Goal: Information Seeking & Learning: Learn about a topic

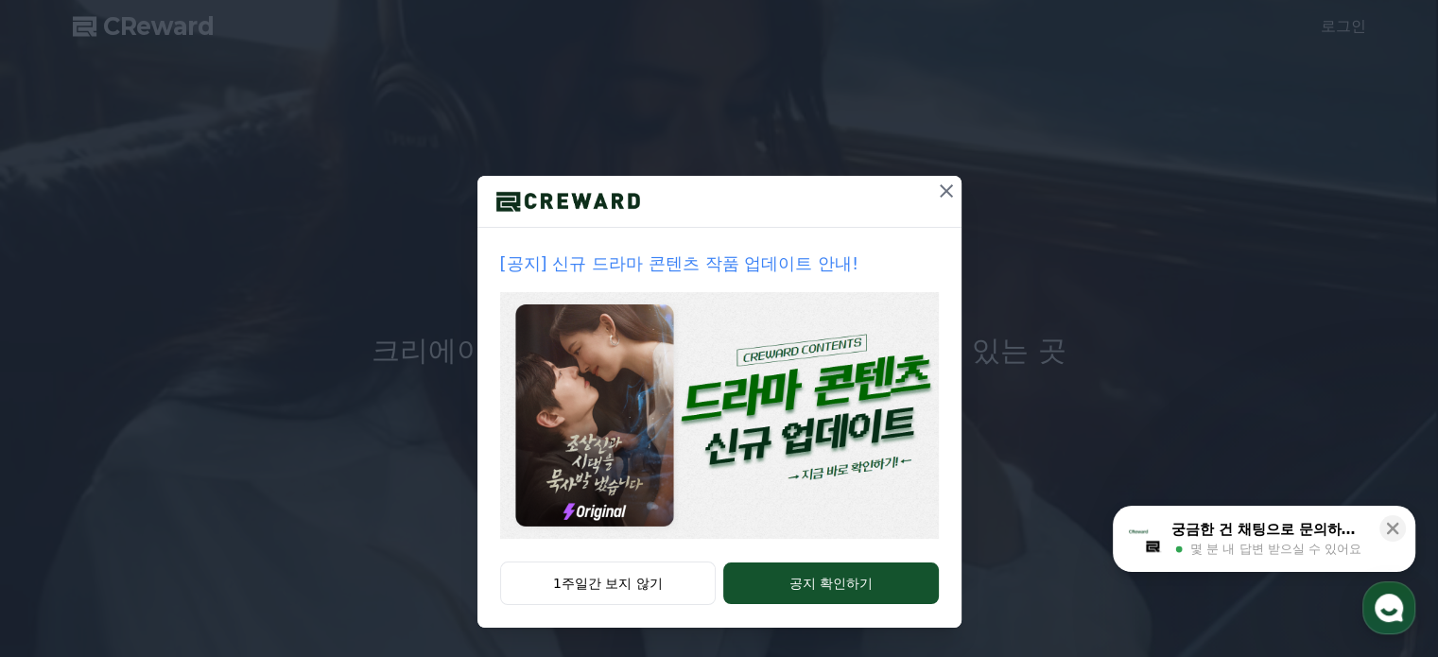
scroll to position [95, 0]
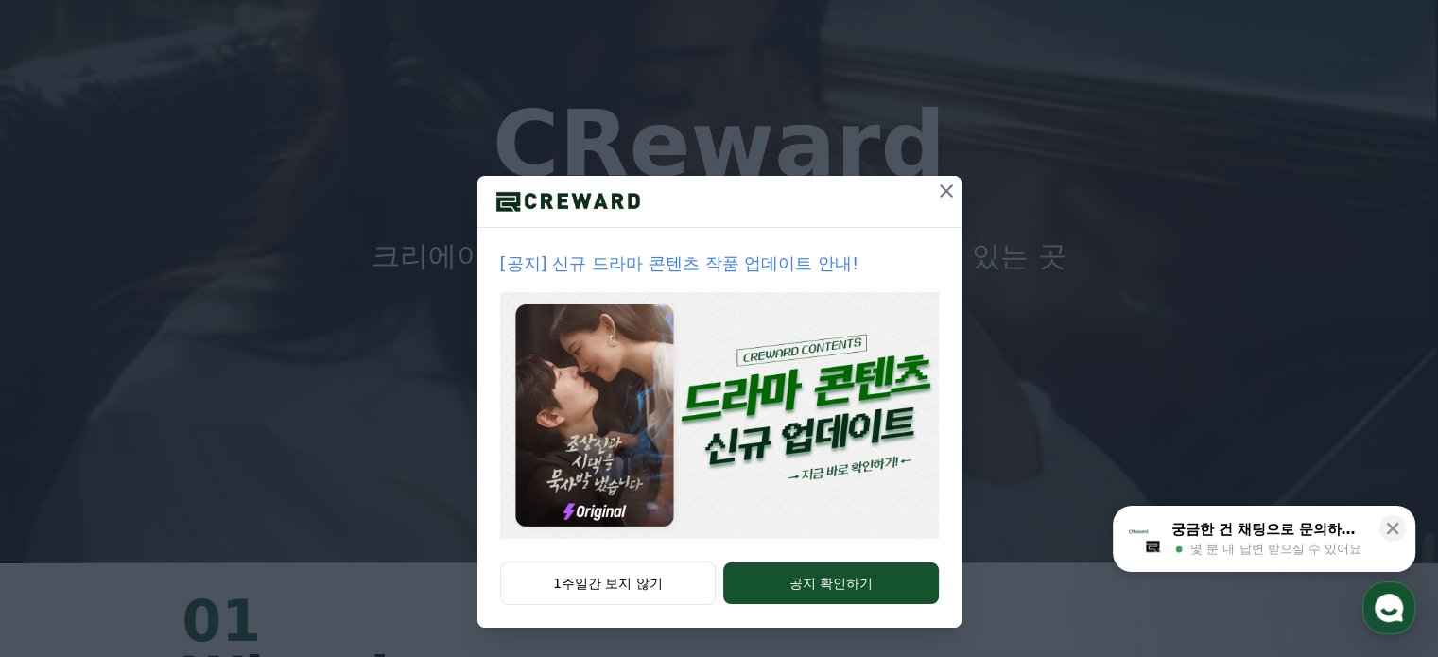
drag, startPoint x: 637, startPoint y: 583, endPoint x: 1001, endPoint y: 343, distance: 434.9
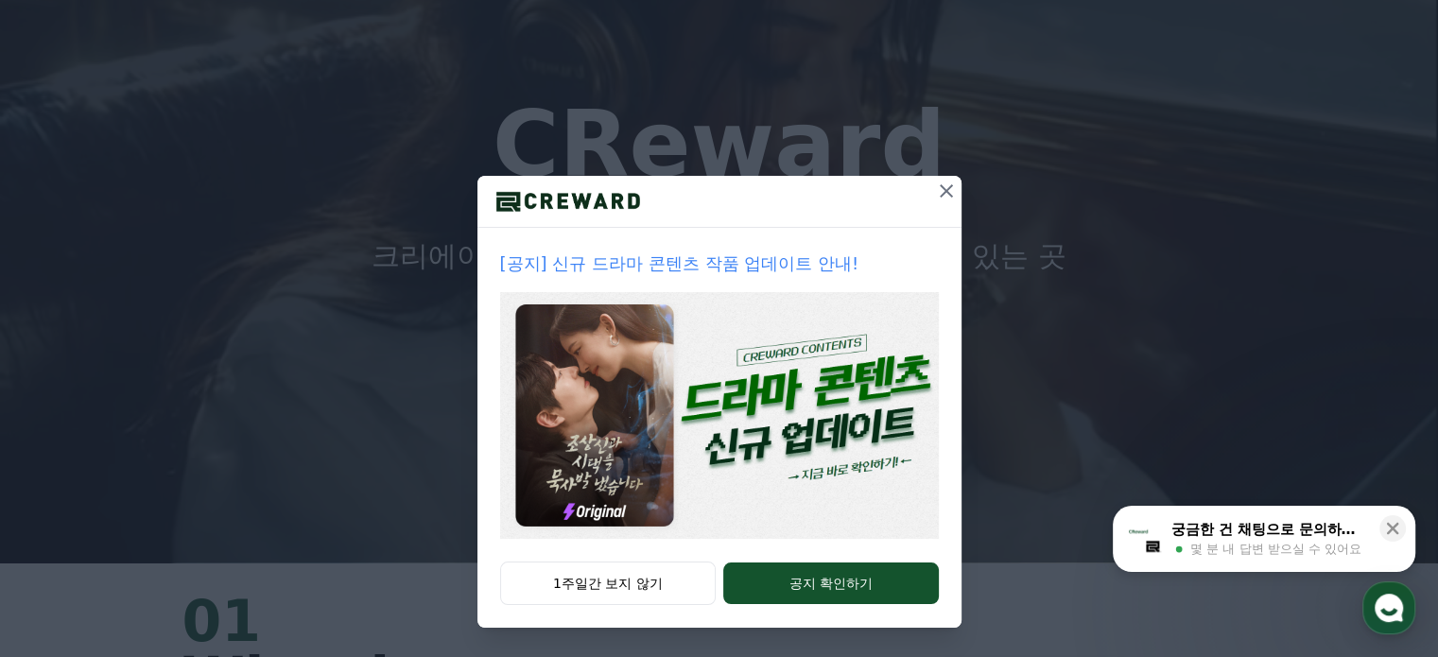
click at [637, 583] on button "1주일간 보지 않기" at bounding box center [608, 584] width 217 height 44
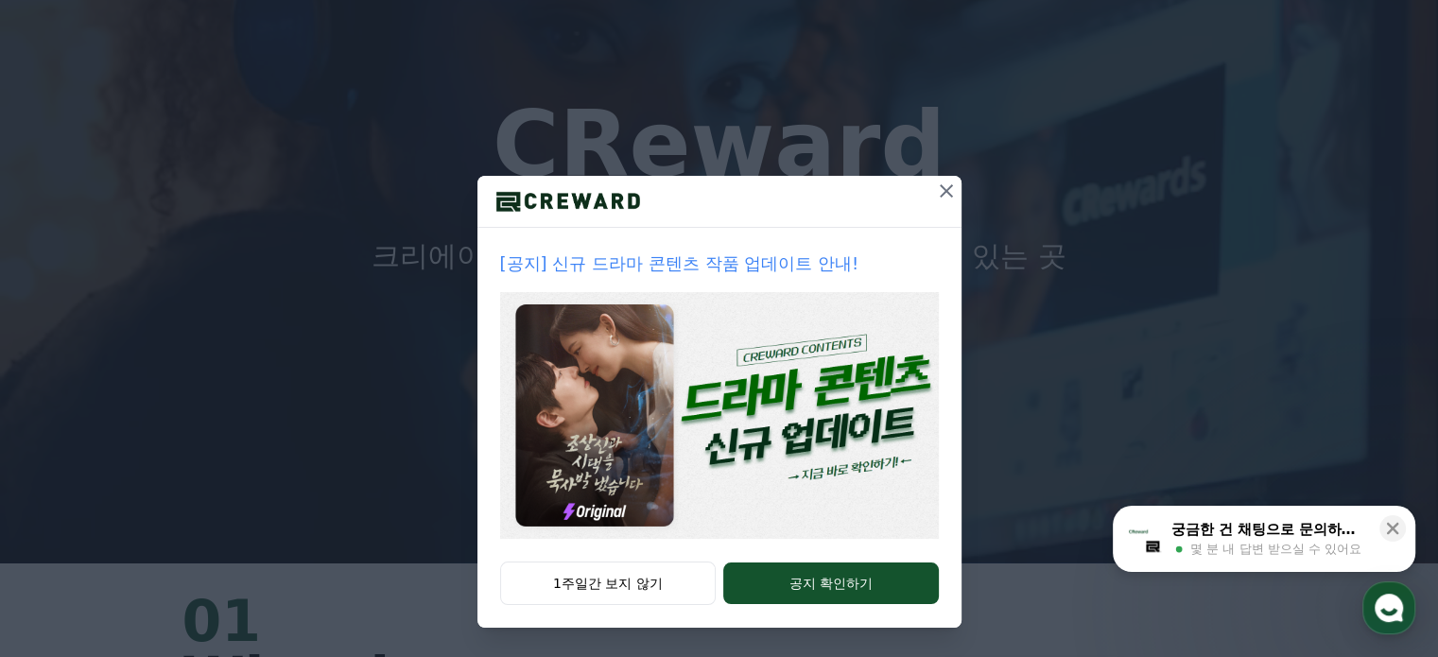
scroll to position [0, 0]
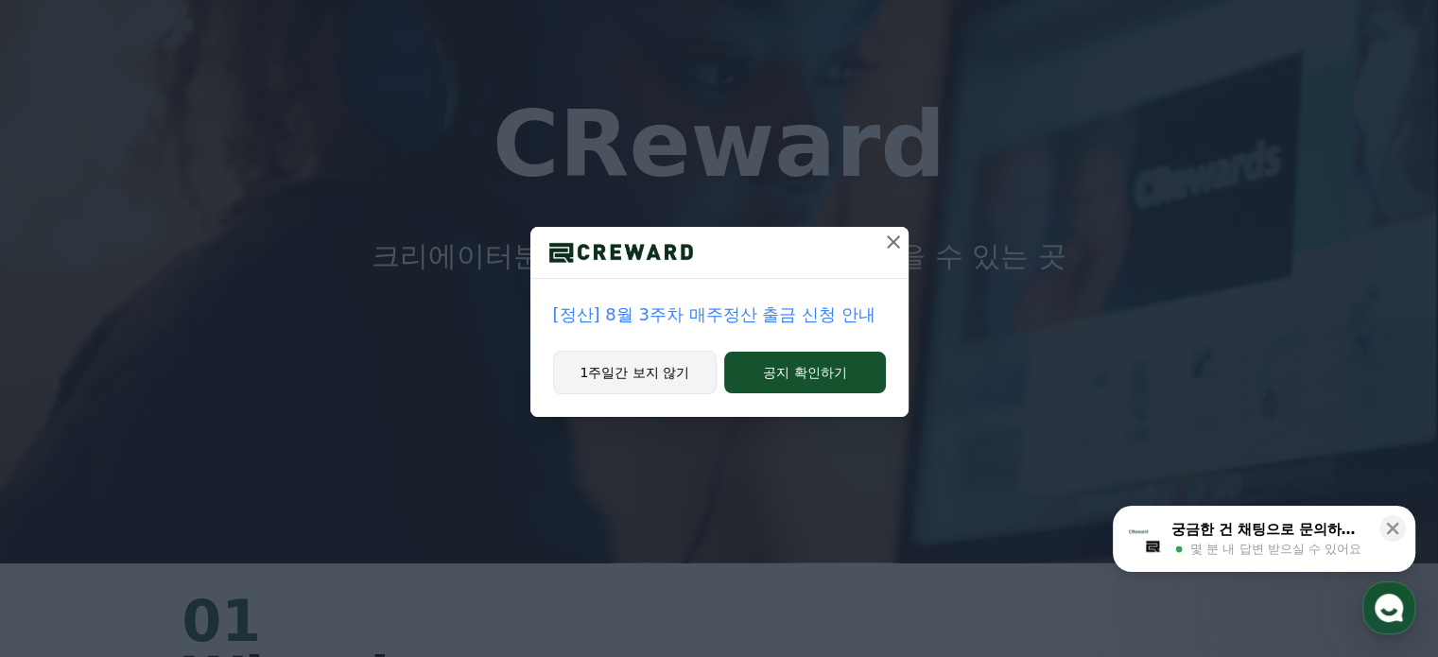
click at [653, 377] on button "1주일간 보지 않기" at bounding box center [635, 373] width 165 height 44
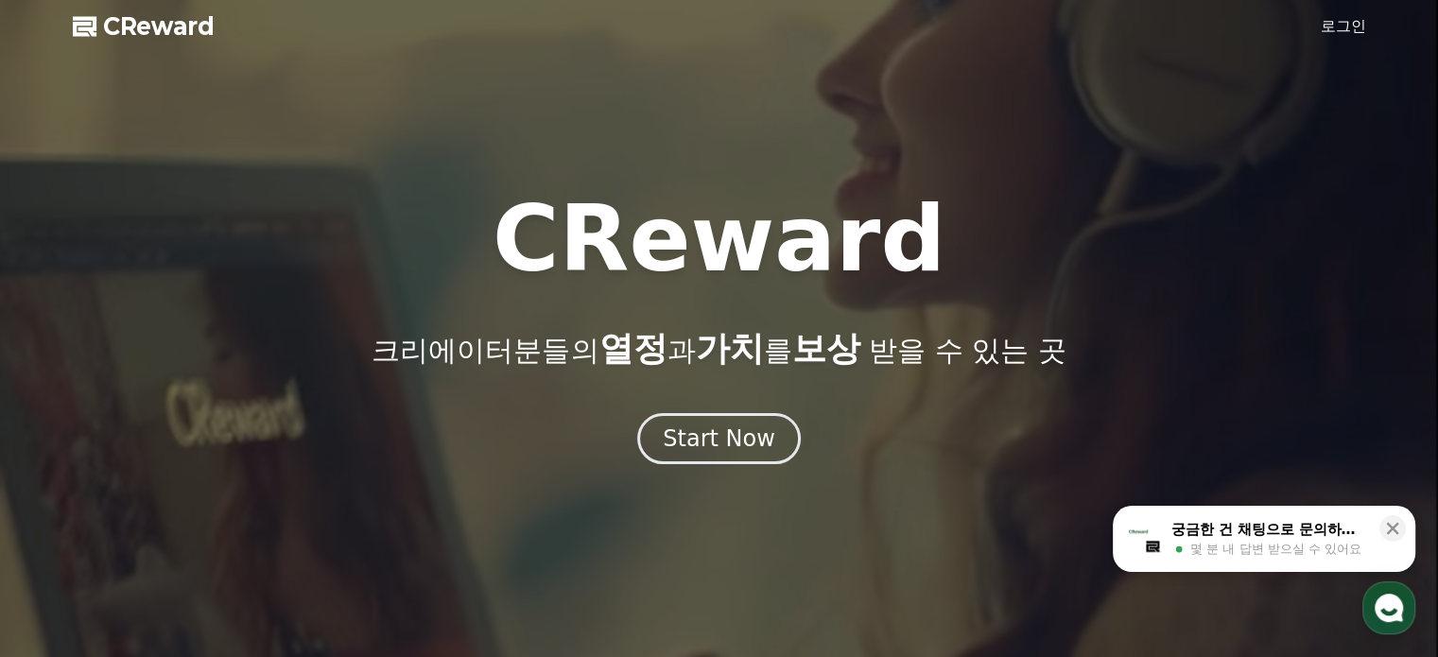
click at [1335, 25] on link "로그인" at bounding box center [1343, 26] width 45 height 23
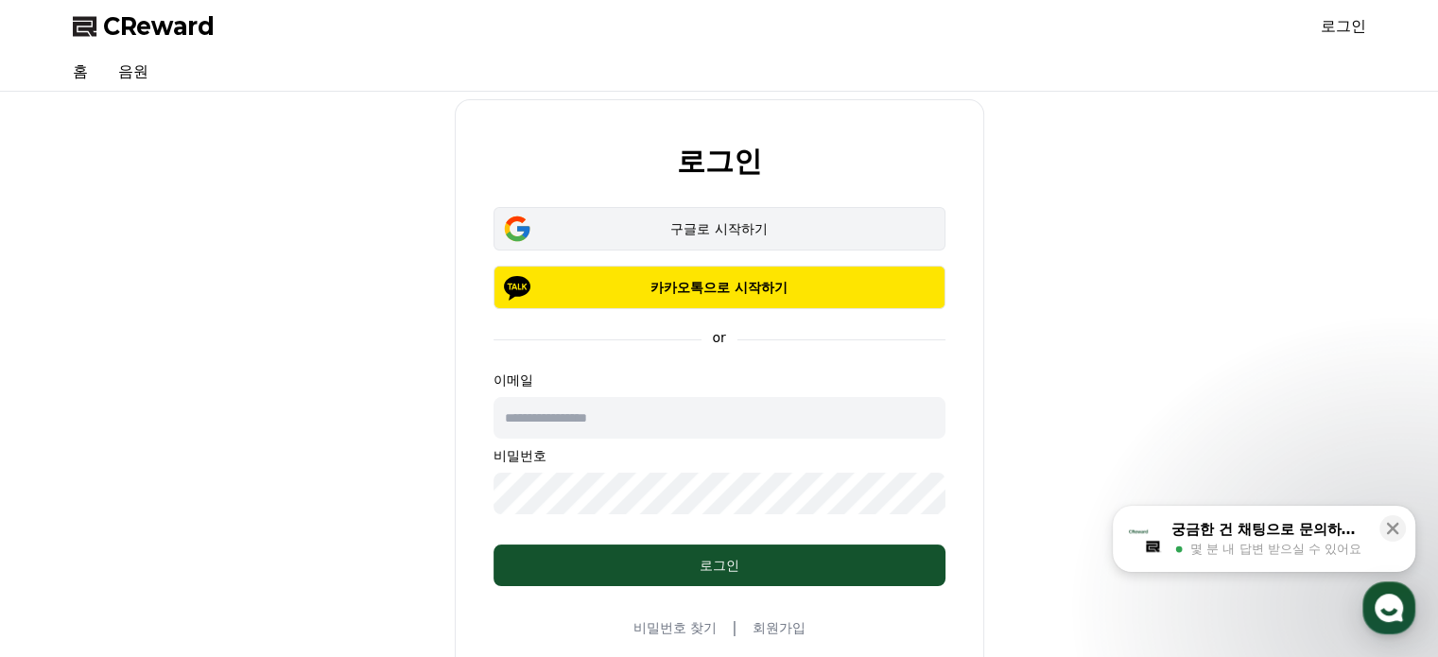
click at [757, 220] on div "구글로 시작하기" at bounding box center [719, 228] width 397 height 19
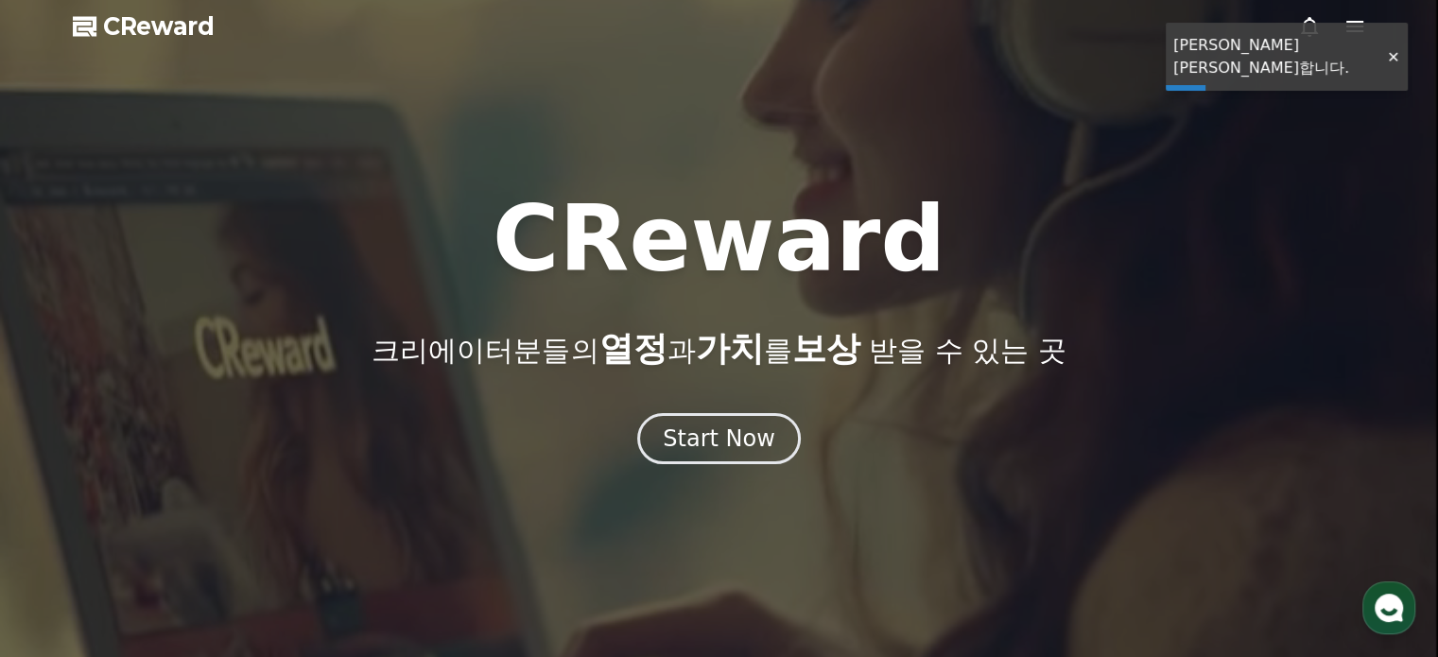
click at [1389, 48] on div at bounding box center [1393, 57] width 30 height 18
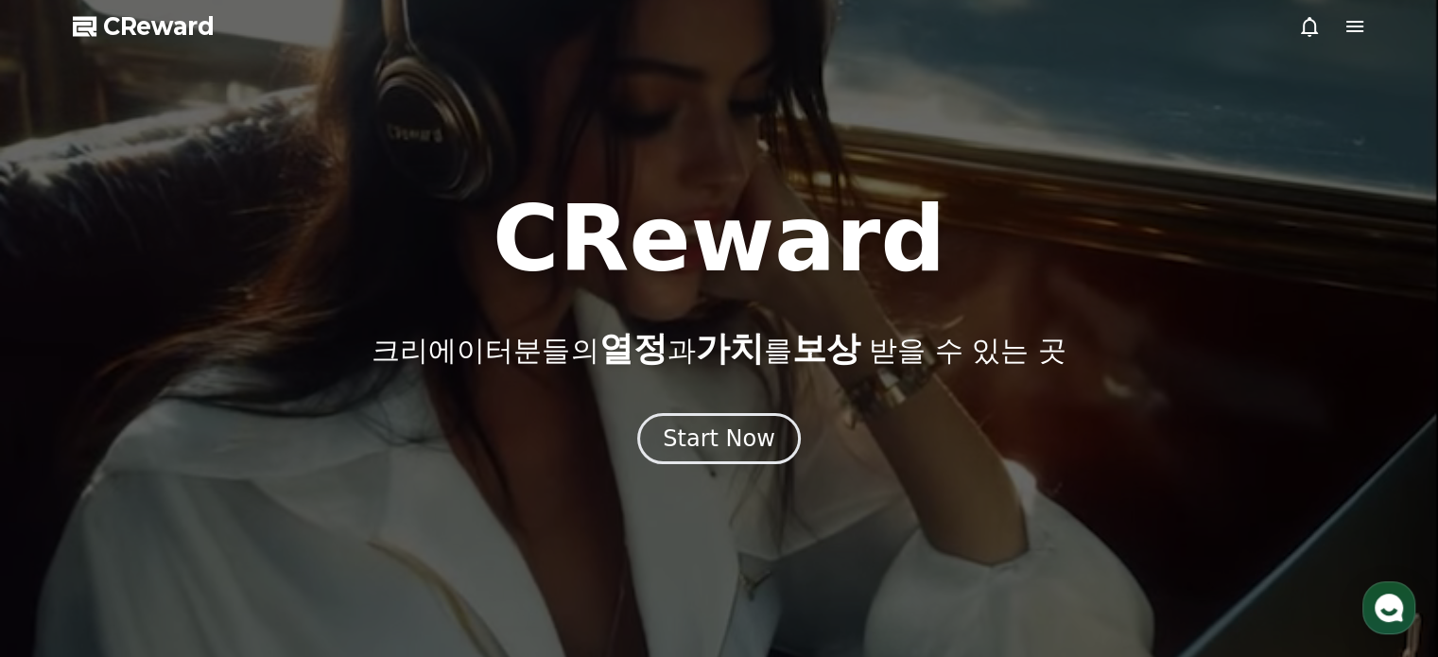
click at [1368, 26] on div at bounding box center [719, 328] width 1438 height 657
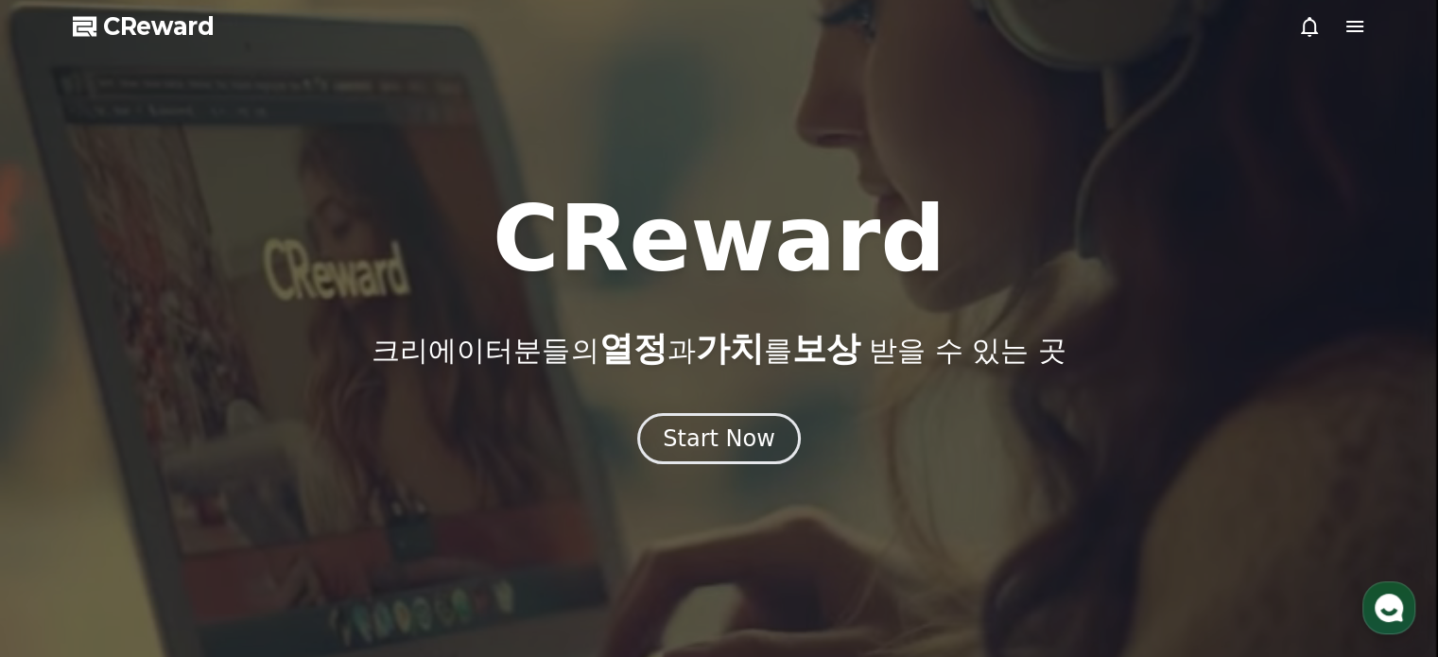
click at [1360, 26] on icon at bounding box center [1355, 26] width 17 height 11
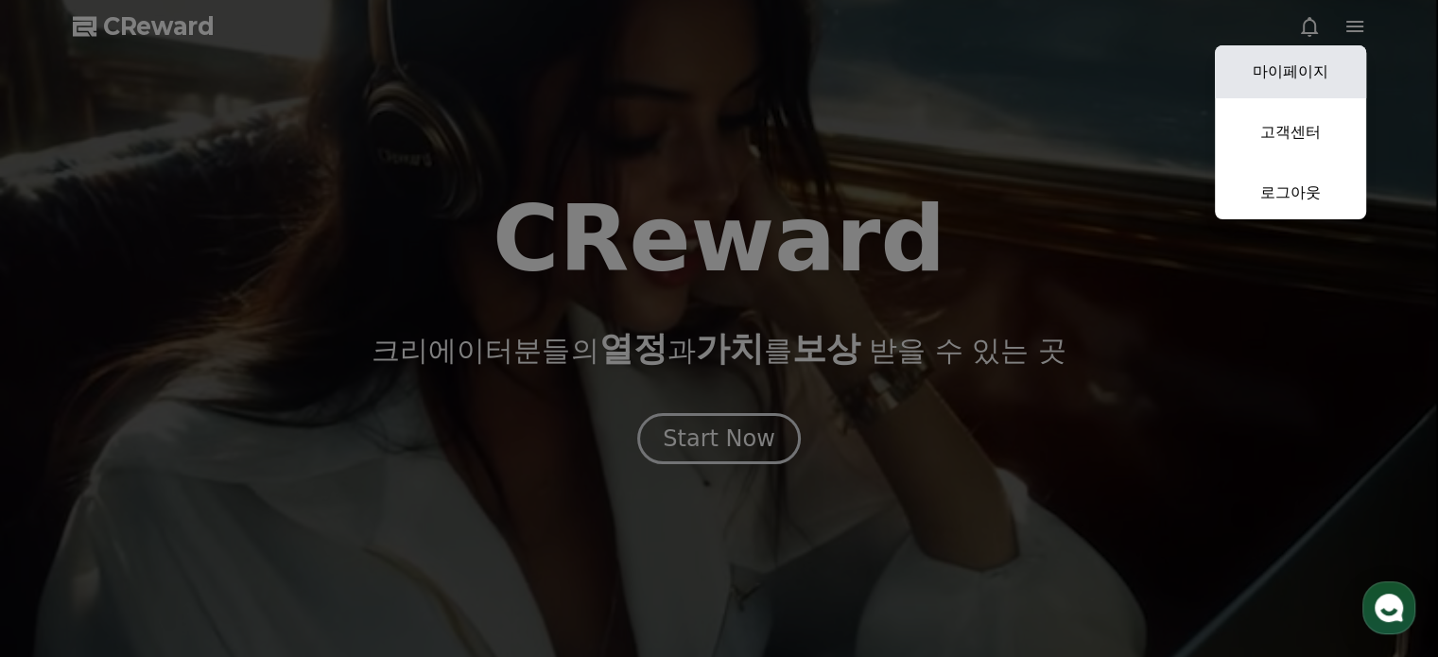
click at [1313, 86] on link "마이페이지" at bounding box center [1290, 71] width 151 height 53
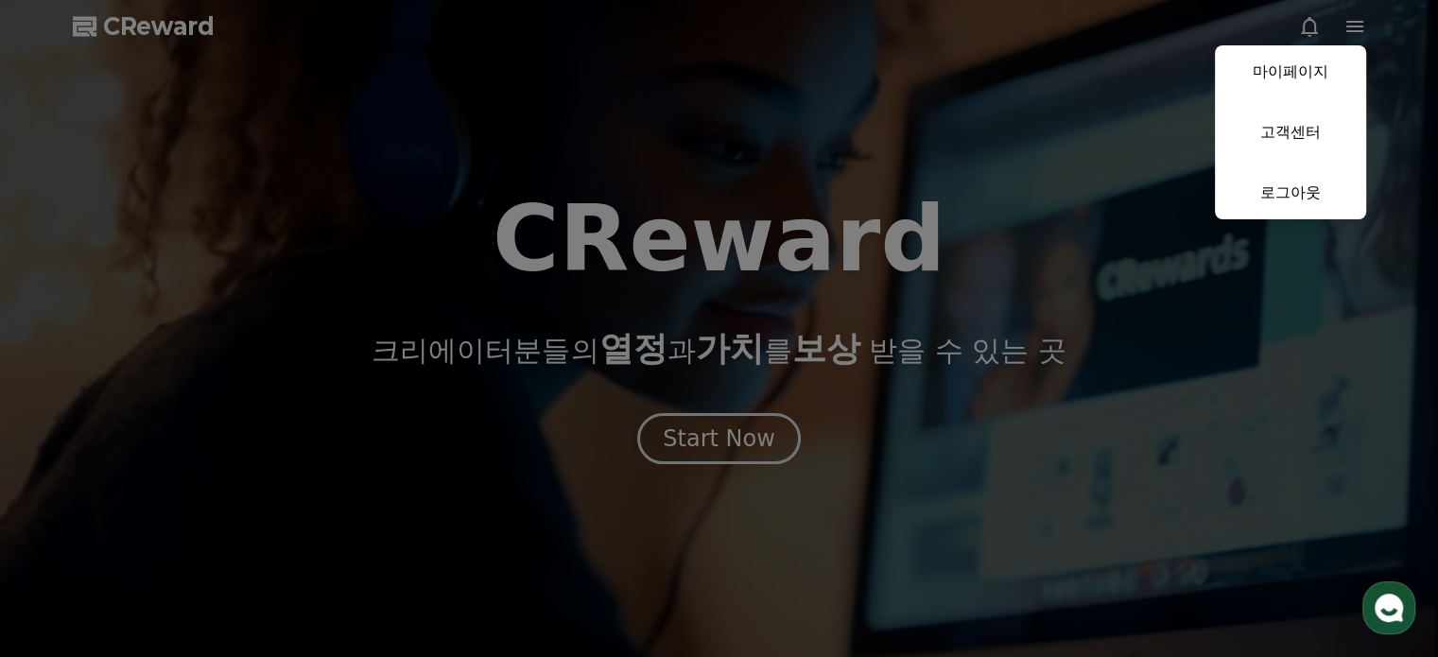
select select "**********"
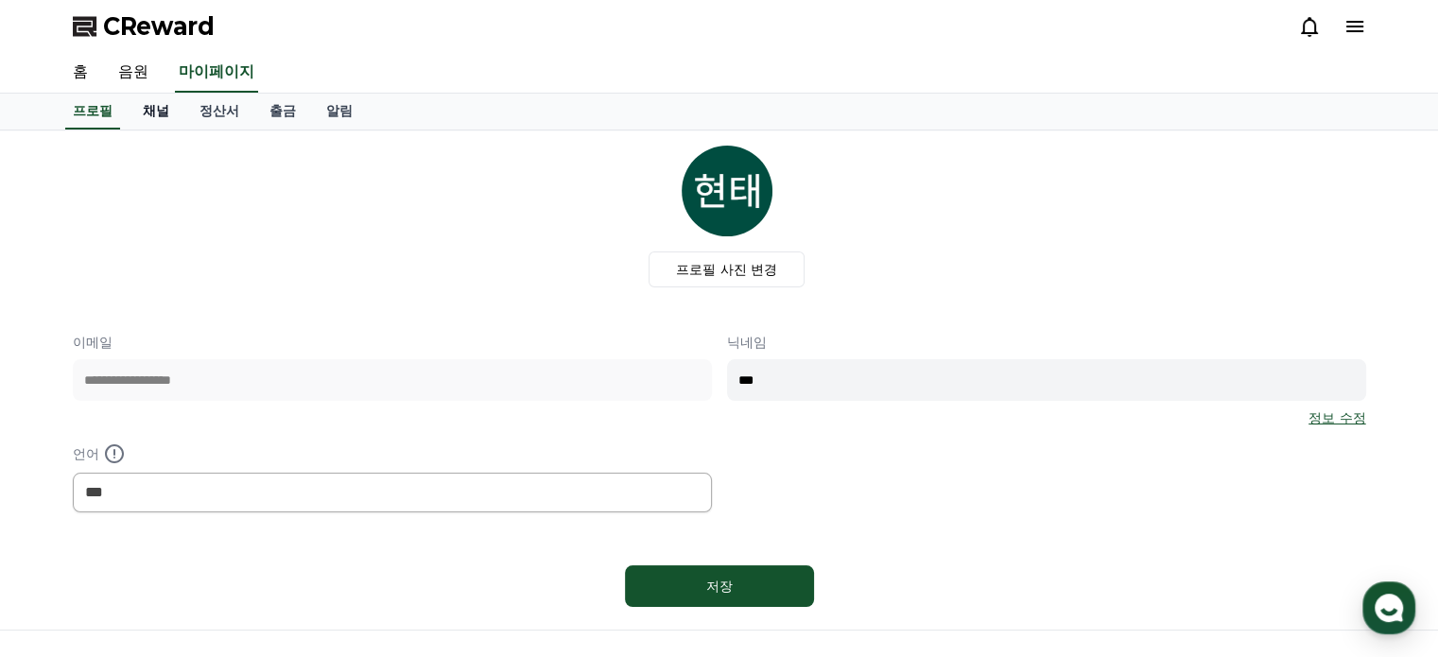
click at [158, 113] on link "채널" at bounding box center [156, 112] width 57 height 36
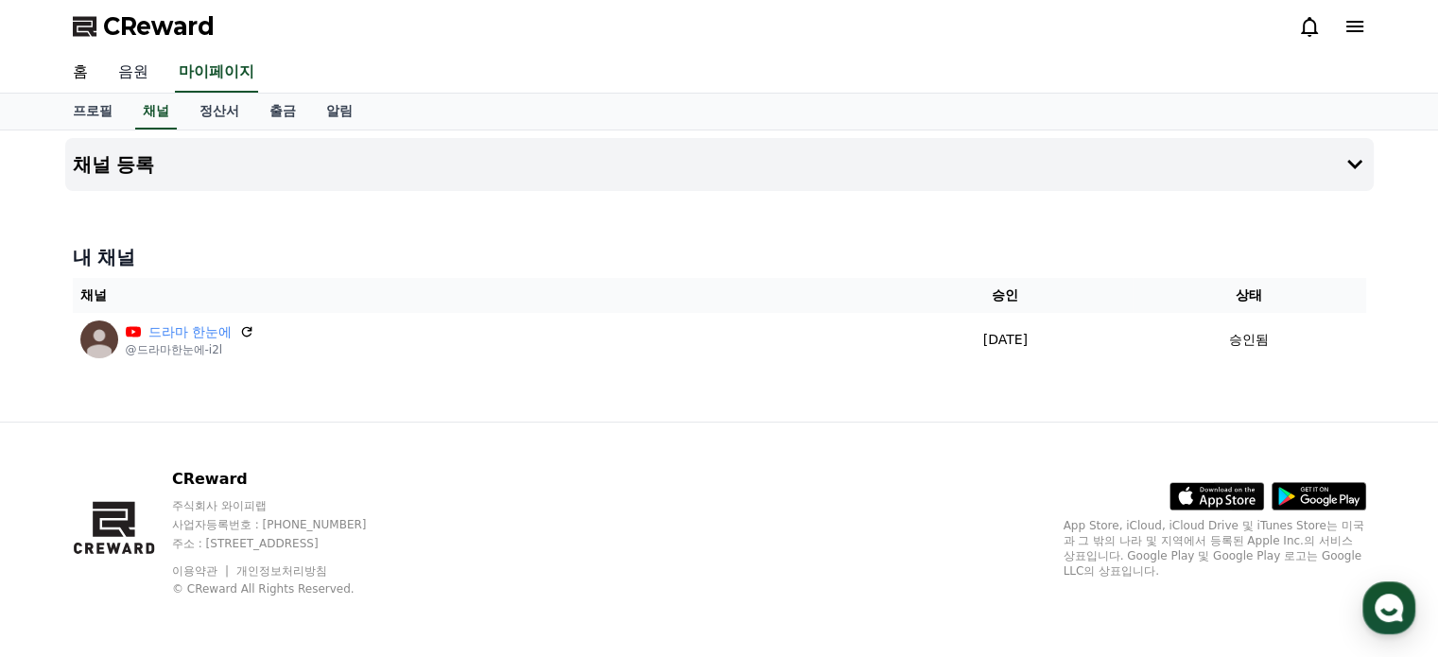
drag, startPoint x: 130, startPoint y: 69, endPoint x: 138, endPoint y: 80, distance: 14.2
click at [130, 69] on link "음원" at bounding box center [133, 73] width 61 height 40
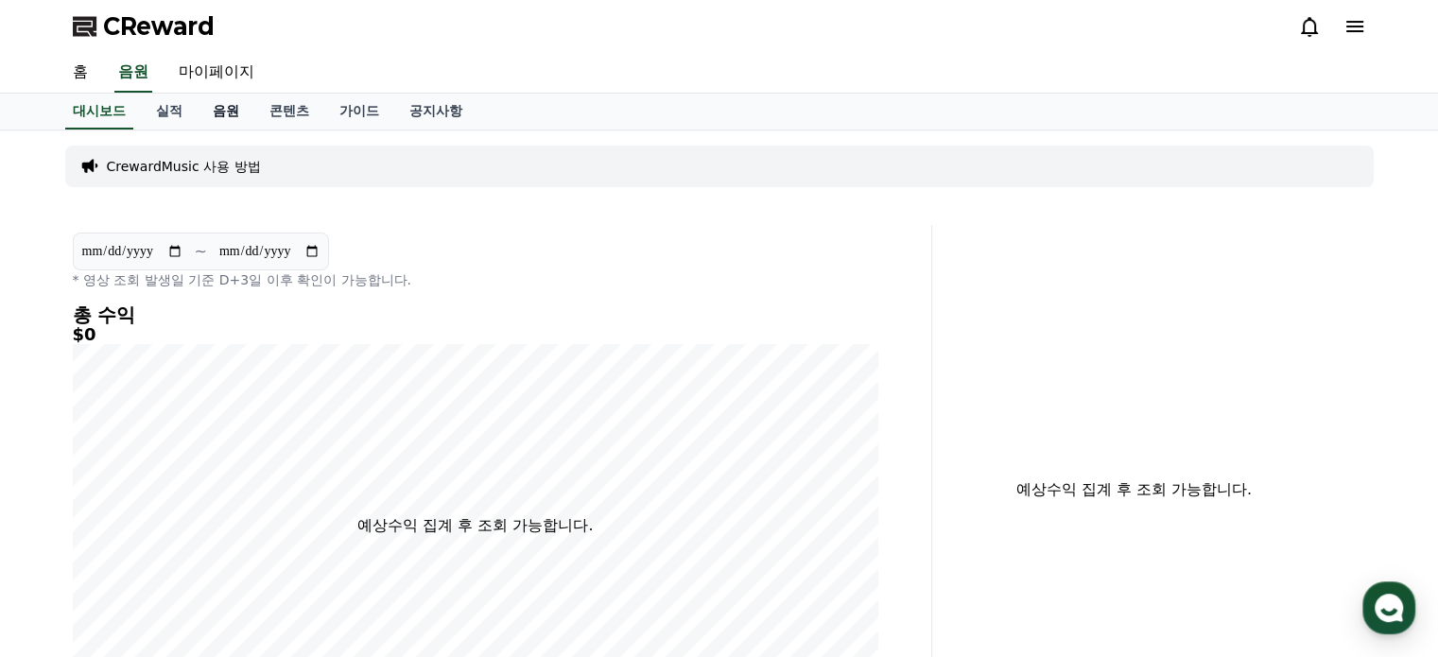
click at [229, 106] on link "음원" at bounding box center [226, 112] width 57 height 36
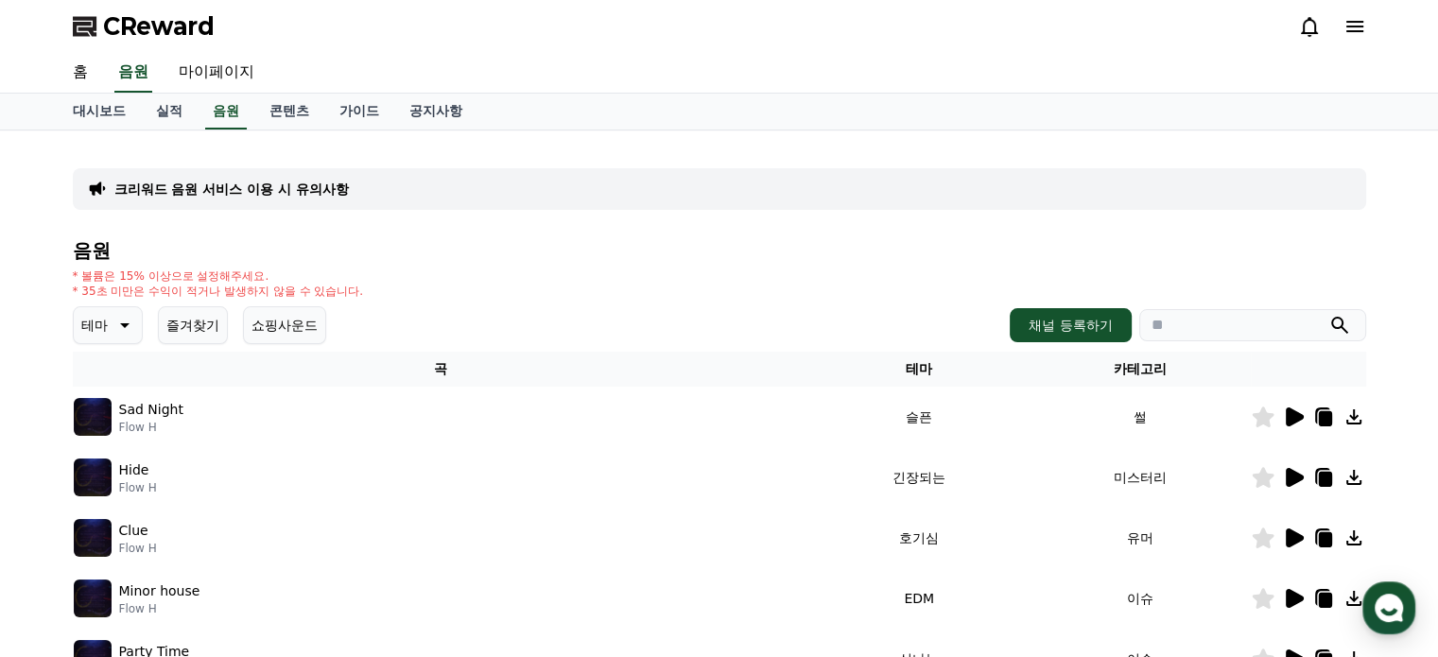
click at [112, 324] on icon at bounding box center [123, 325] width 23 height 23
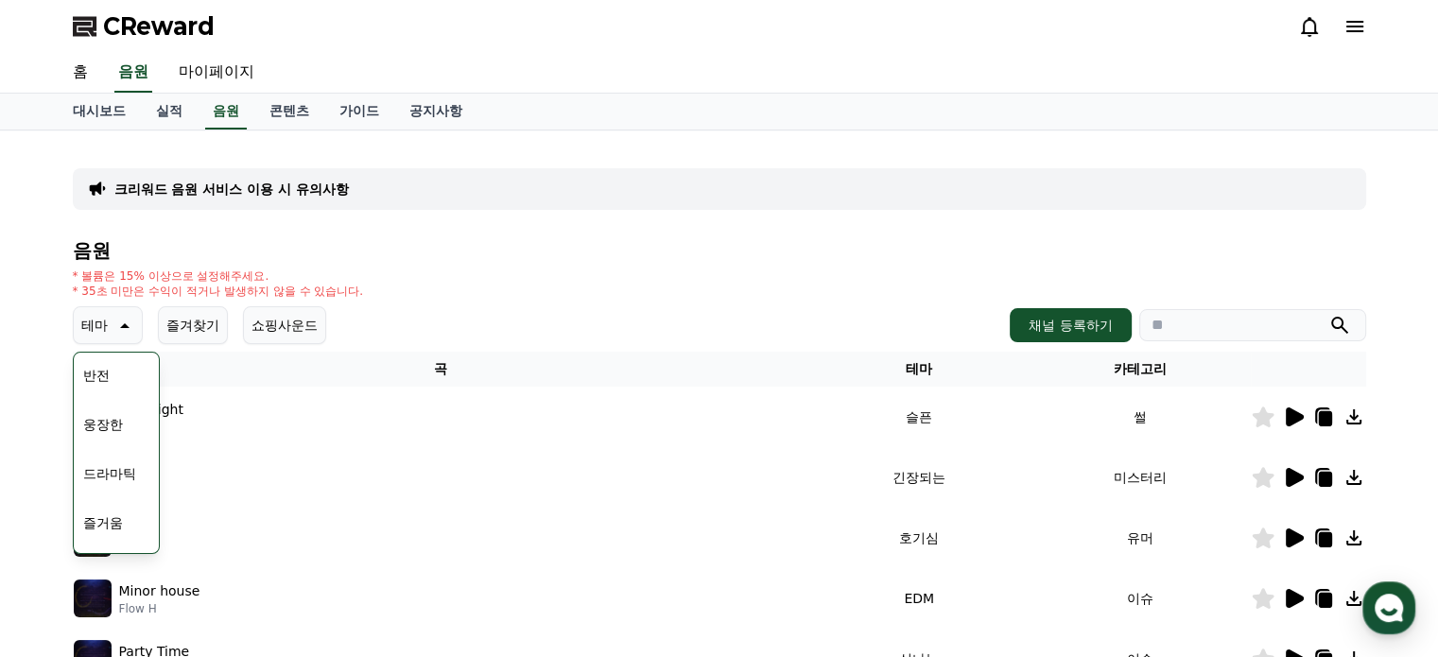
scroll to position [378, 0]
click at [113, 436] on button "드라마틱" at bounding box center [110, 440] width 68 height 42
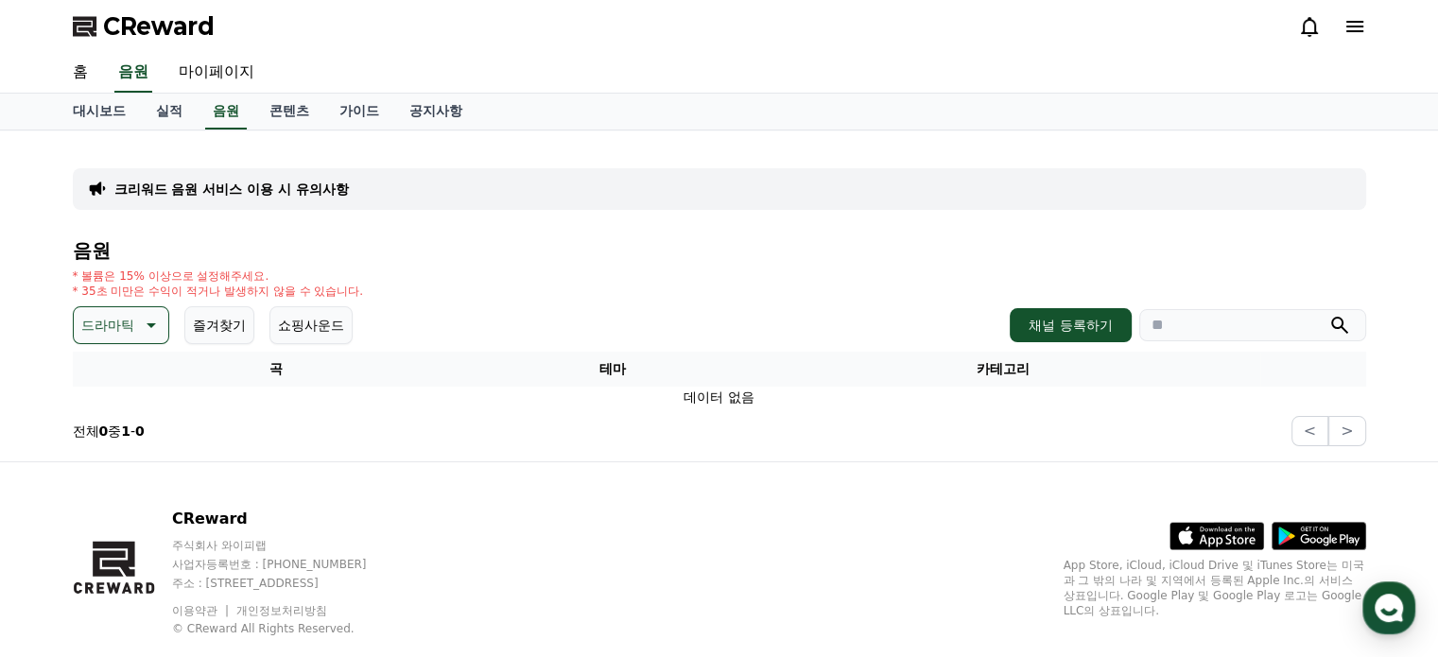
scroll to position [38, 0]
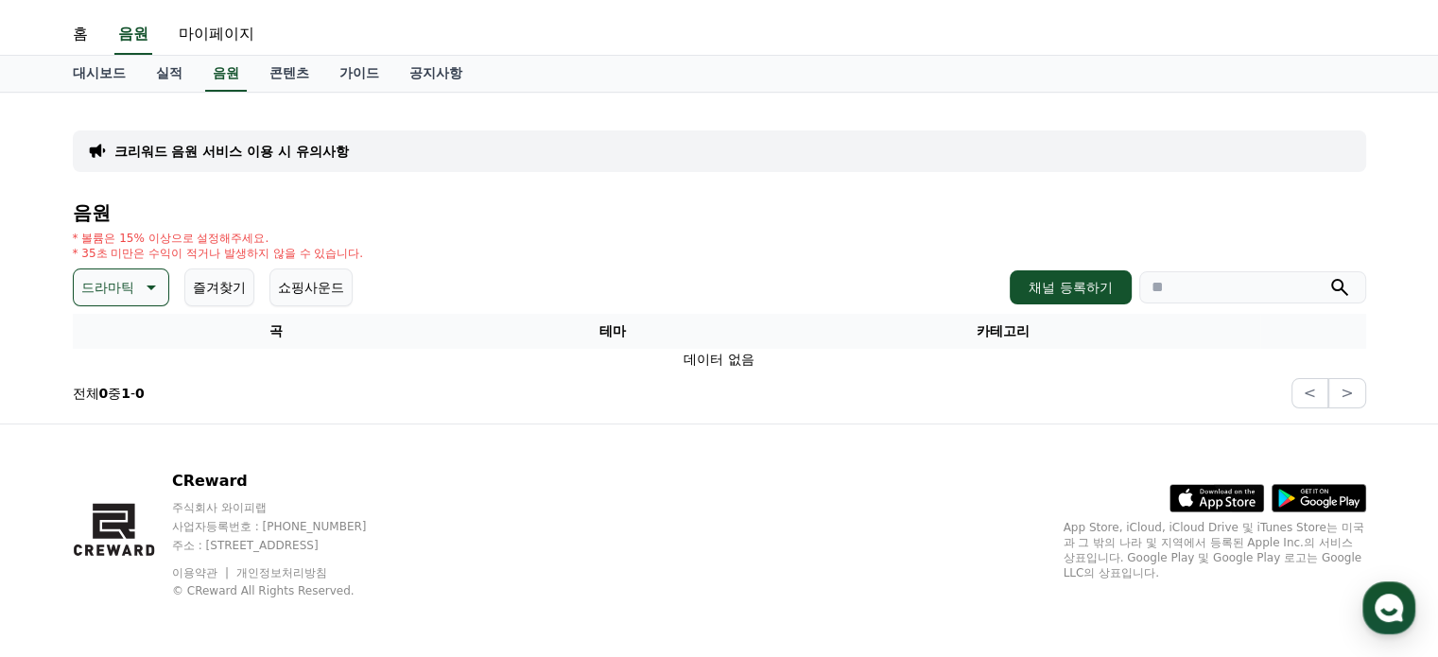
click at [115, 288] on p "드라마틱" at bounding box center [107, 287] width 53 height 26
click at [100, 338] on button "전체" at bounding box center [97, 338] width 42 height 42
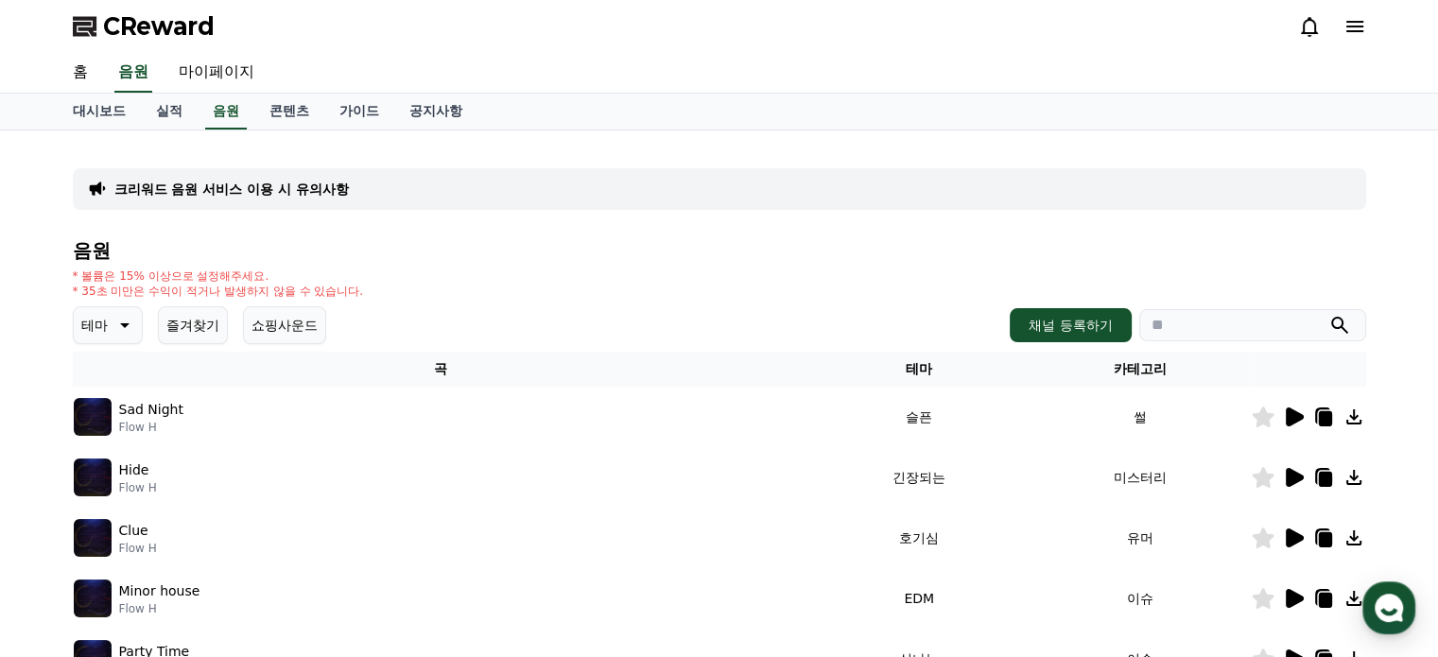
click at [1290, 410] on icon at bounding box center [1295, 417] width 18 height 19
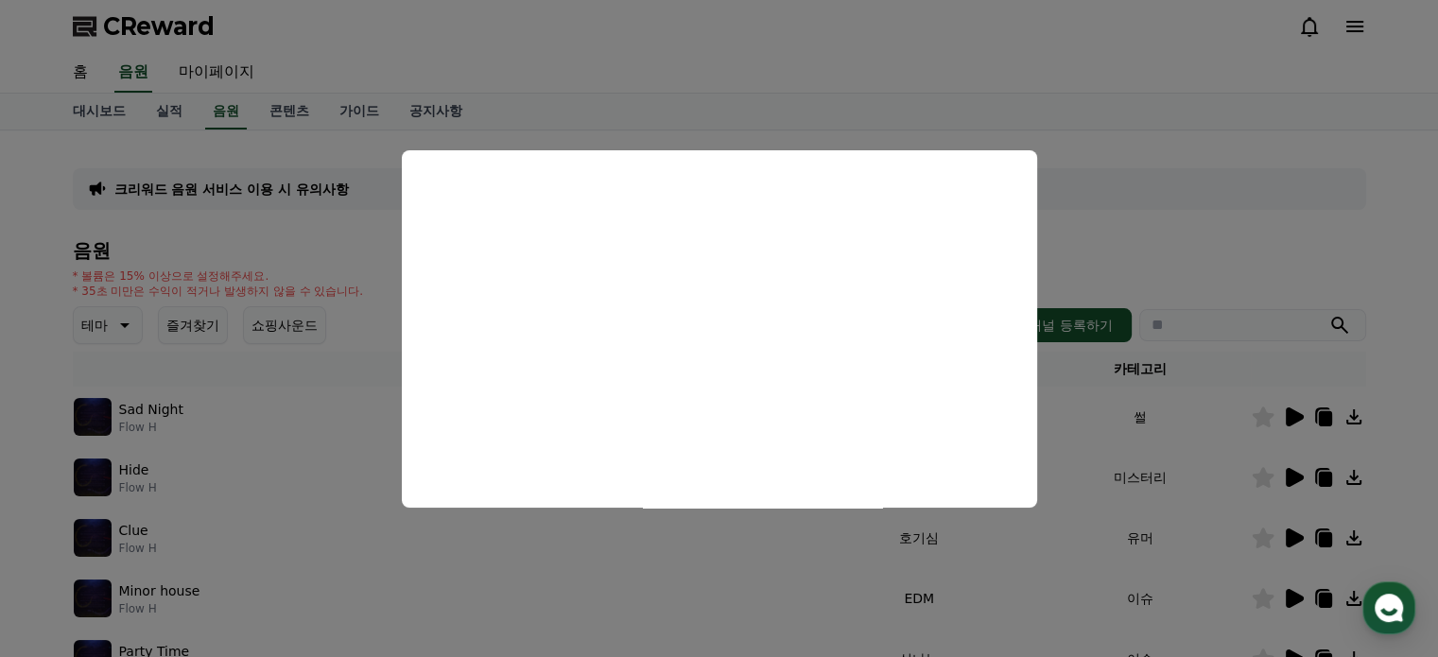
click at [1165, 205] on button "close modal" at bounding box center [719, 328] width 1438 height 657
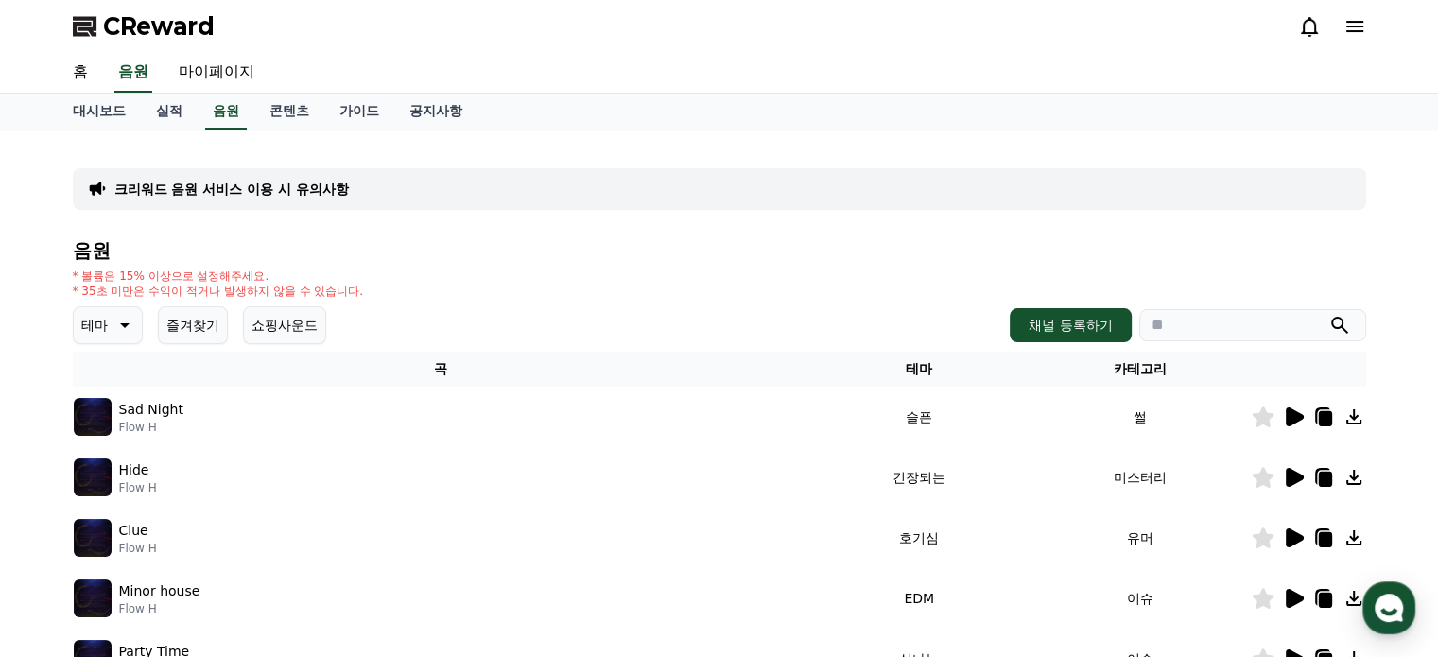
click at [1150, 134] on div "크리워드 음원 서비스 이용 시 유의사항 음원 * 볼륨은 15% 이상으로 설정해주세요. * 35초 미만은 수익이 적거나 발생하지 않을 수 있습니…" at bounding box center [720, 588] width 1324 height 915
click at [274, 322] on button "쇼핑사운드" at bounding box center [284, 325] width 83 height 38
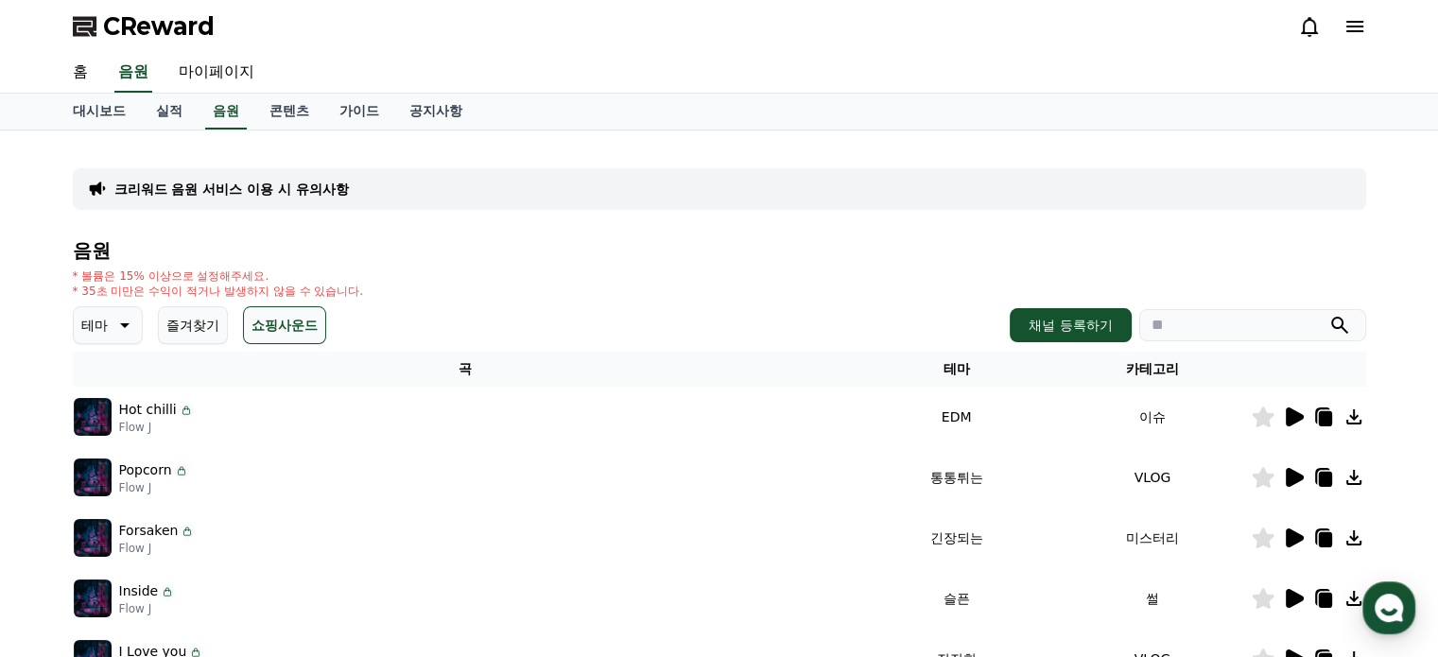
click at [274, 322] on button "쇼핑사운드" at bounding box center [284, 325] width 83 height 38
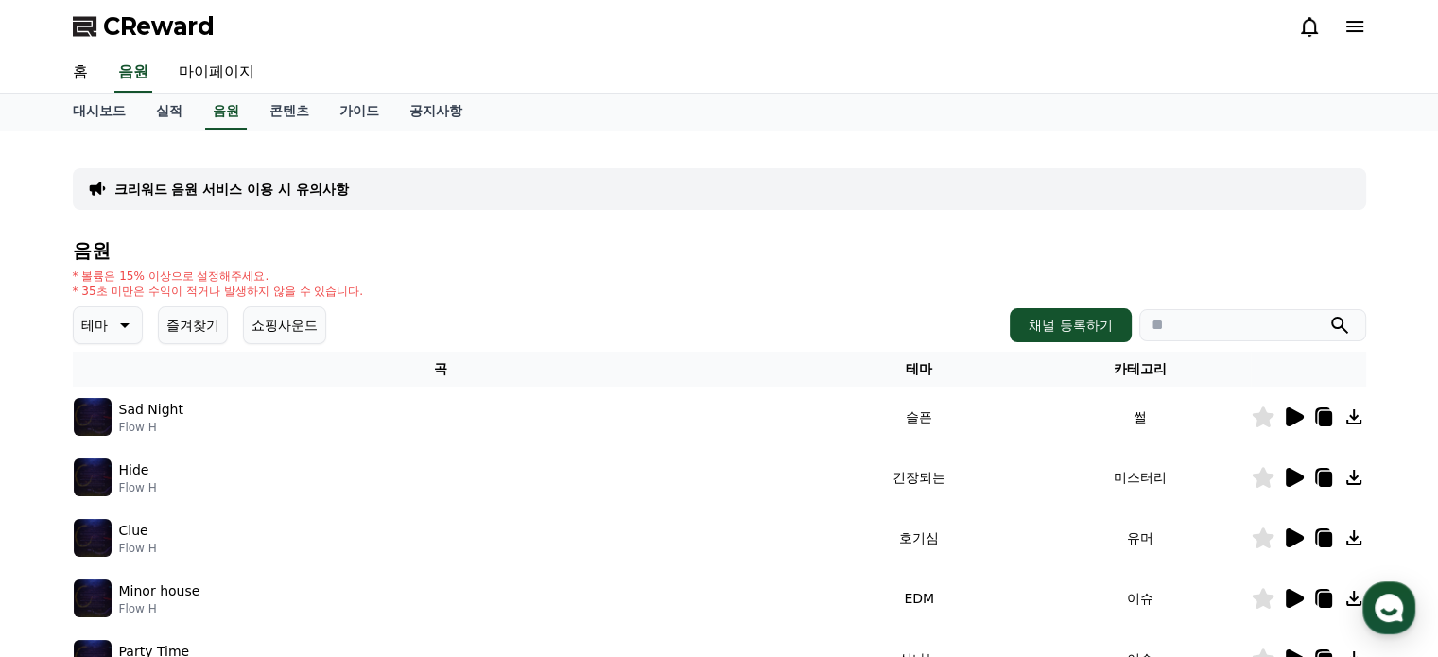
click at [287, 320] on button "쇼핑사운드" at bounding box center [284, 325] width 83 height 38
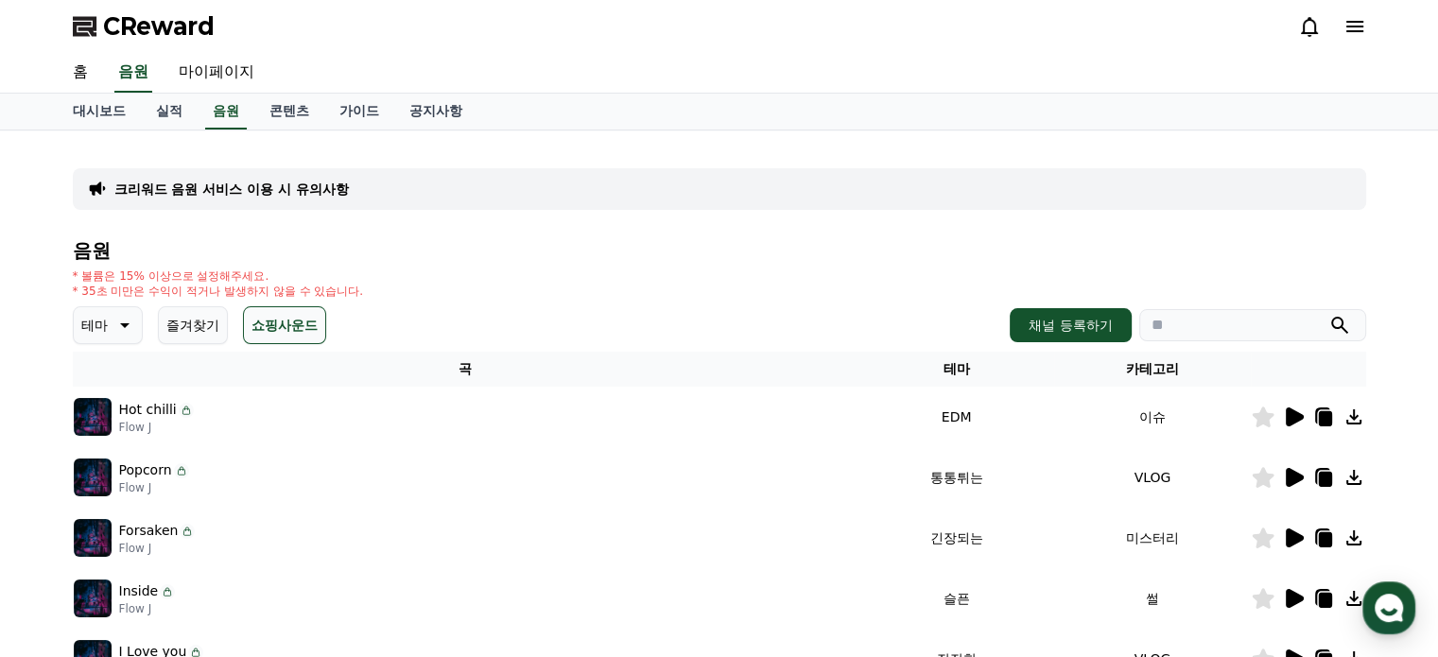
click at [287, 320] on button "쇼핑사운드" at bounding box center [284, 325] width 83 height 38
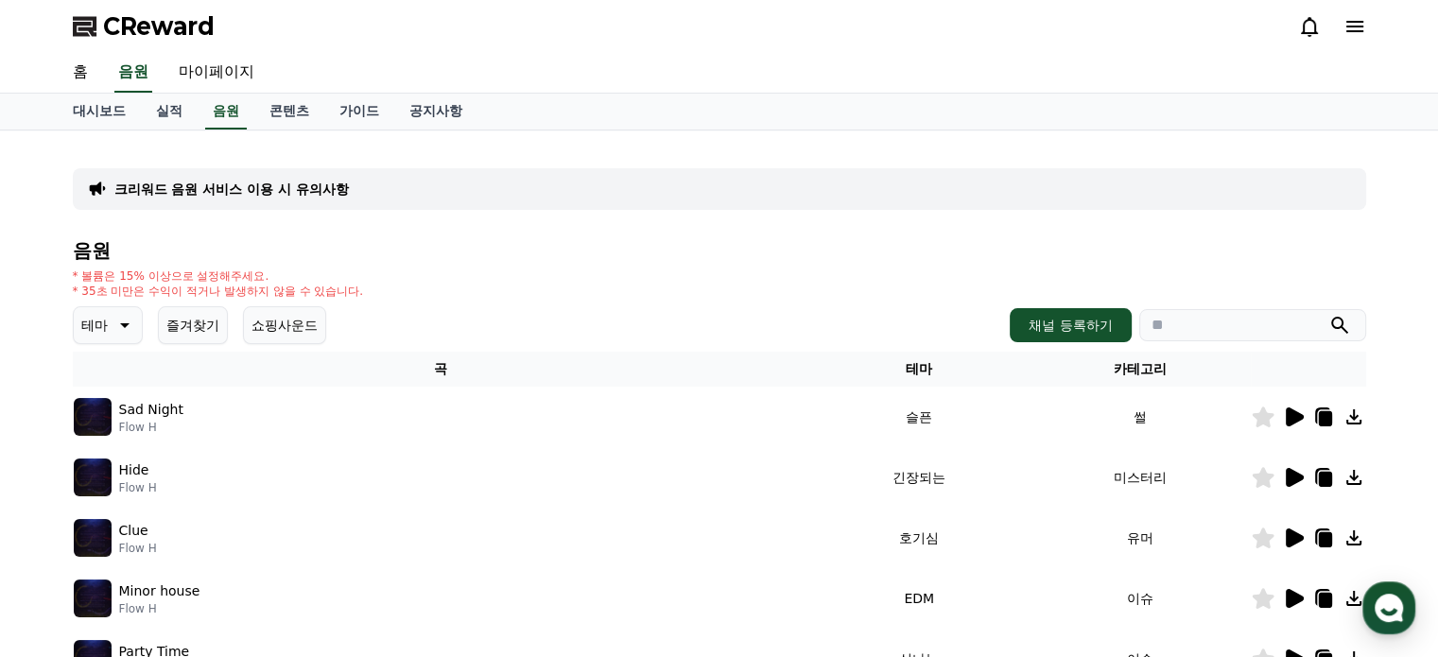
click at [206, 318] on button "즐겨찾기" at bounding box center [193, 325] width 70 height 38
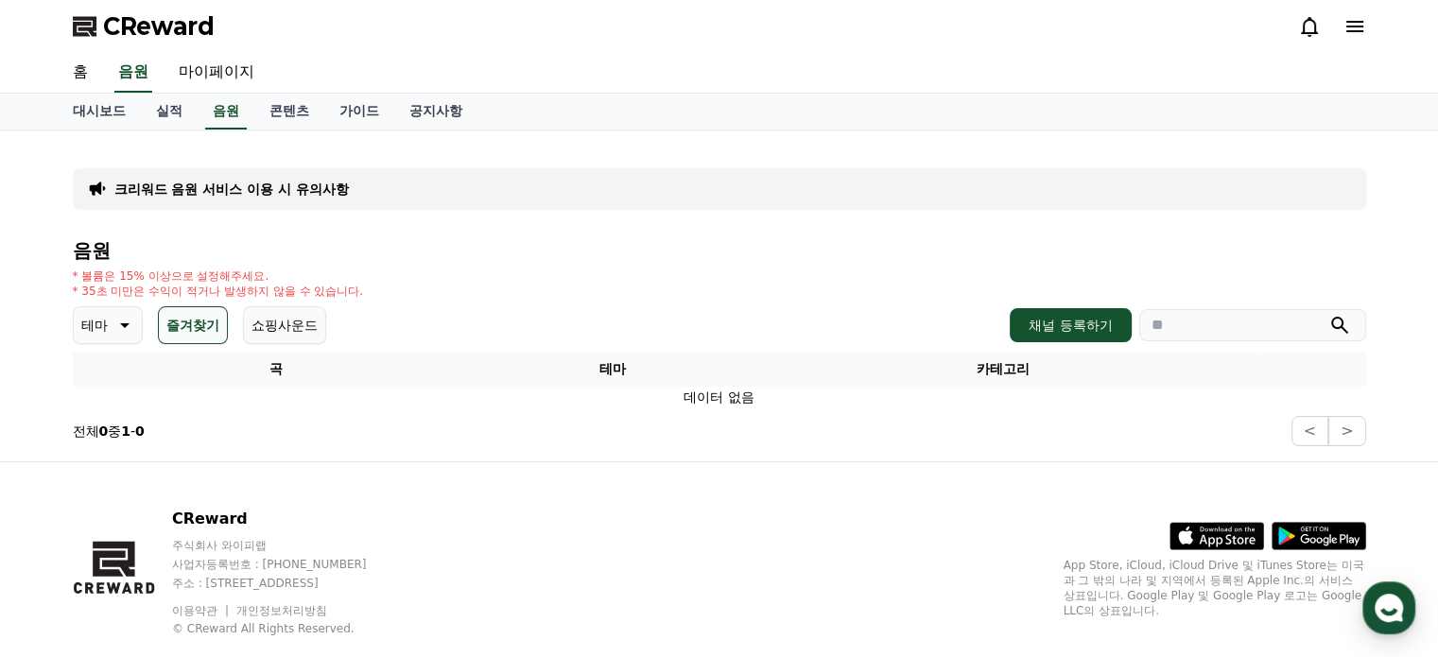
click at [206, 318] on button "즐겨찾기" at bounding box center [193, 325] width 70 height 38
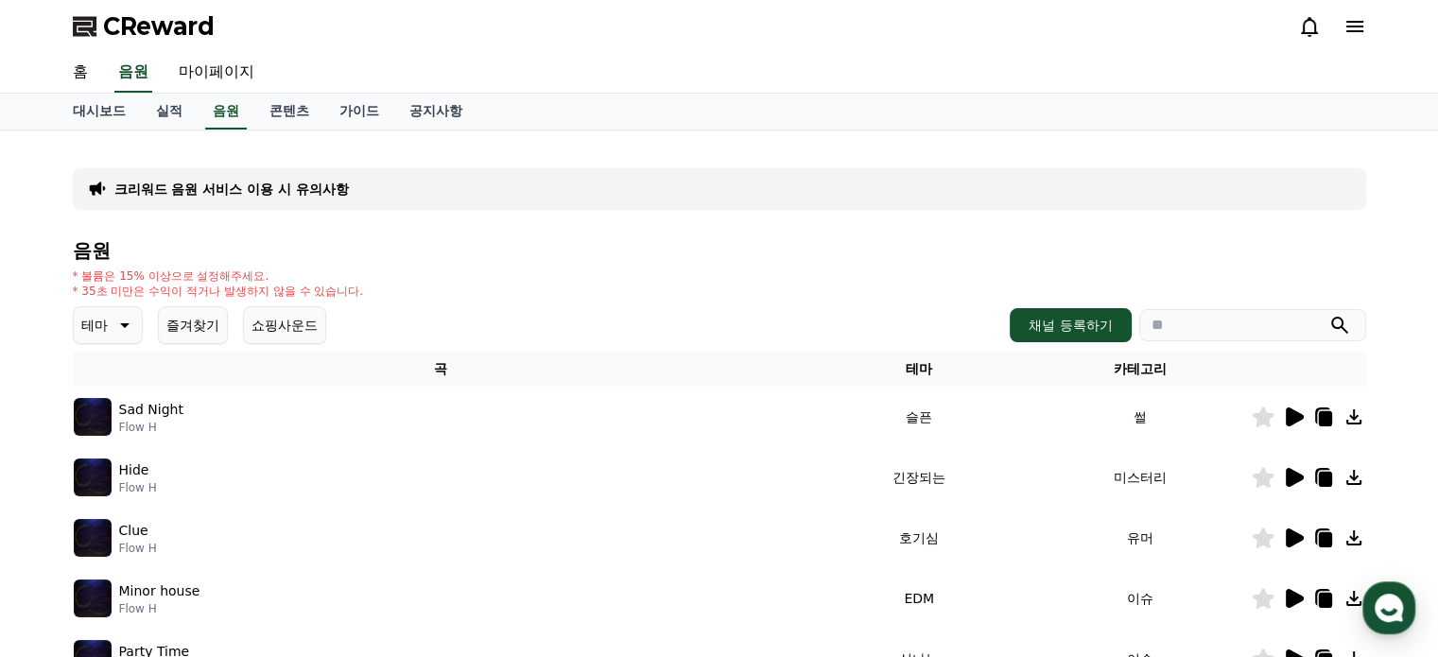
click at [126, 327] on icon at bounding box center [123, 325] width 23 height 23
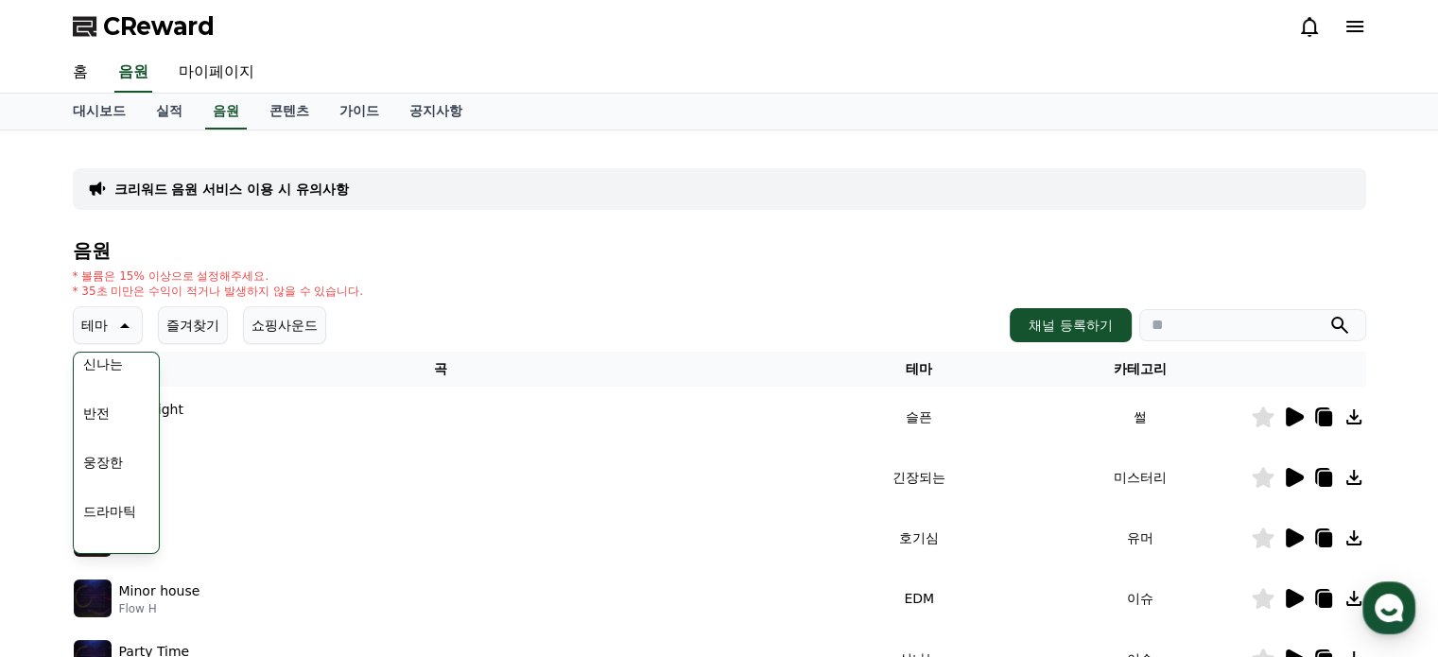
scroll to position [212, 0]
click at [102, 461] on button "신나는" at bounding box center [103, 459] width 55 height 42
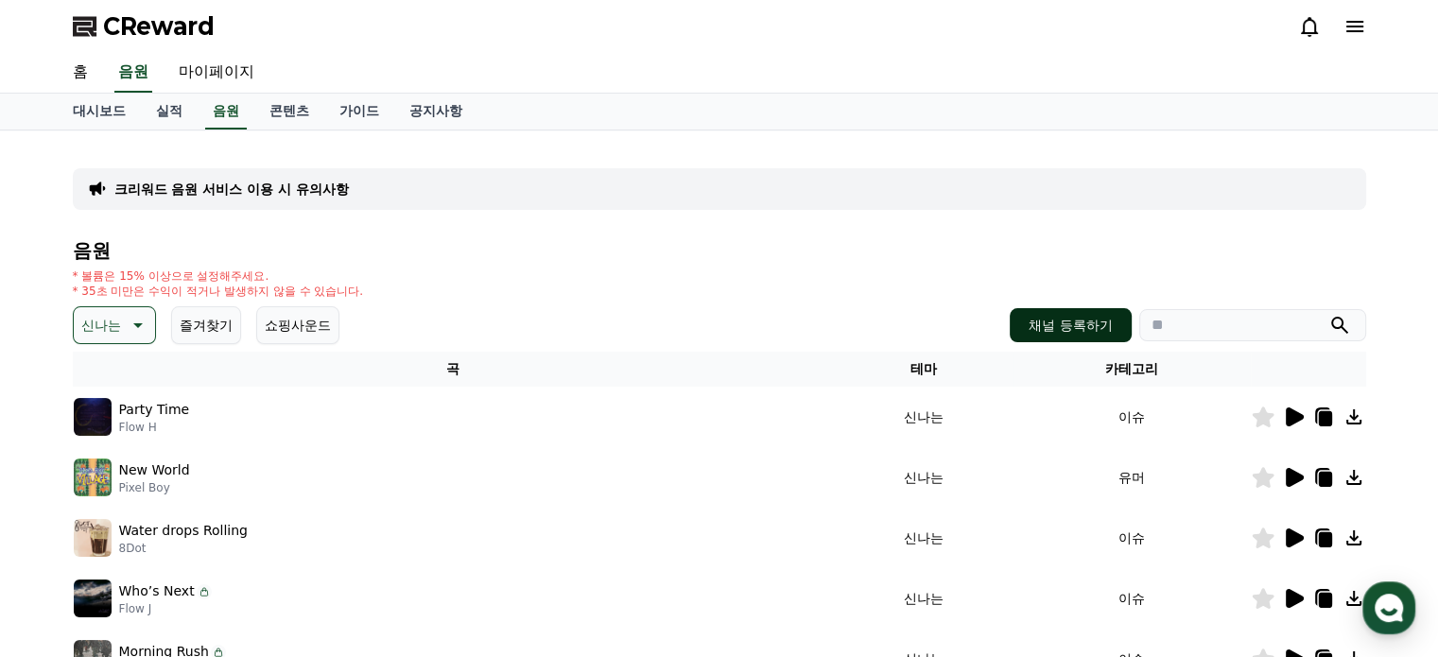
click at [1055, 317] on button "채널 등록하기" at bounding box center [1070, 325] width 121 height 34
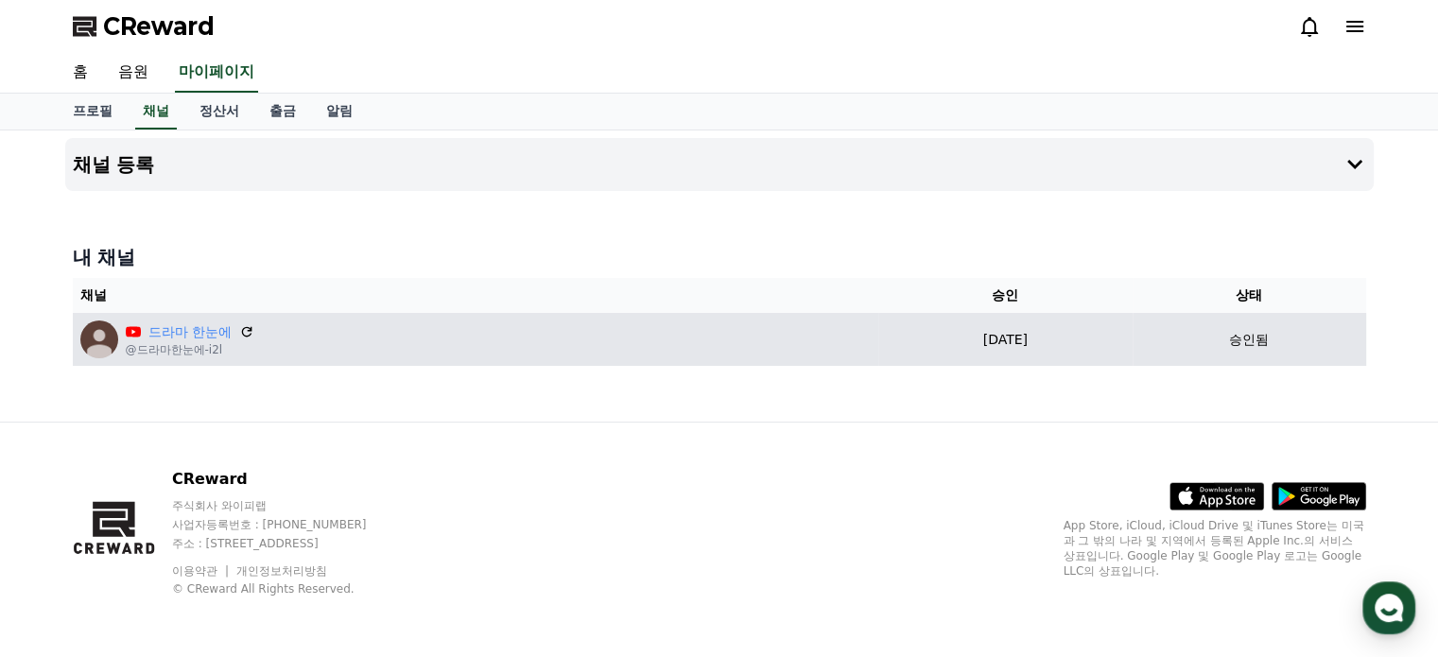
click at [1133, 349] on td "[DATE] 08-27" at bounding box center [1006, 339] width 254 height 53
click at [314, 348] on div "드라마 한눈에 @드라마한눈에-i2l" at bounding box center [475, 340] width 791 height 38
click at [292, 348] on div "드라마 한눈에 @드라마한눈에-i2l" at bounding box center [475, 340] width 791 height 38
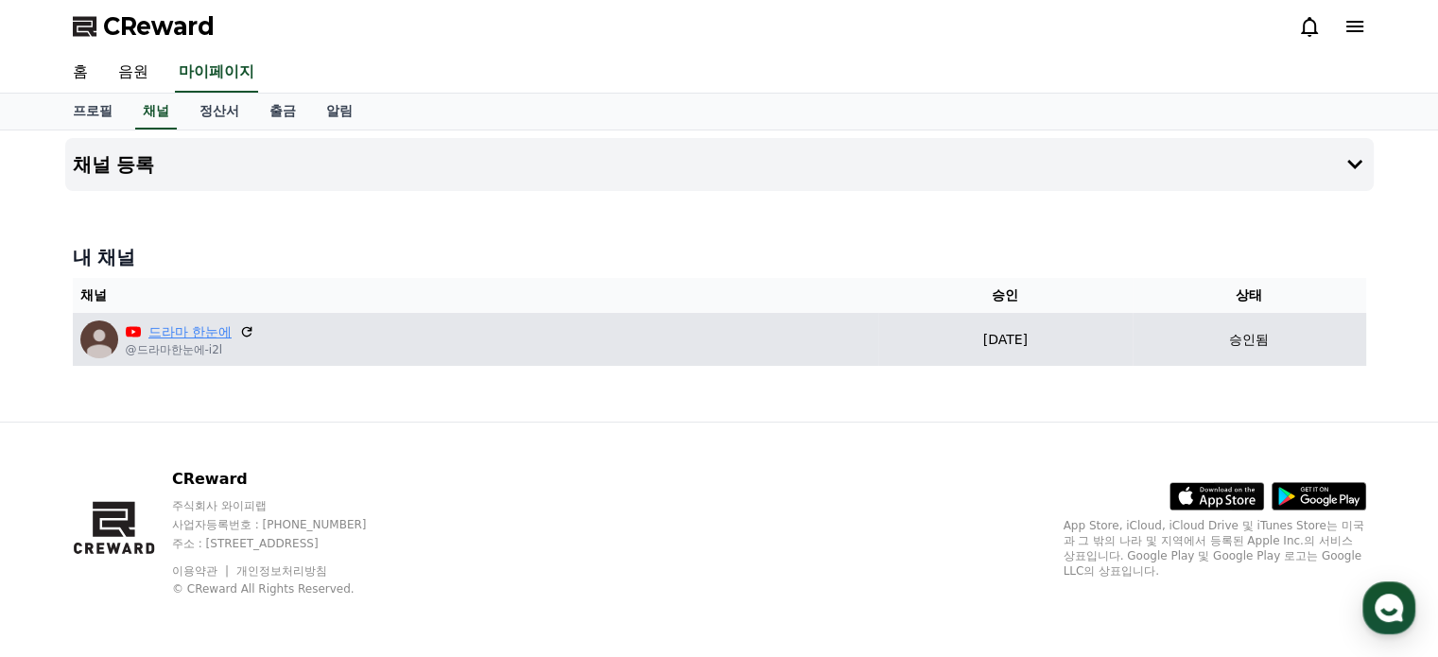
click at [219, 328] on link "드라마 한눈에" at bounding box center [189, 332] width 83 height 20
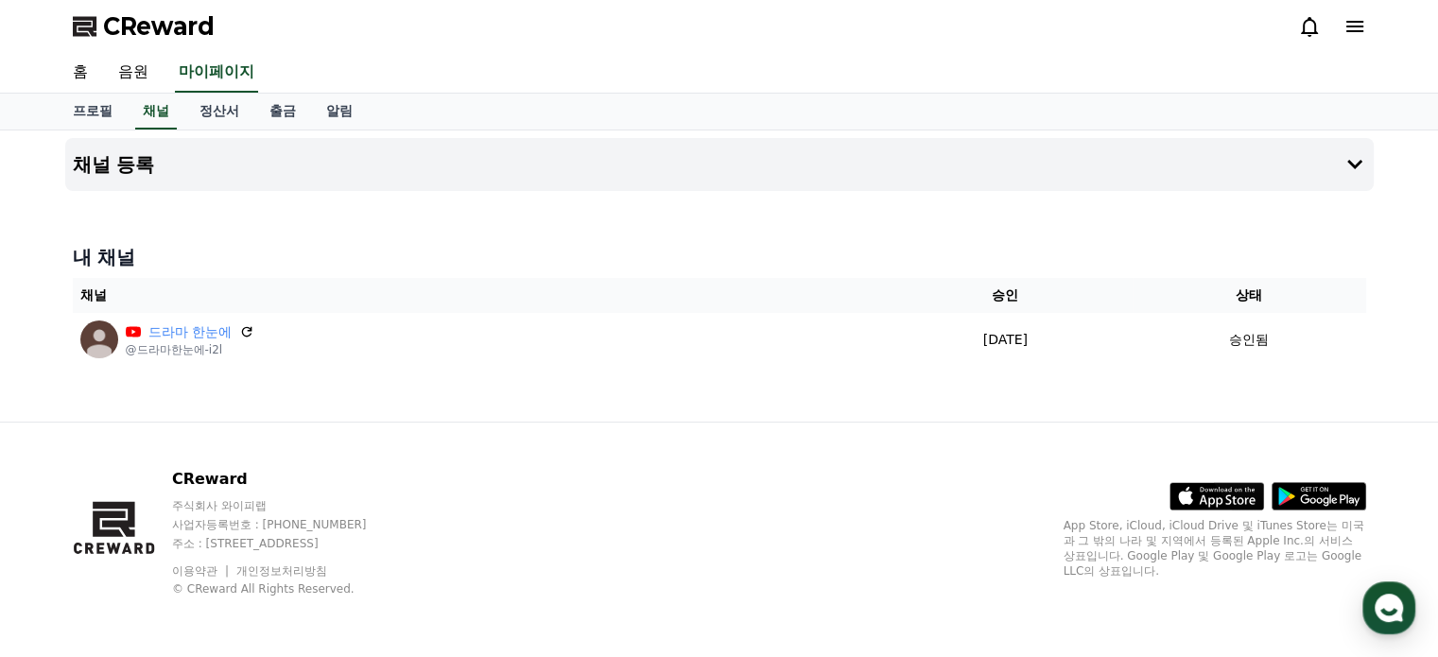
click at [519, 227] on div "채널 등록 내 채널 채널 승인 상태 드라마 한눈에 @드라마한눈에-i2l [DATE] 08-27 승인됨" at bounding box center [720, 276] width 1324 height 291
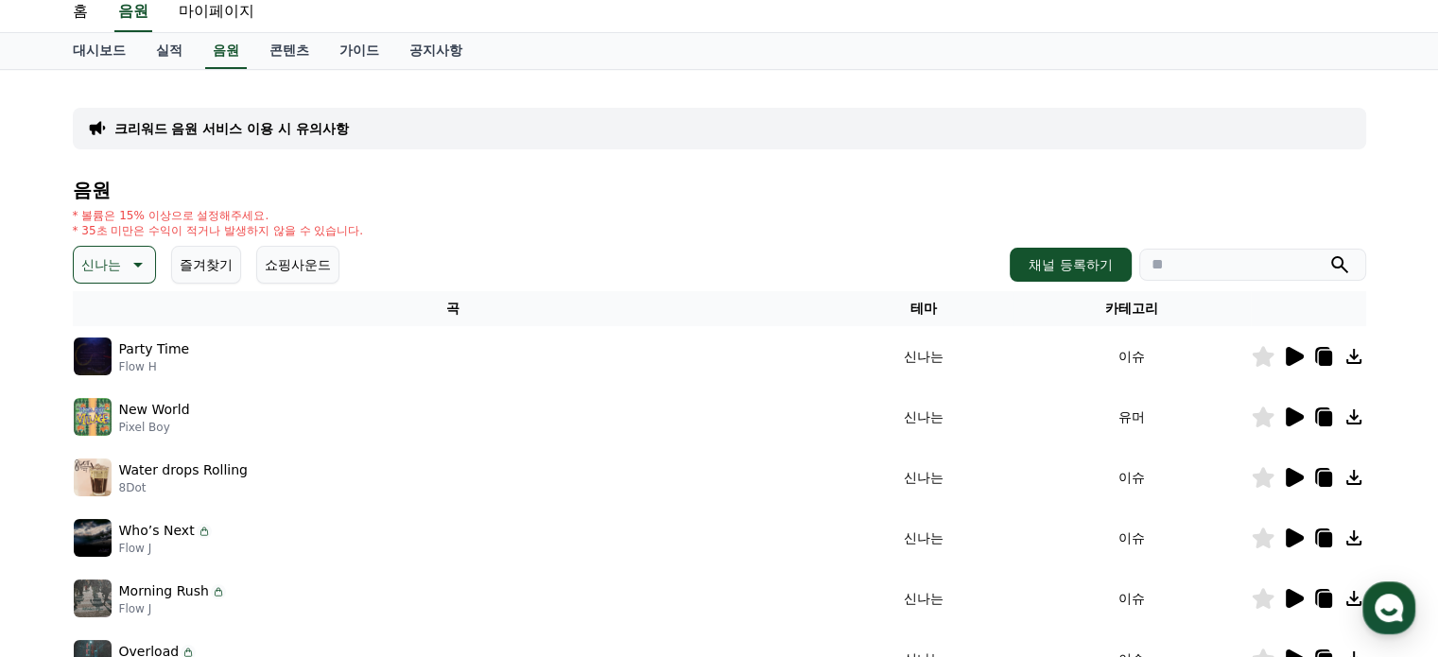
scroll to position [95, 0]
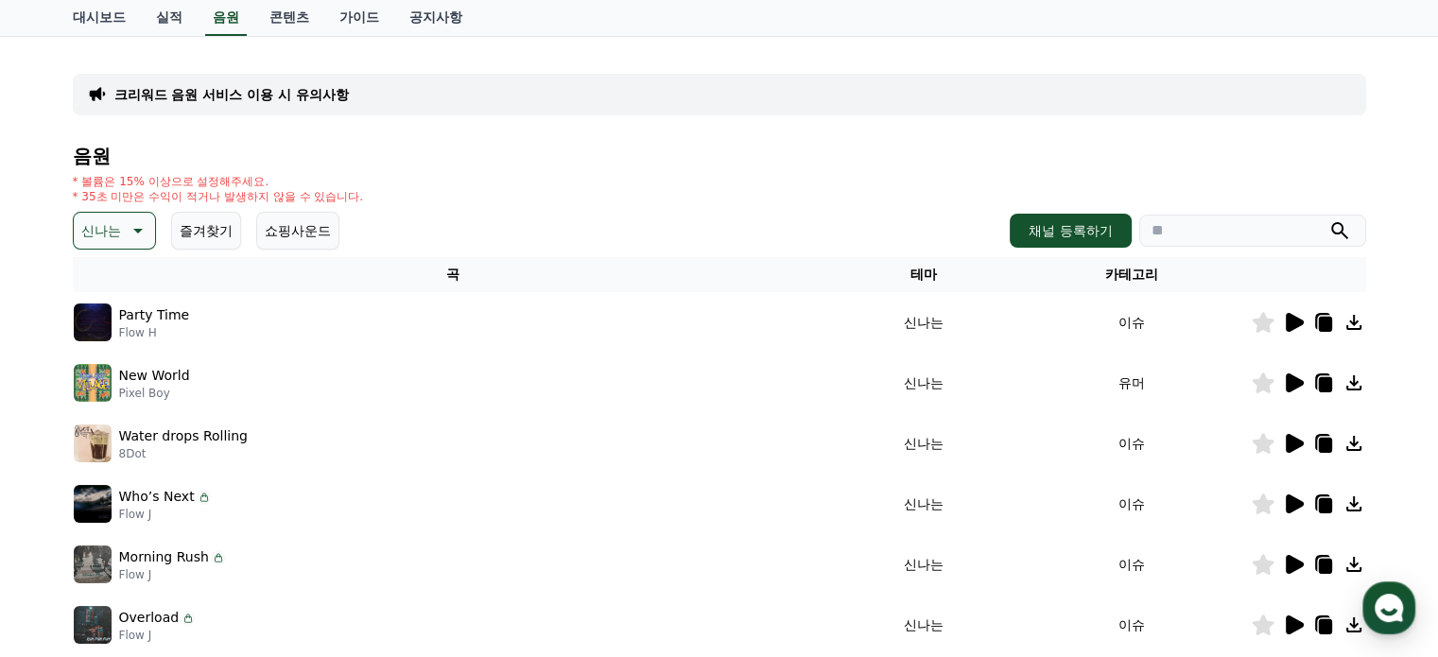
click at [1290, 318] on icon at bounding box center [1295, 322] width 18 height 19
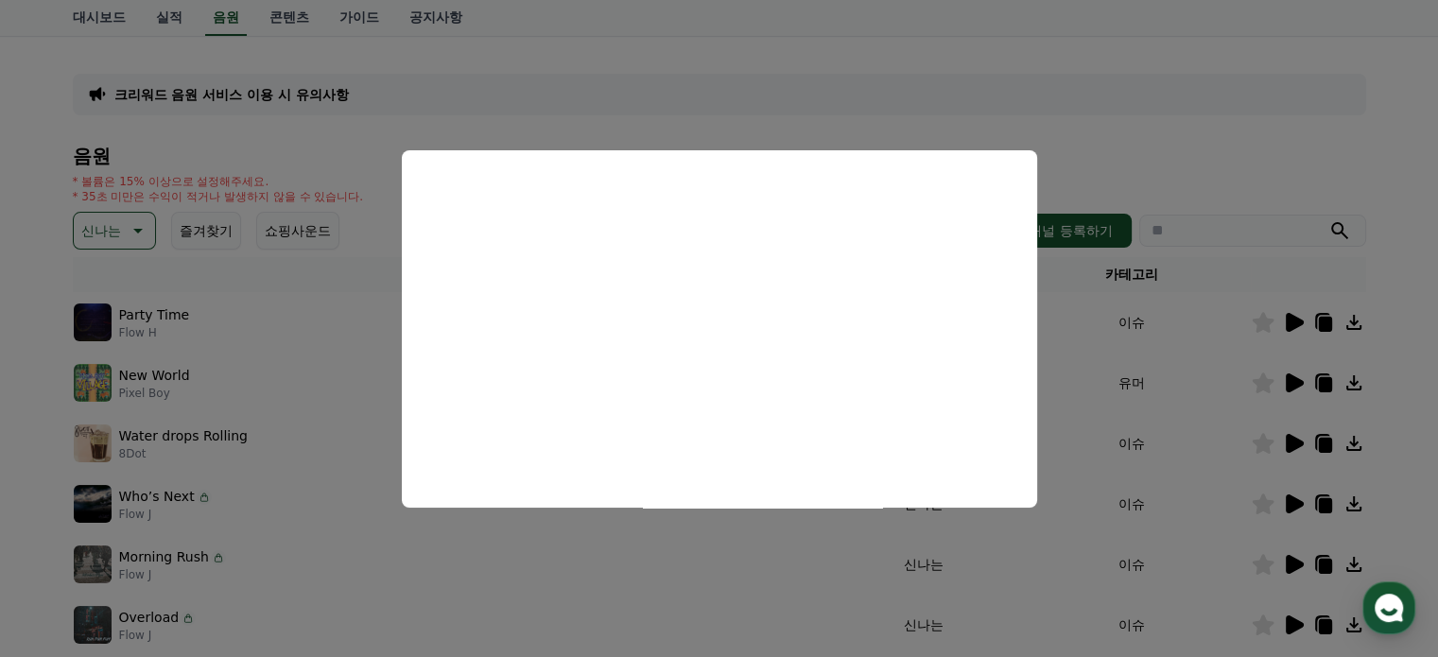
click at [1207, 130] on button "close modal" at bounding box center [719, 328] width 1438 height 657
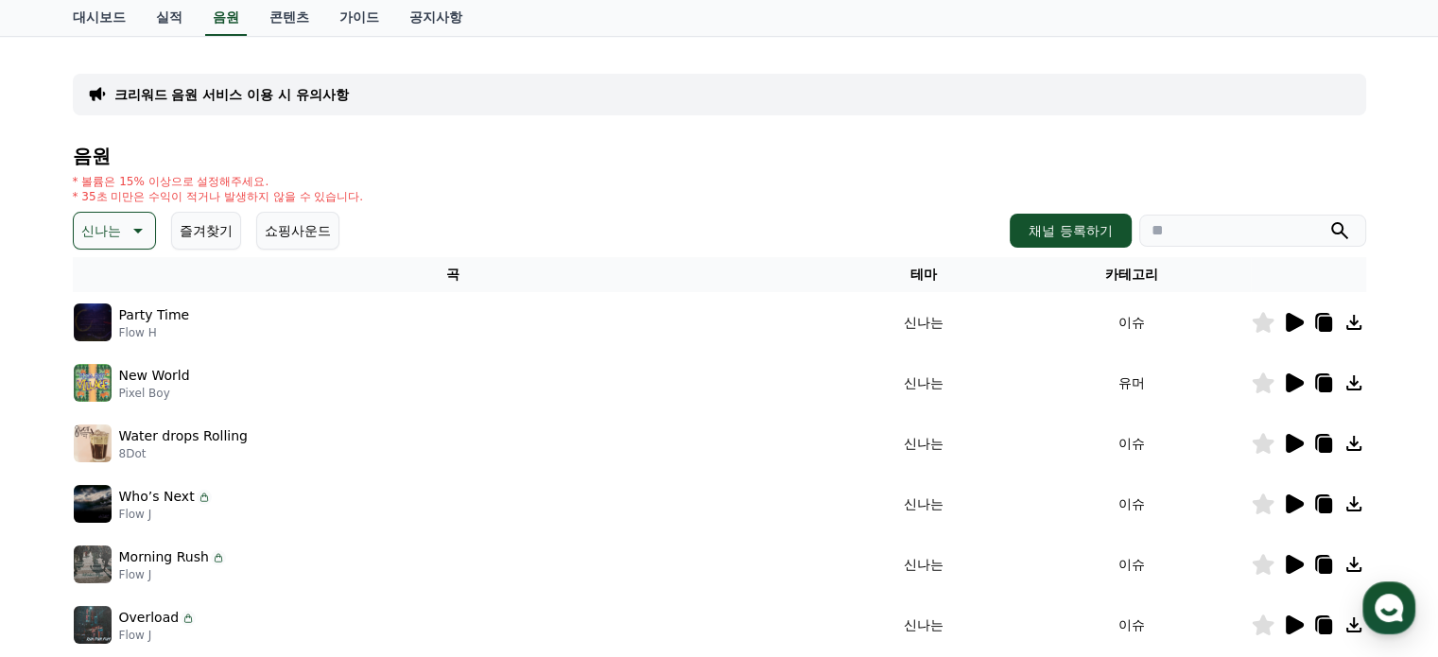
click at [1294, 382] on icon at bounding box center [1295, 383] width 18 height 19
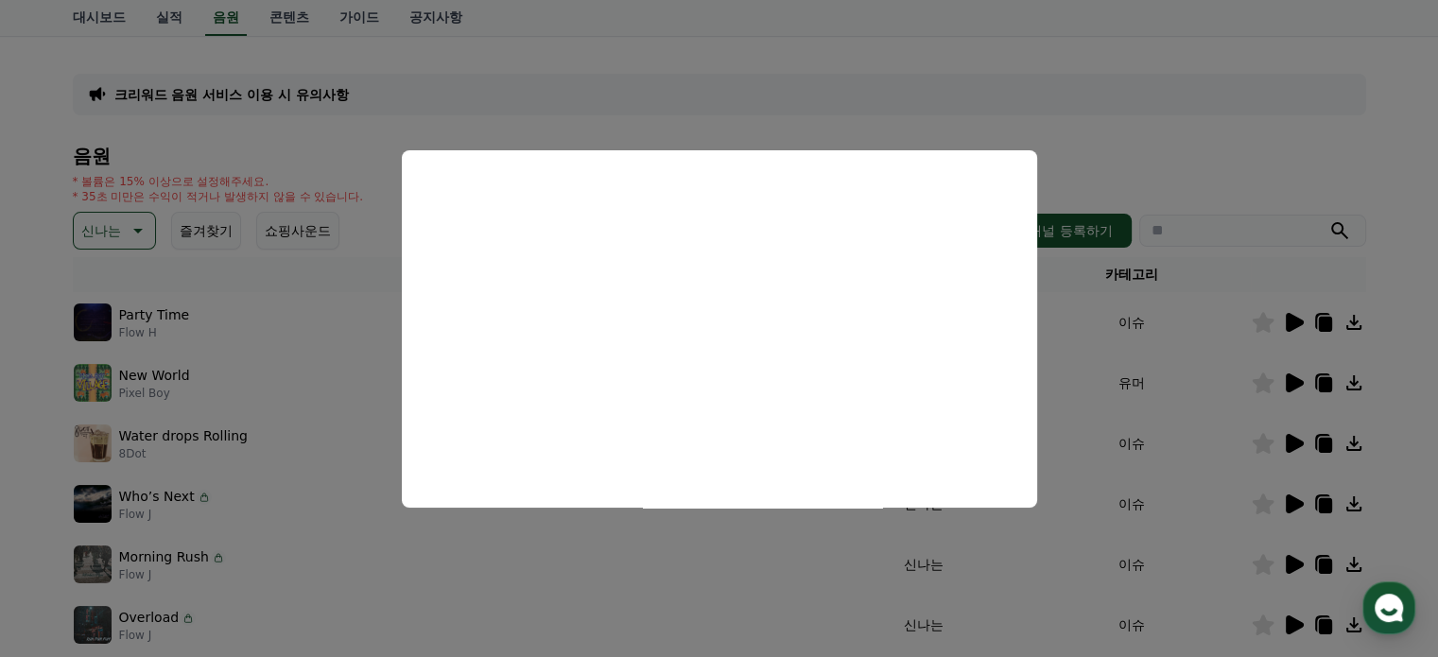
click at [326, 362] on button "close modal" at bounding box center [719, 328] width 1438 height 657
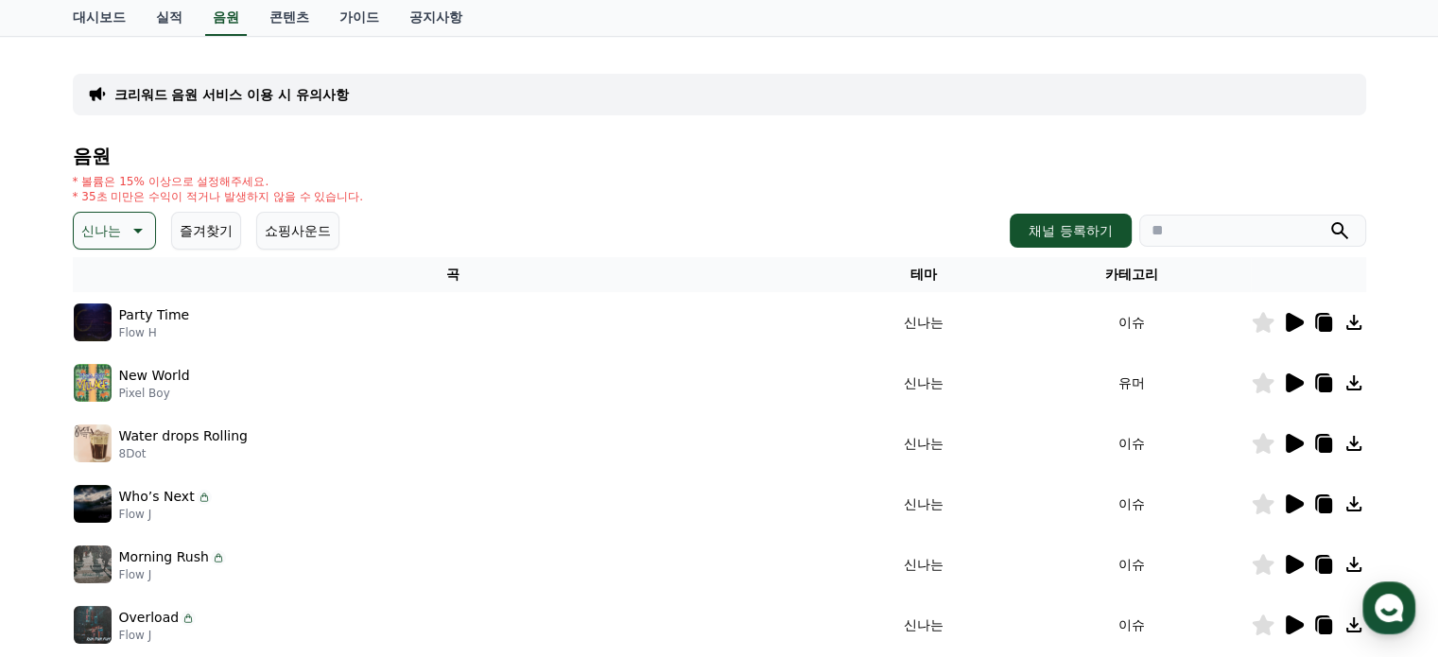
click at [1297, 440] on icon at bounding box center [1295, 443] width 18 height 19
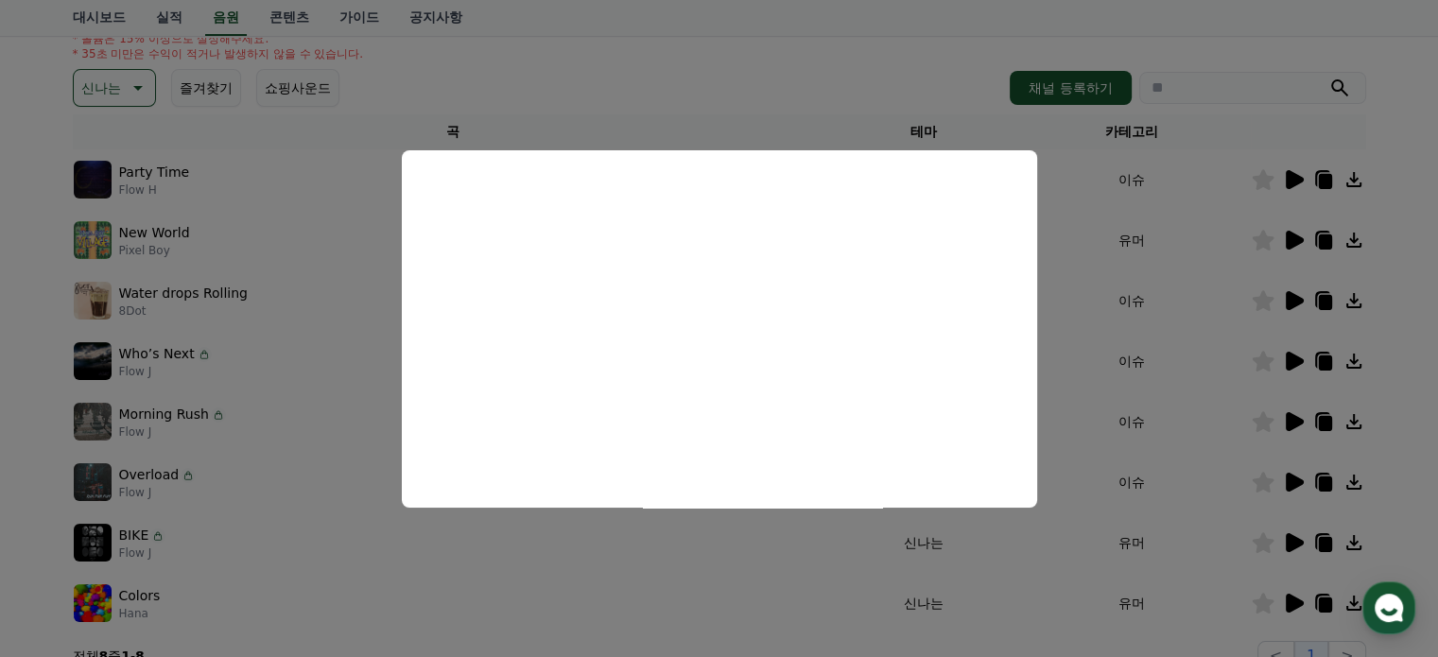
scroll to position [284, 0]
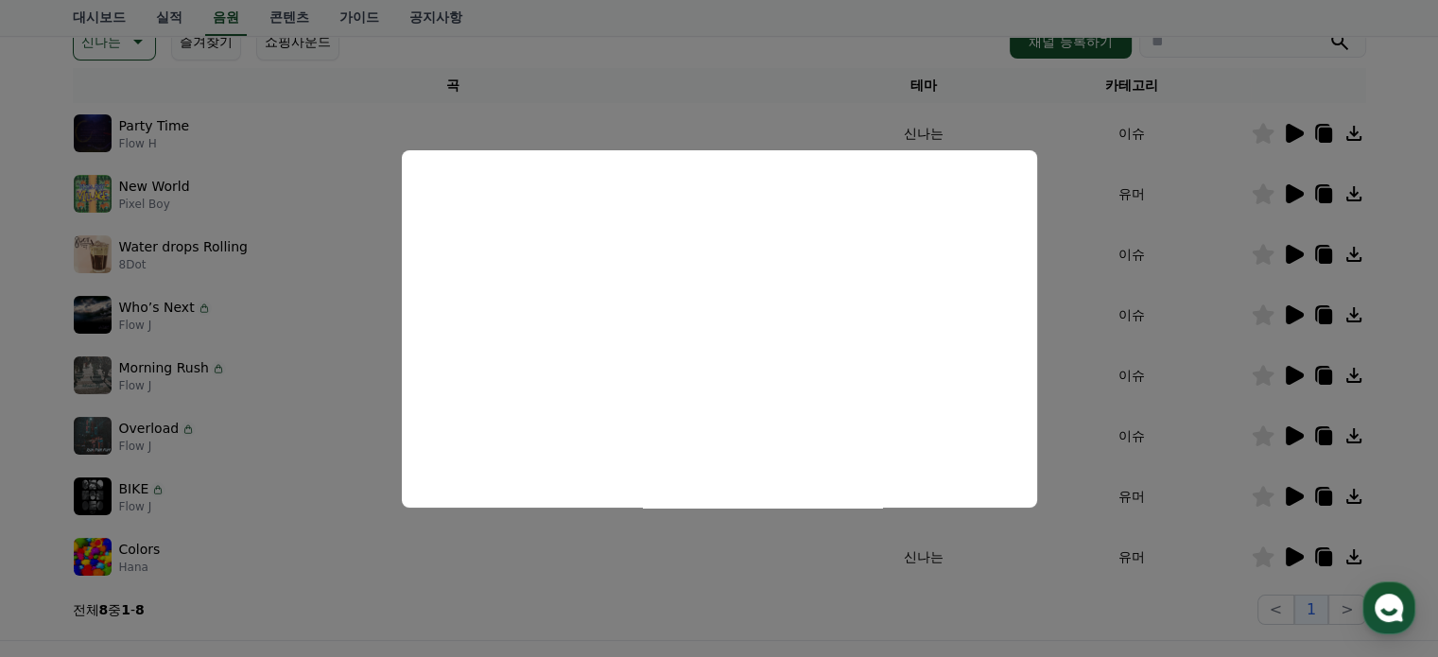
click at [15, 355] on button "close modal" at bounding box center [719, 328] width 1438 height 657
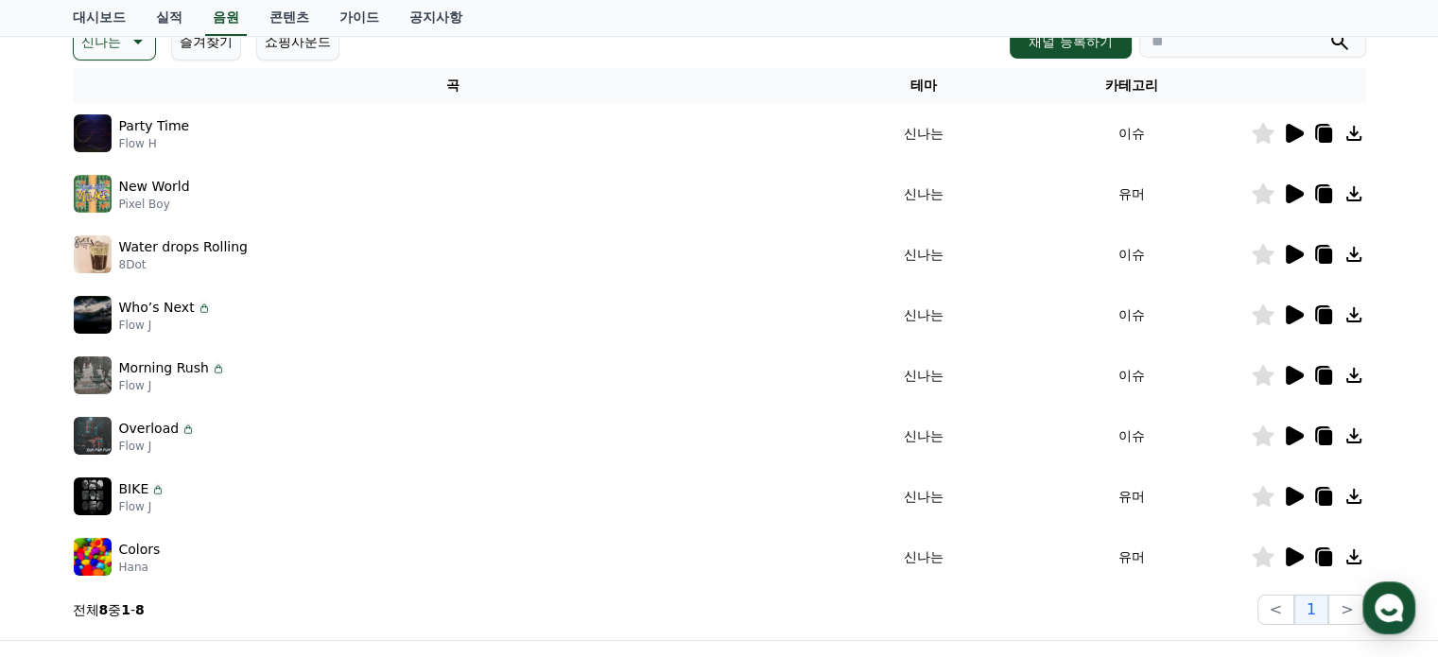
click at [1289, 317] on icon at bounding box center [1295, 314] width 18 height 19
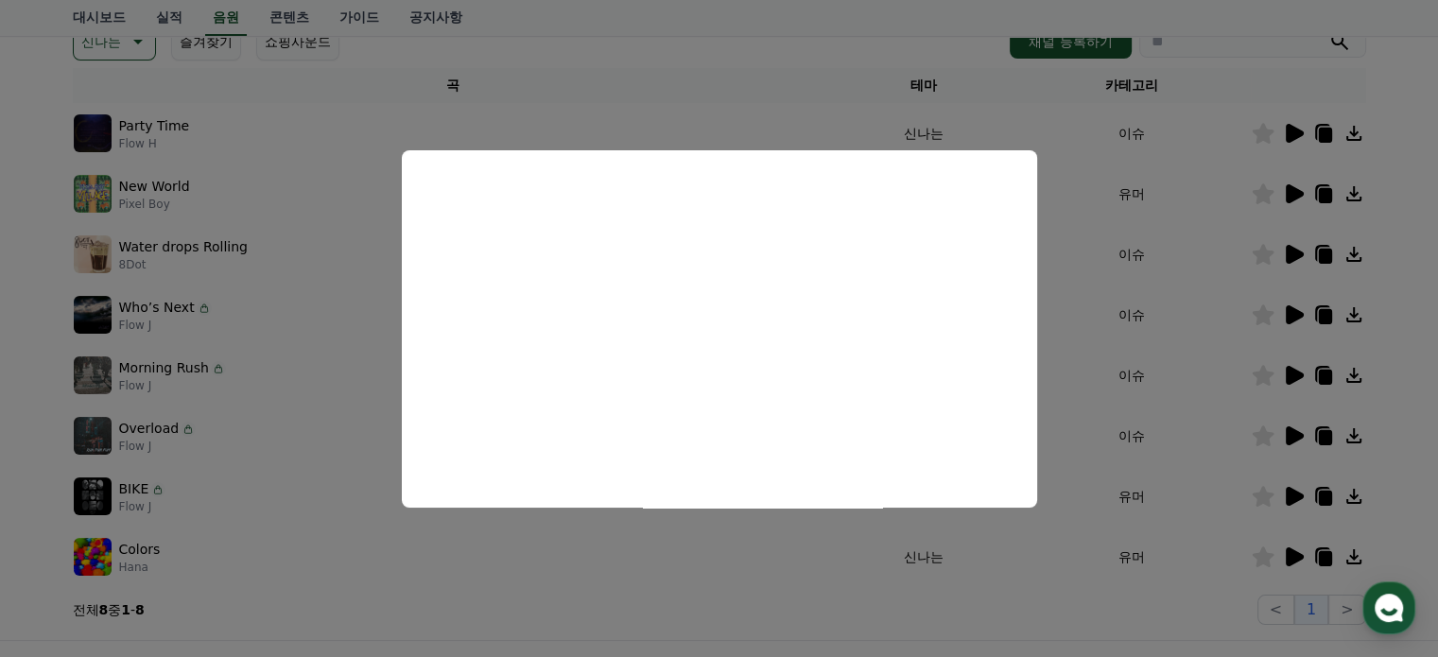
click at [30, 442] on button "close modal" at bounding box center [719, 328] width 1438 height 657
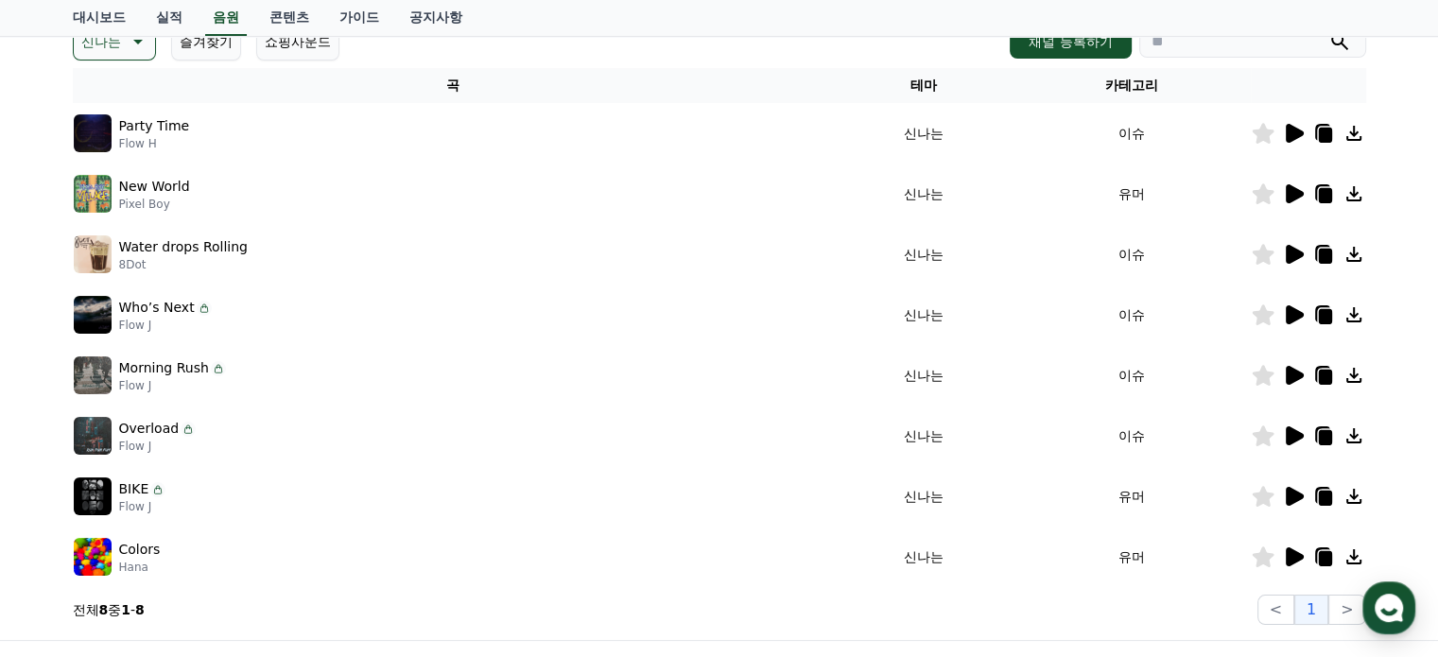
click at [1290, 375] on icon at bounding box center [1295, 375] width 18 height 19
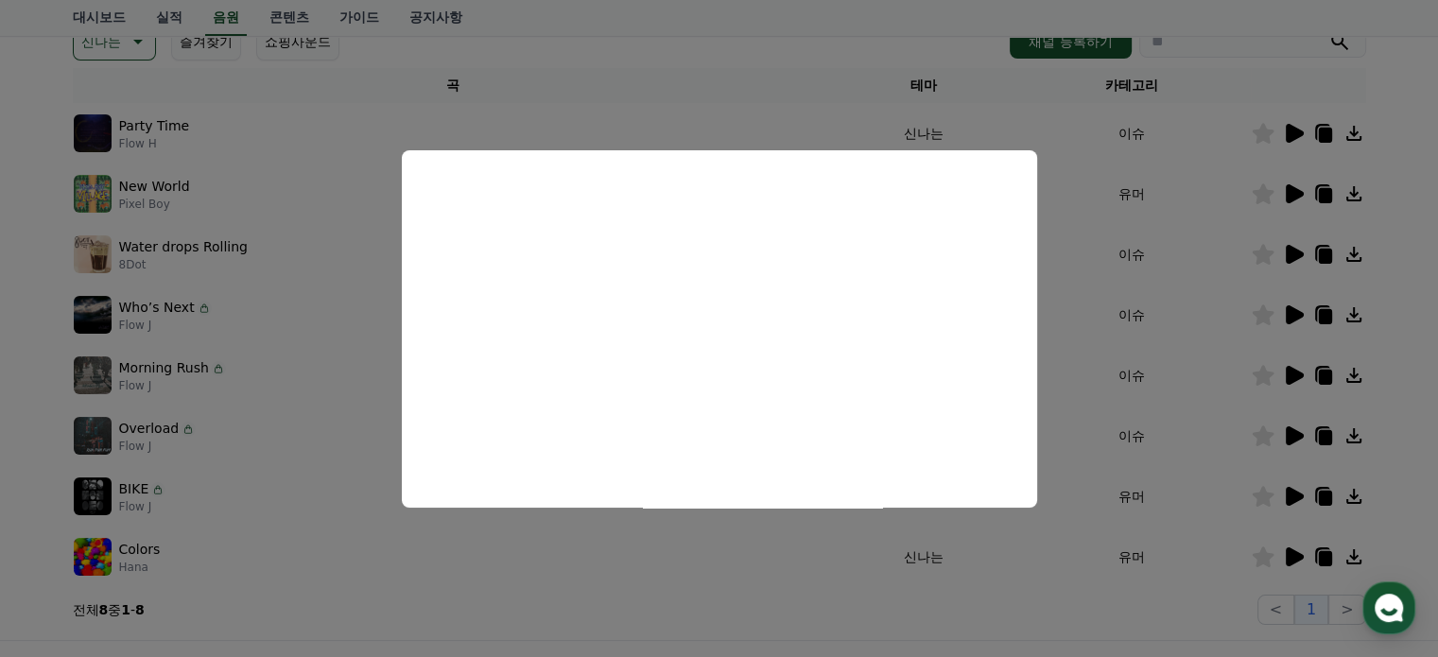
click at [30, 427] on button "close modal" at bounding box center [719, 328] width 1438 height 657
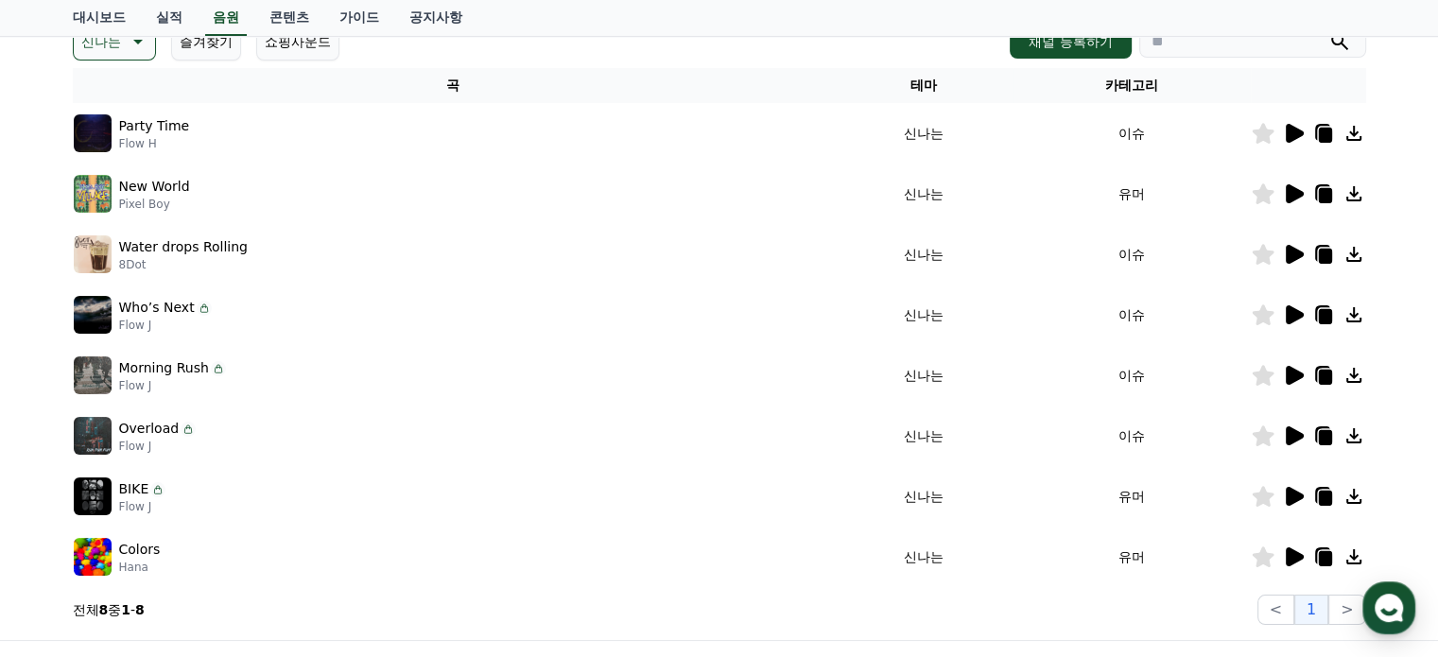
click at [1286, 437] on icon at bounding box center [1295, 436] width 18 height 19
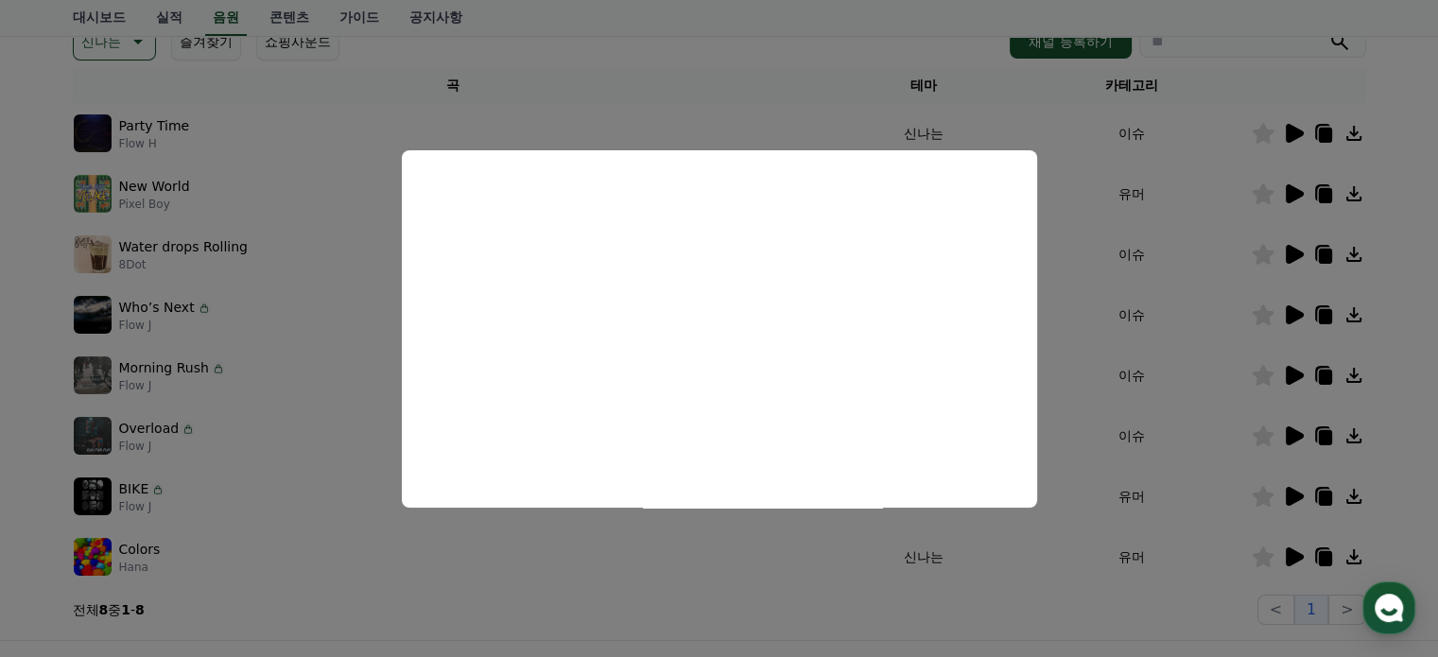
click at [11, 456] on button "close modal" at bounding box center [719, 328] width 1438 height 657
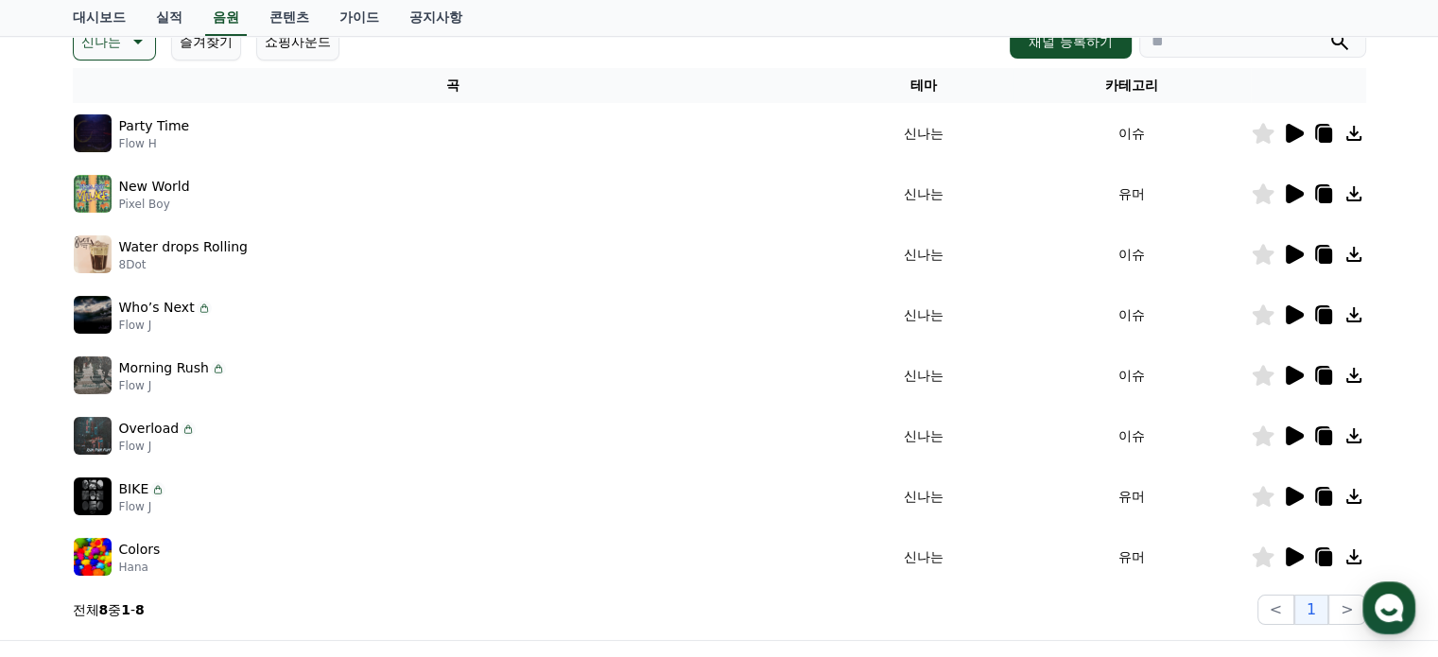
click at [1291, 491] on icon at bounding box center [1295, 496] width 18 height 19
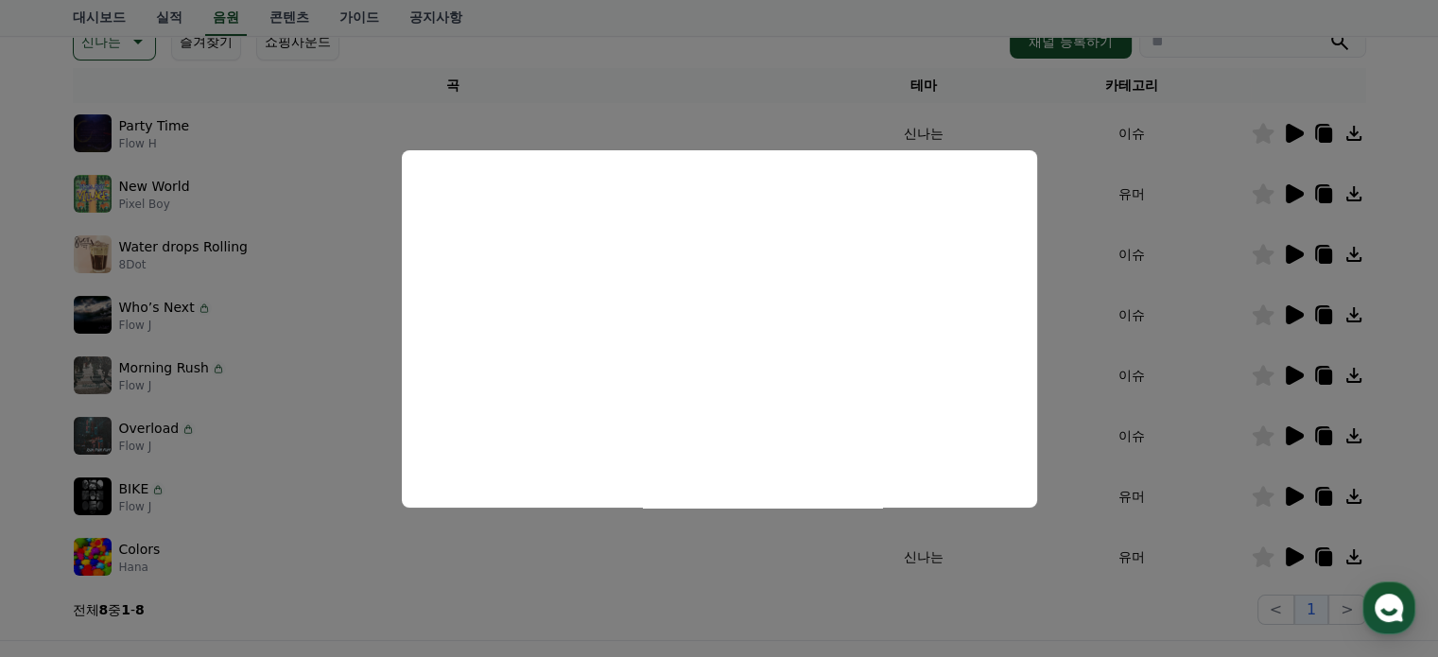
drag, startPoint x: 323, startPoint y: 569, endPoint x: 505, endPoint y: 570, distance: 181.6
click at [325, 570] on button "close modal" at bounding box center [719, 328] width 1438 height 657
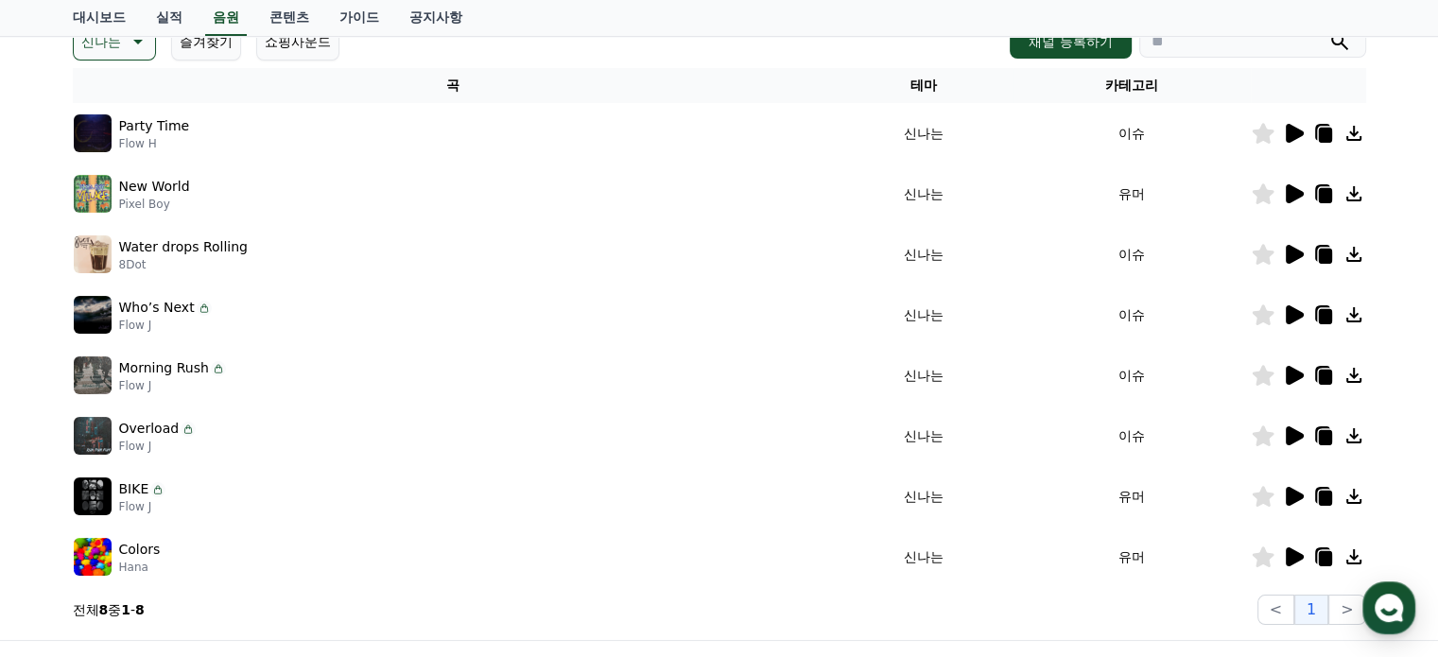
click at [1287, 552] on icon at bounding box center [1295, 557] width 18 height 19
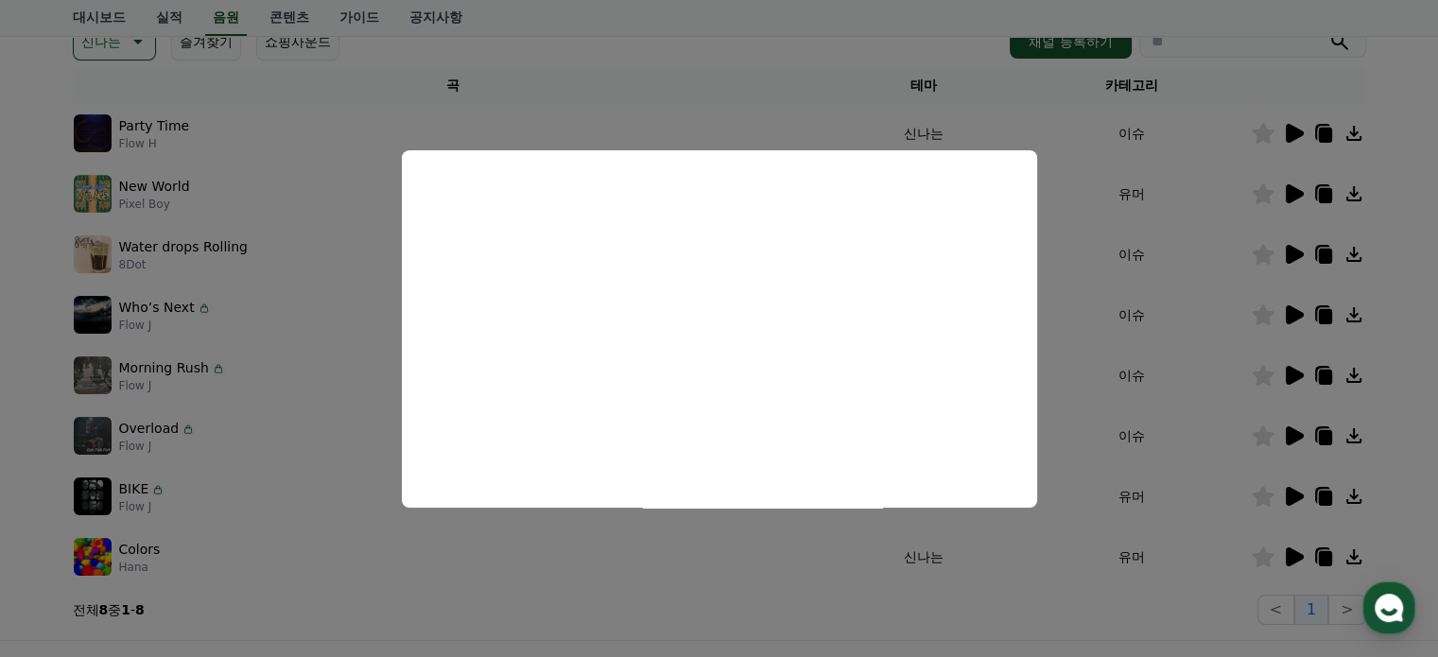
click at [288, 547] on button "close modal" at bounding box center [719, 328] width 1438 height 657
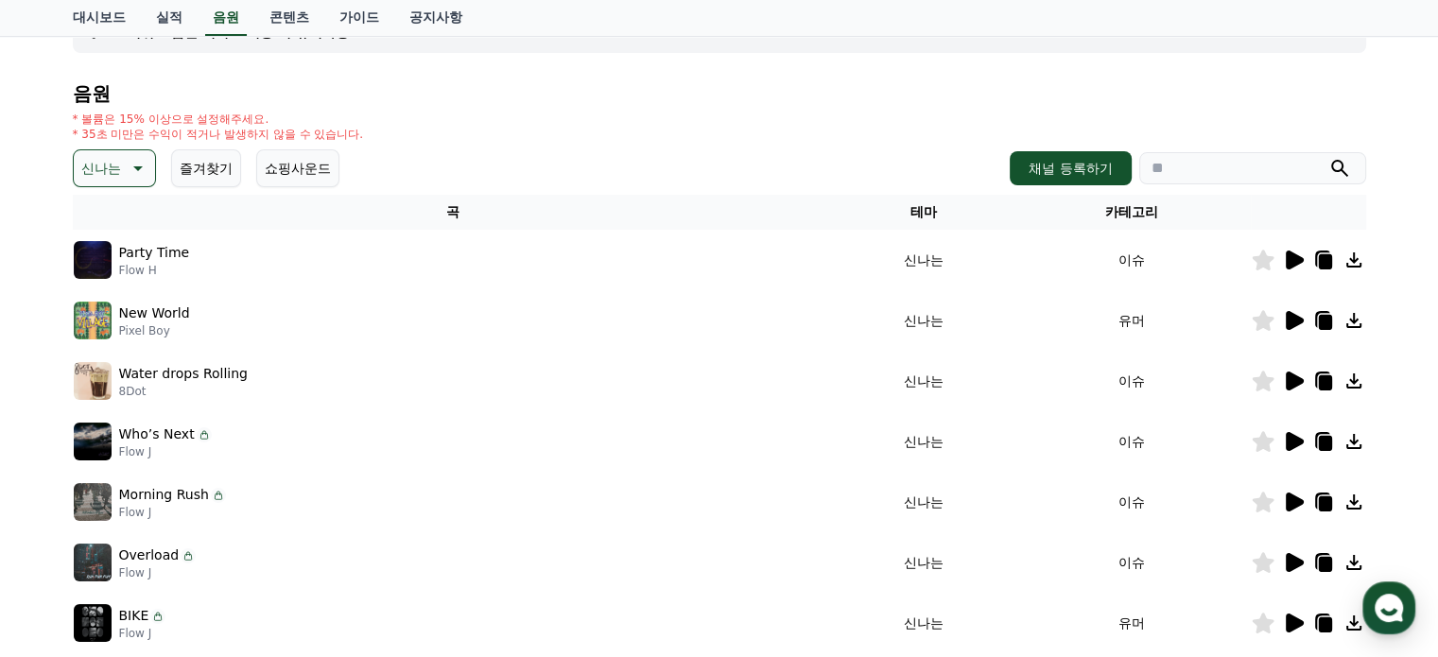
scroll to position [0, 0]
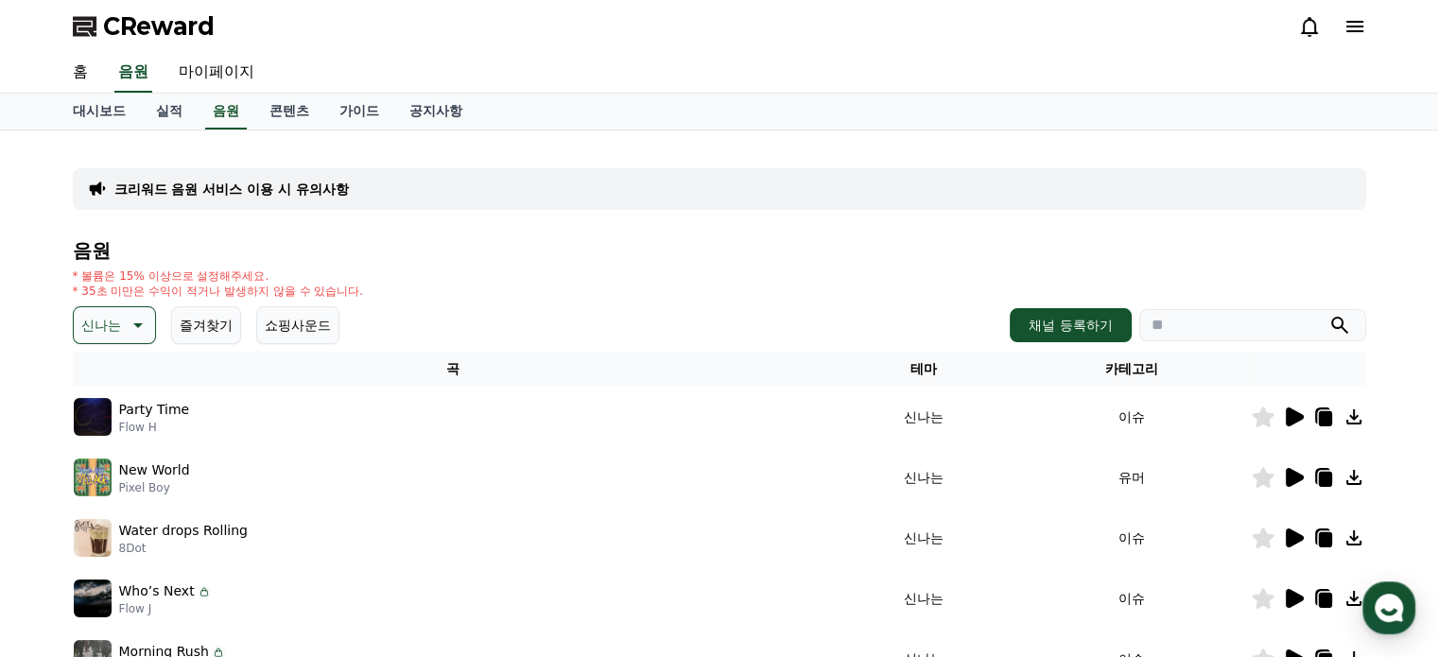
click at [122, 331] on button "신나는" at bounding box center [114, 325] width 83 height 38
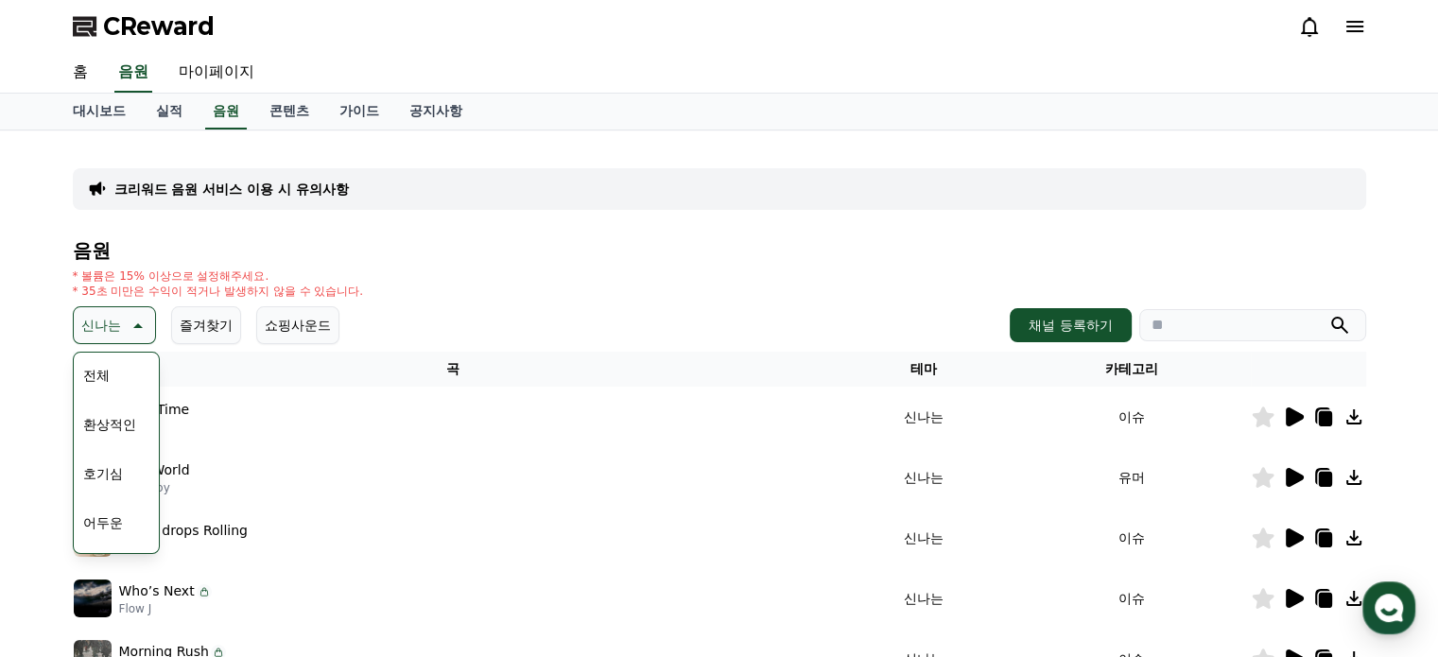
click at [132, 428] on button "환상적인" at bounding box center [110, 425] width 68 height 42
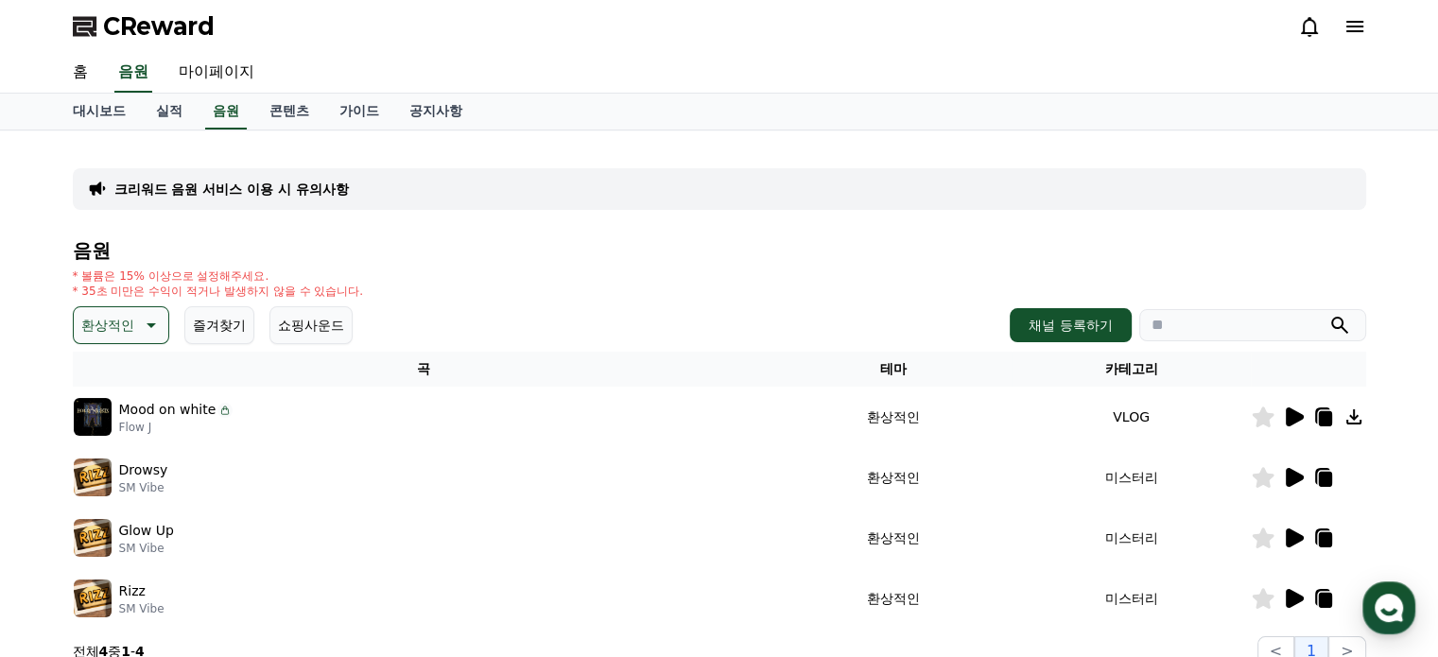
click at [1286, 413] on icon at bounding box center [1295, 417] width 18 height 19
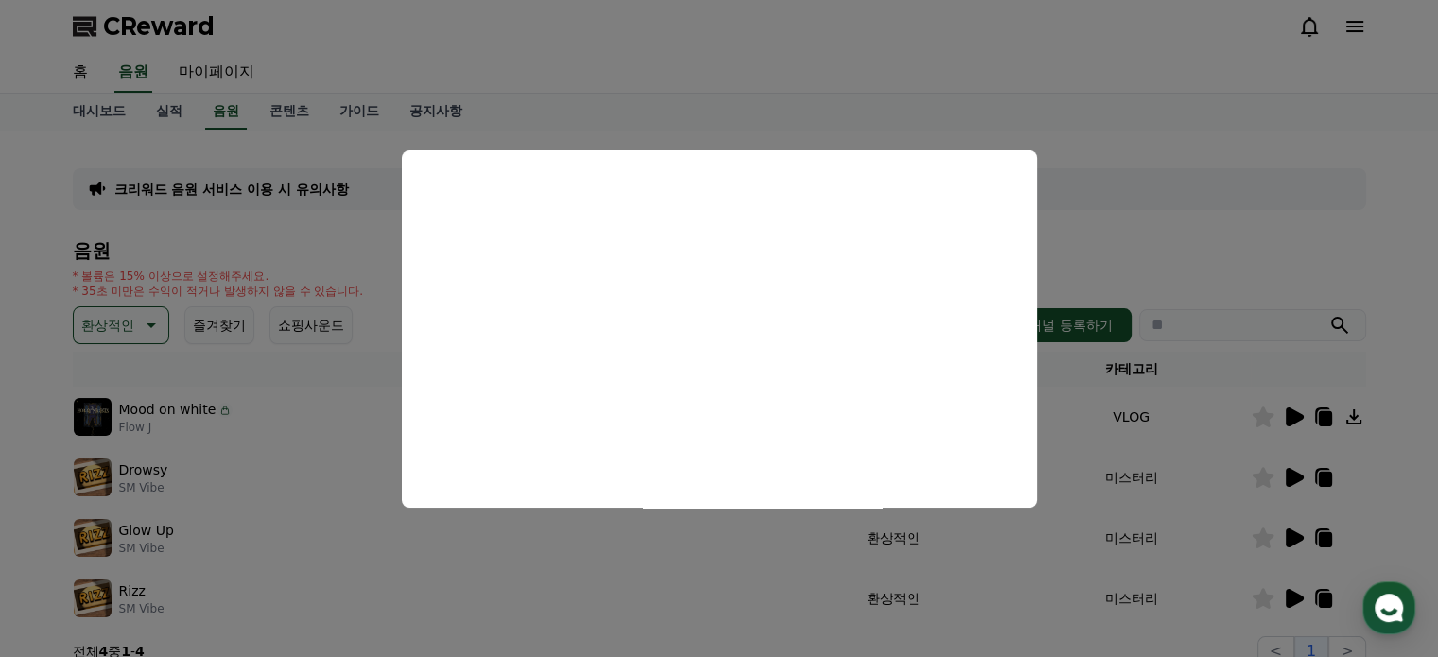
click at [9, 436] on button "close modal" at bounding box center [719, 328] width 1438 height 657
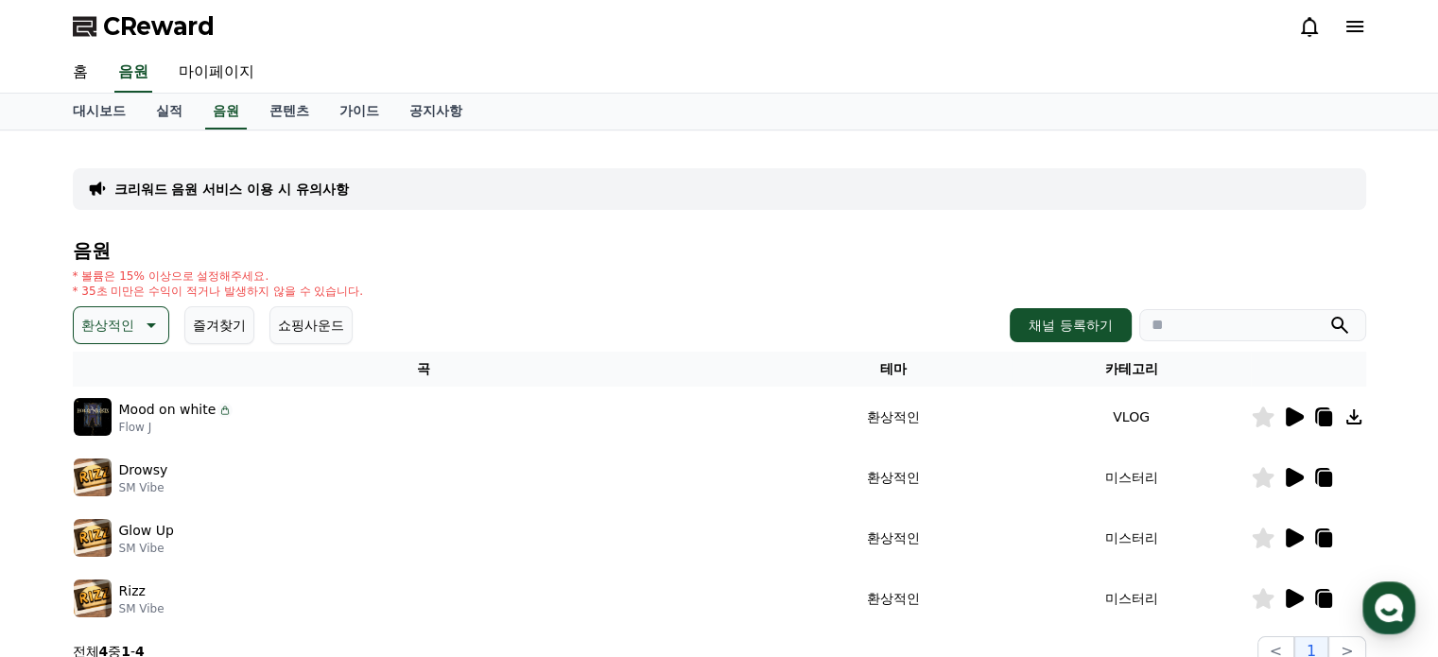
click at [1295, 474] on icon at bounding box center [1295, 477] width 18 height 19
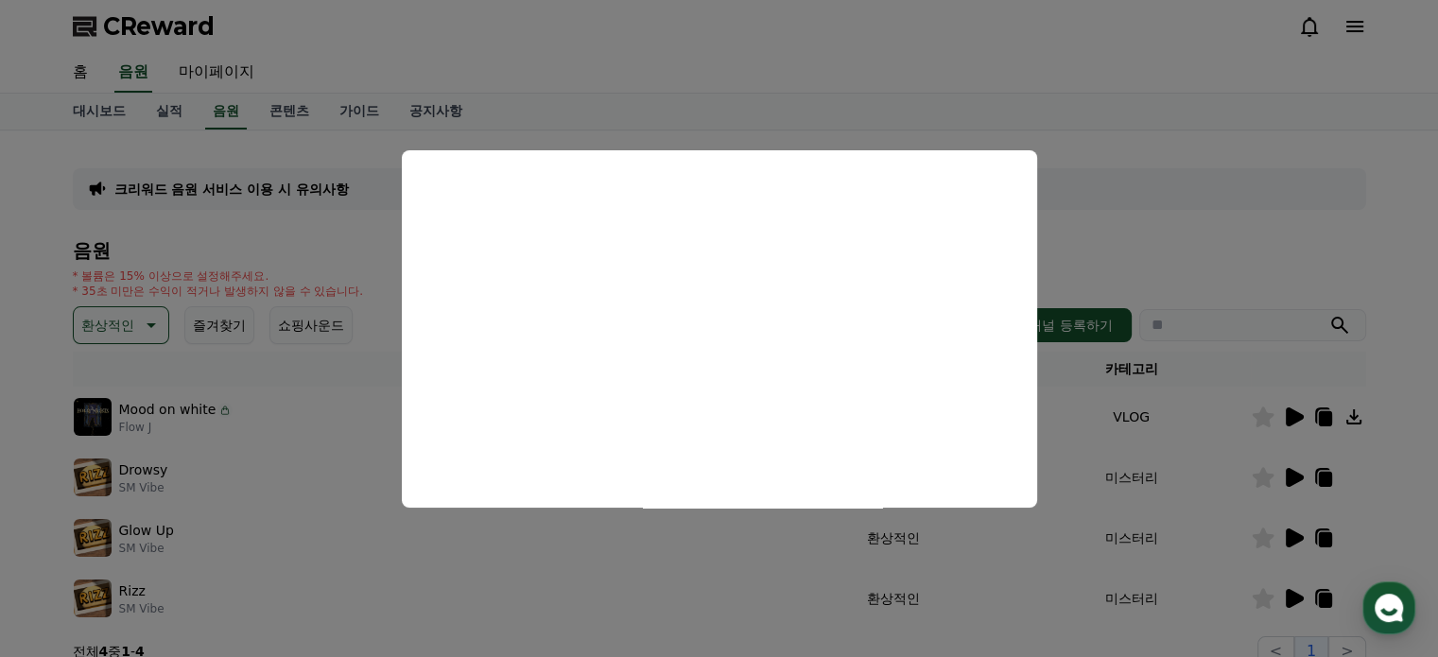
click at [16, 408] on button "close modal" at bounding box center [719, 328] width 1438 height 657
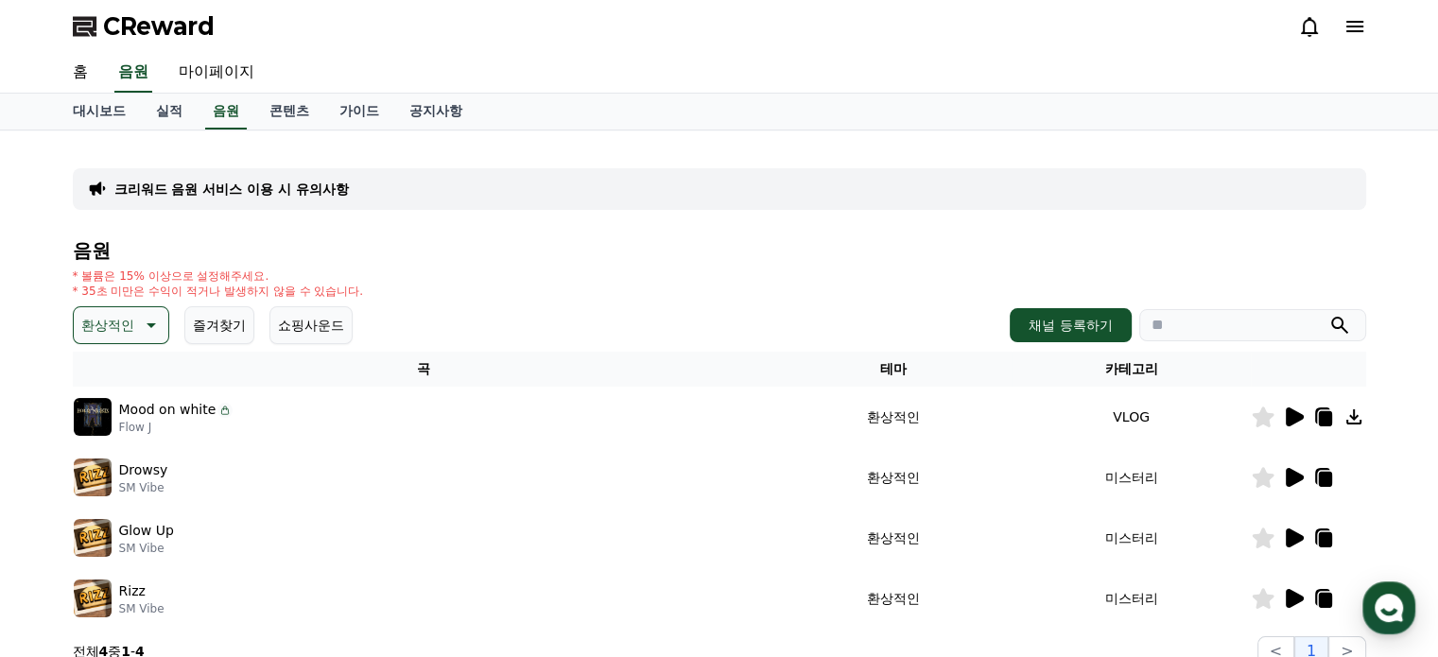
drag, startPoint x: 1375, startPoint y: 240, endPoint x: 990, endPoint y: 313, distance: 391.7
click at [1375, 240] on div "크리워드 음원 서비스 이용 시 유의사항 음원 * 볼륨은 15% 이상으로 설정해주세요. * 35초 미만은 수익이 적거나 발생하지 않을 수 있습니…" at bounding box center [720, 406] width 1324 height 551
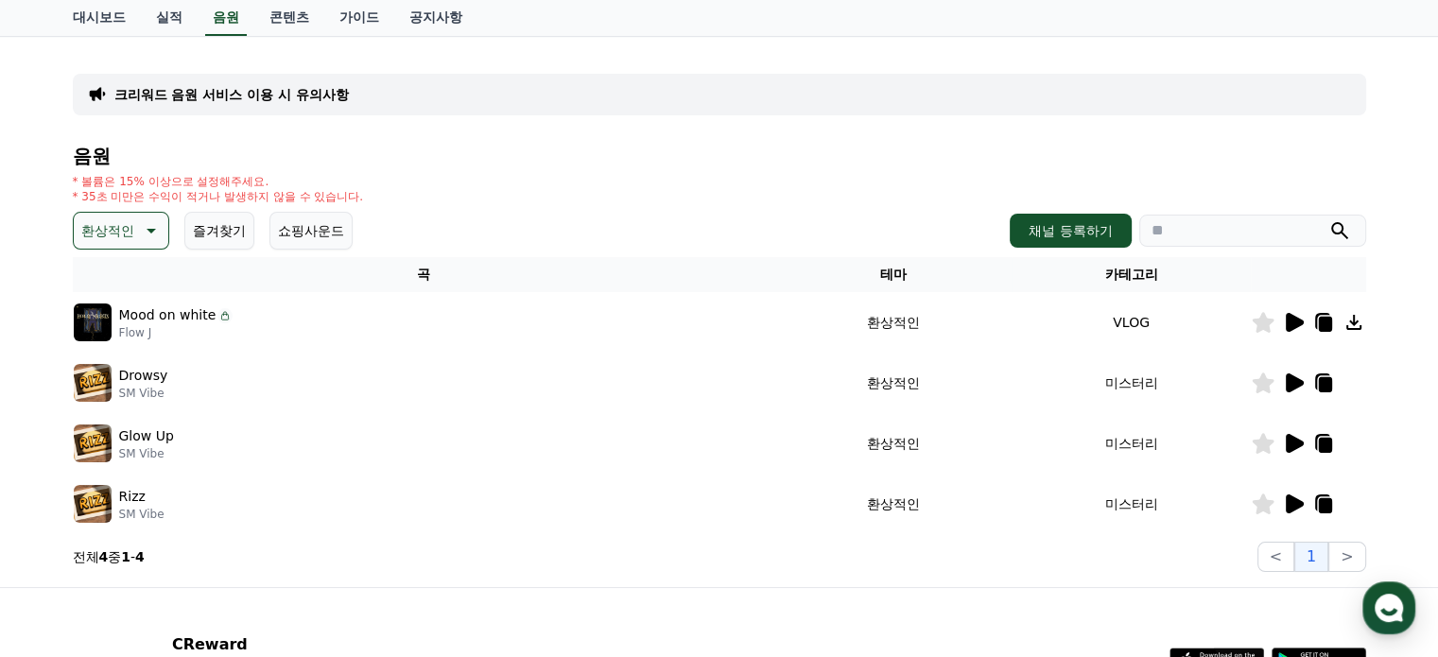
click at [1293, 449] on icon at bounding box center [1293, 443] width 23 height 23
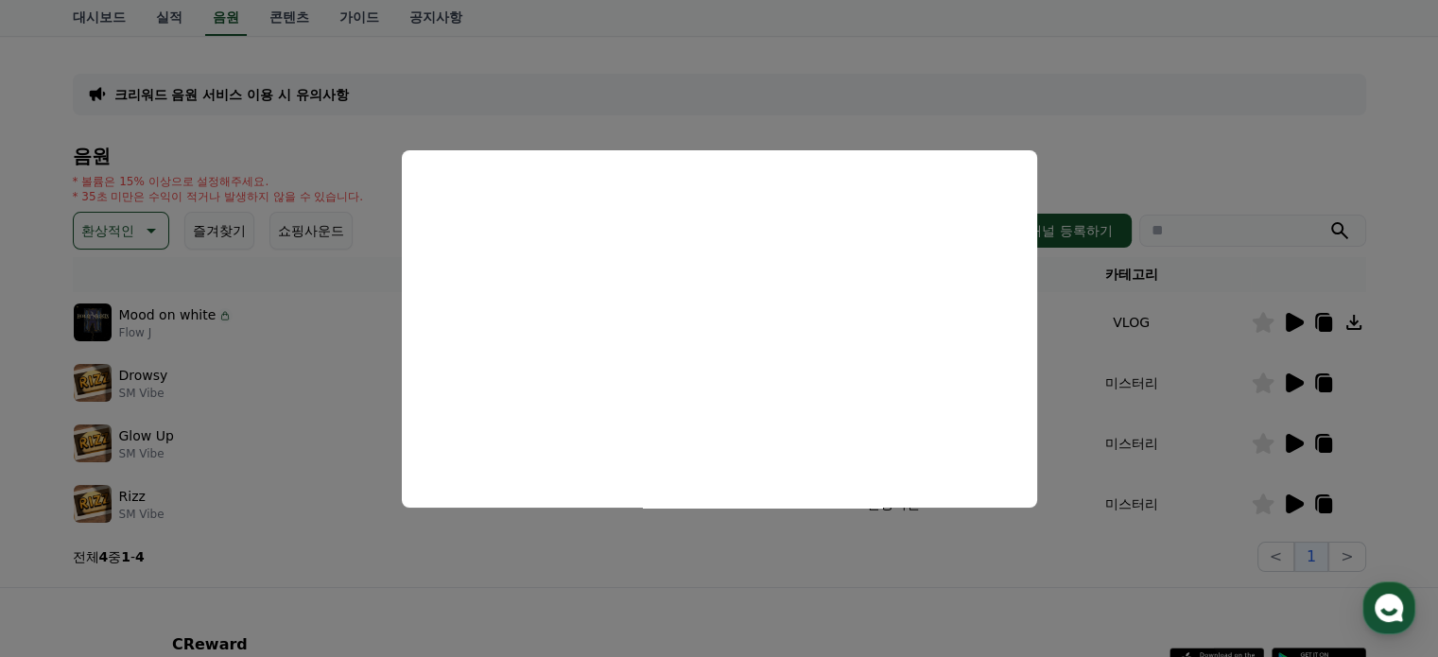
click at [736, 595] on button "close modal" at bounding box center [719, 328] width 1438 height 657
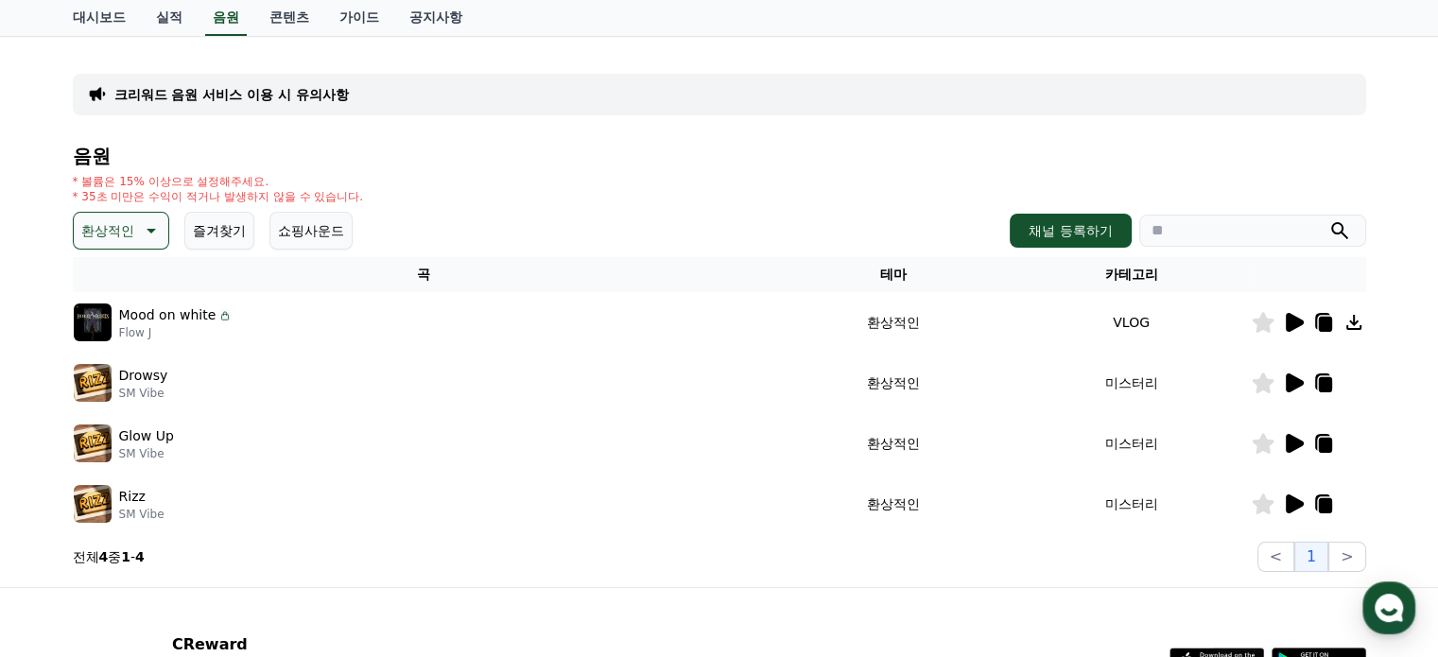
click at [199, 504] on div "Rizz SM Vibe" at bounding box center [424, 504] width 700 height 38
click at [1292, 502] on icon at bounding box center [1295, 504] width 18 height 19
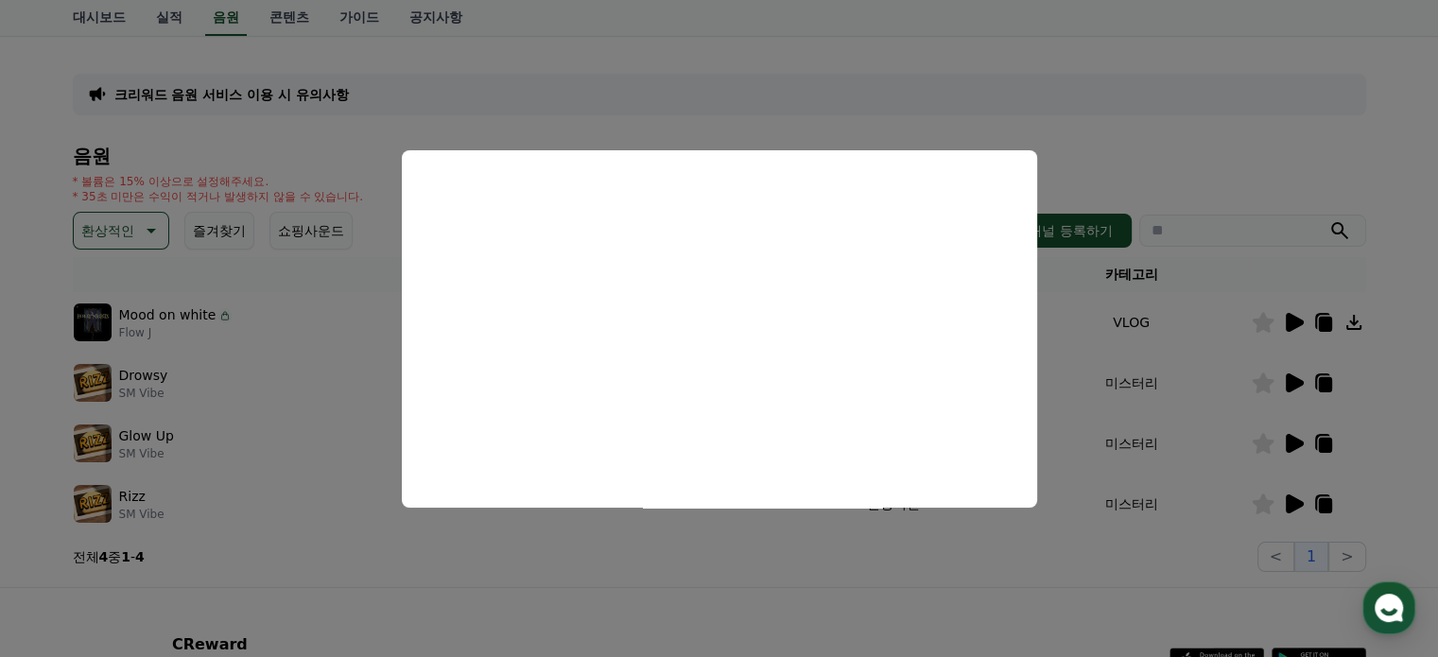
click at [710, 543] on button "close modal" at bounding box center [719, 328] width 1438 height 657
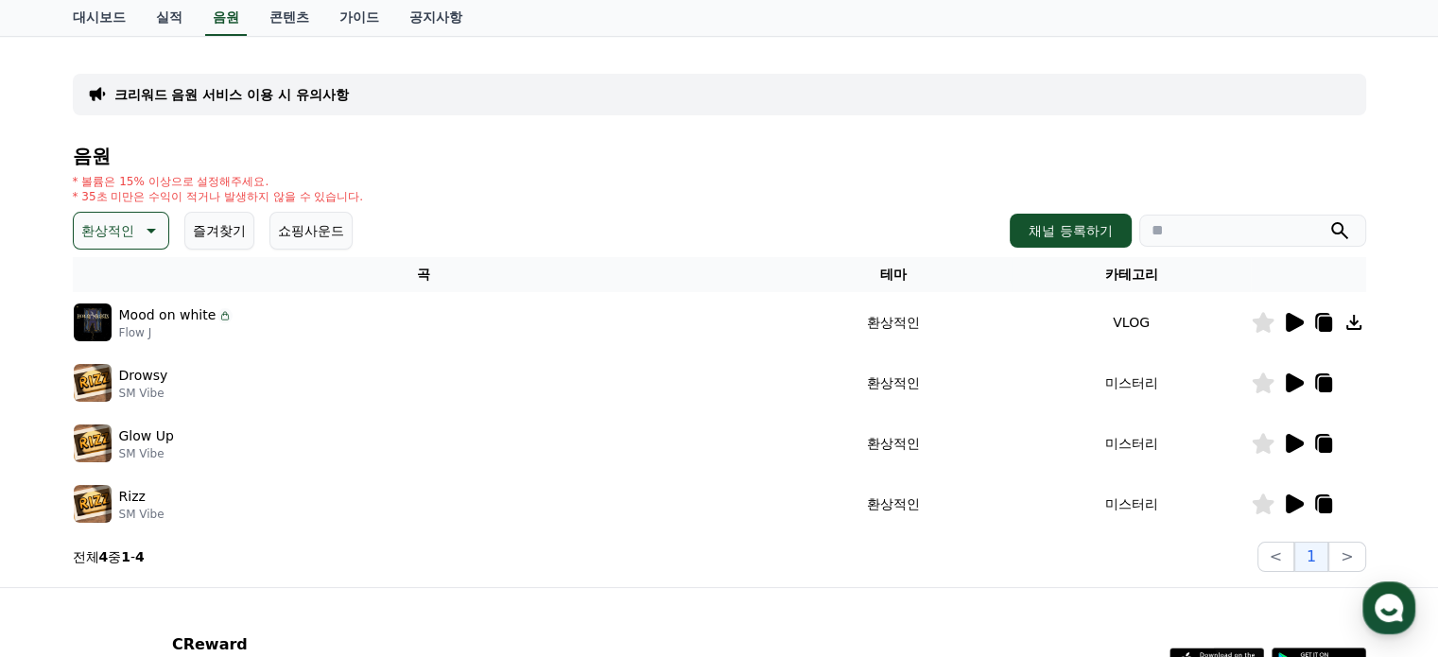
click at [110, 226] on p "환상적인" at bounding box center [107, 231] width 53 height 26
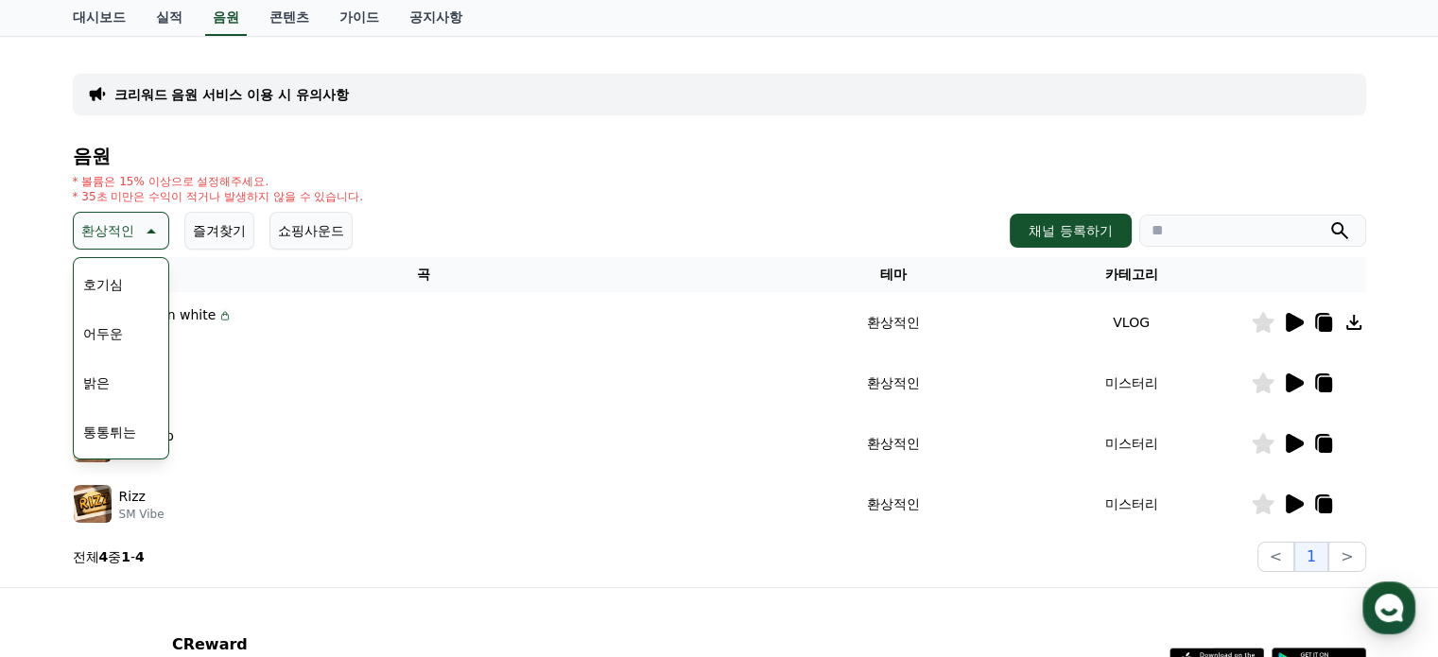
click at [114, 392] on button "밝은" at bounding box center [97, 383] width 42 height 42
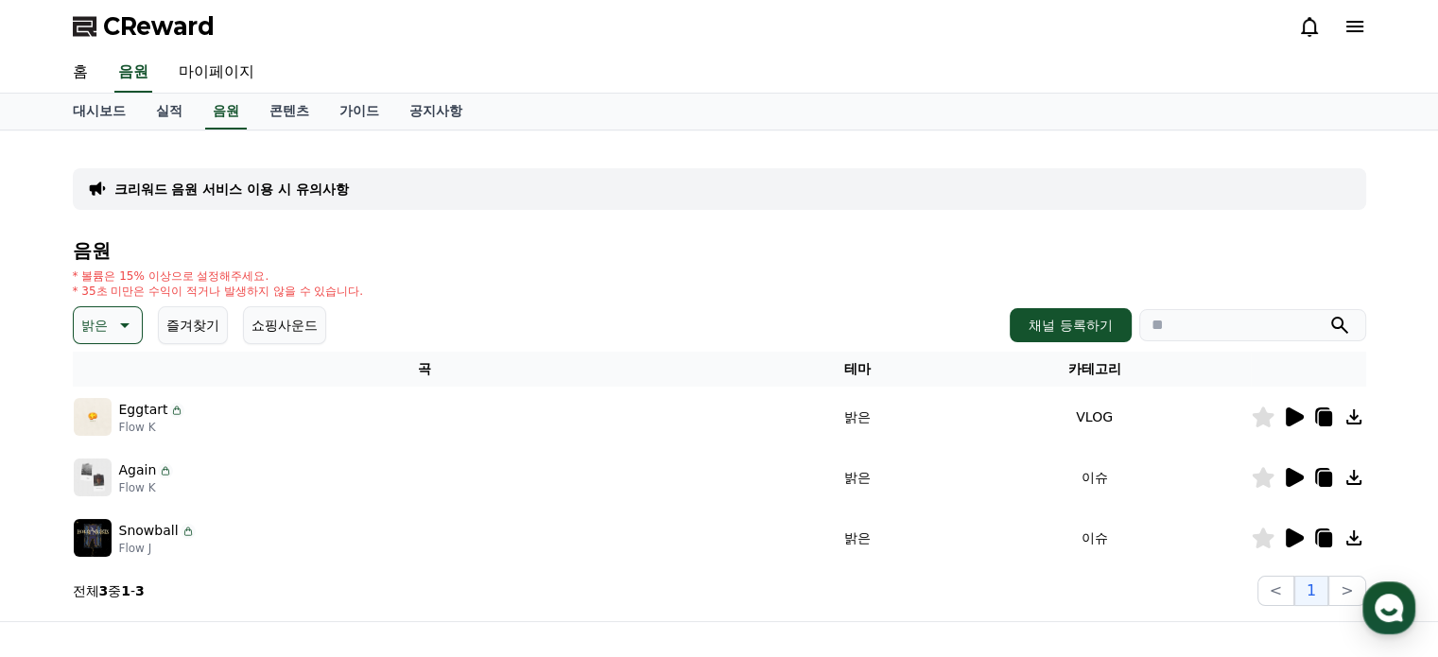
click at [1289, 418] on icon at bounding box center [1295, 417] width 18 height 19
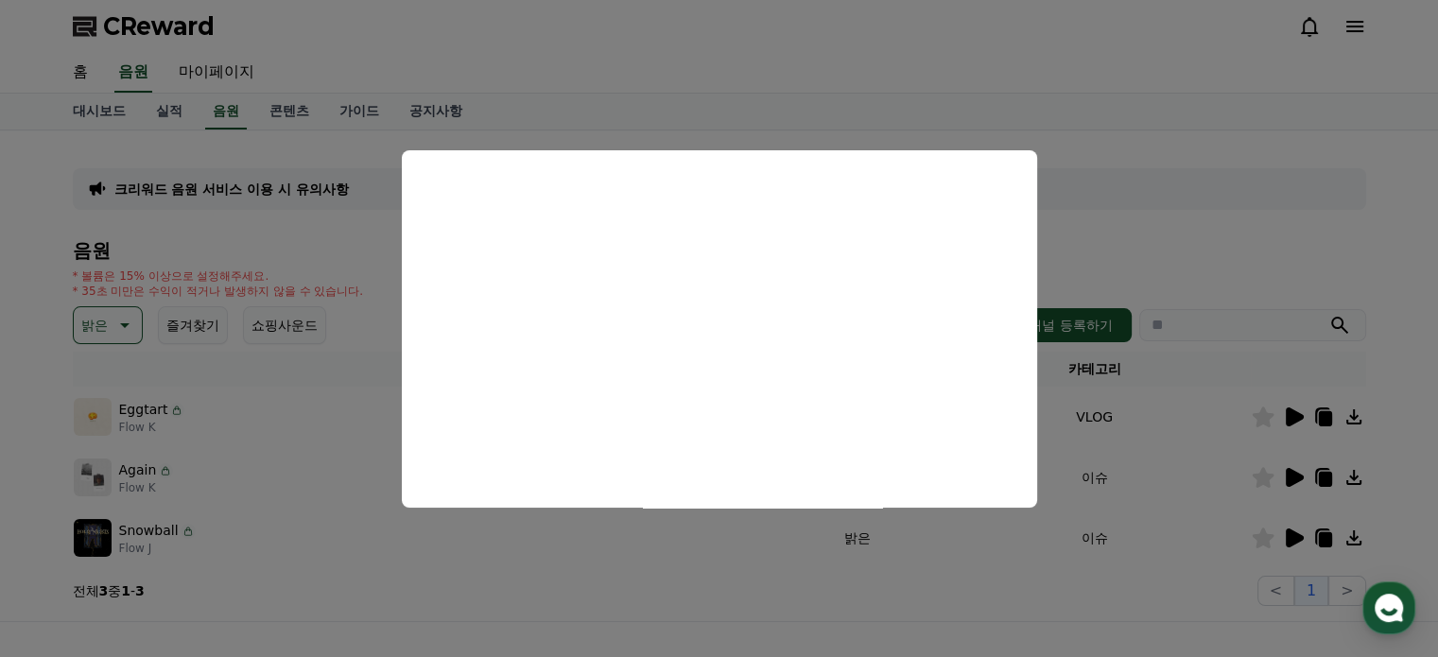
click at [658, 584] on button "close modal" at bounding box center [719, 328] width 1438 height 657
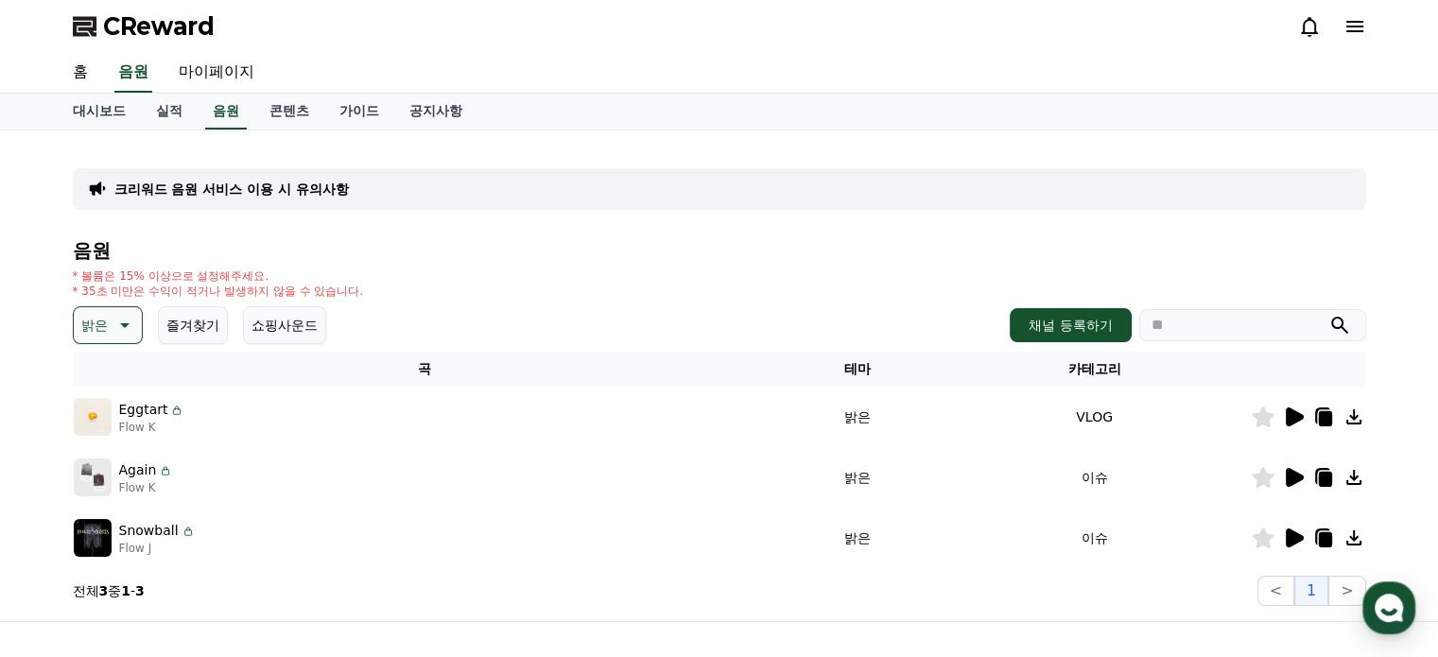
click at [1287, 477] on icon at bounding box center [1295, 477] width 18 height 19
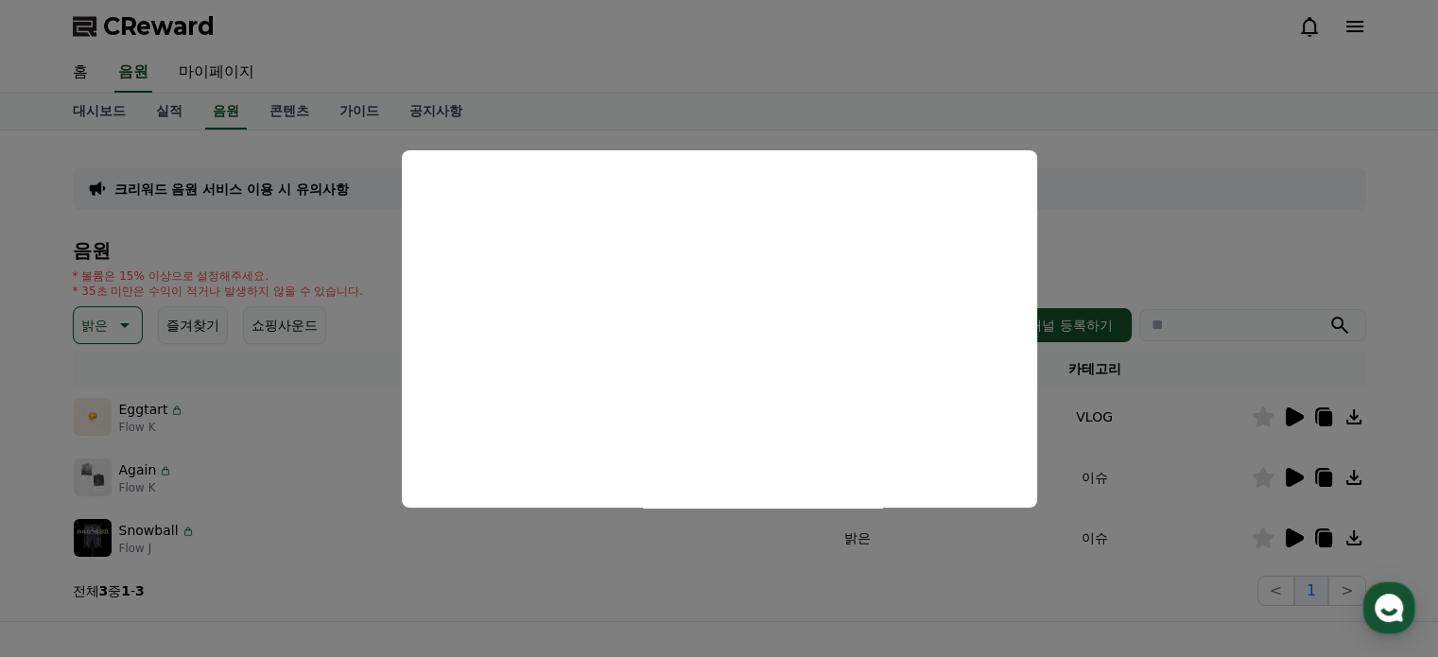
click at [508, 582] on button "close modal" at bounding box center [719, 328] width 1438 height 657
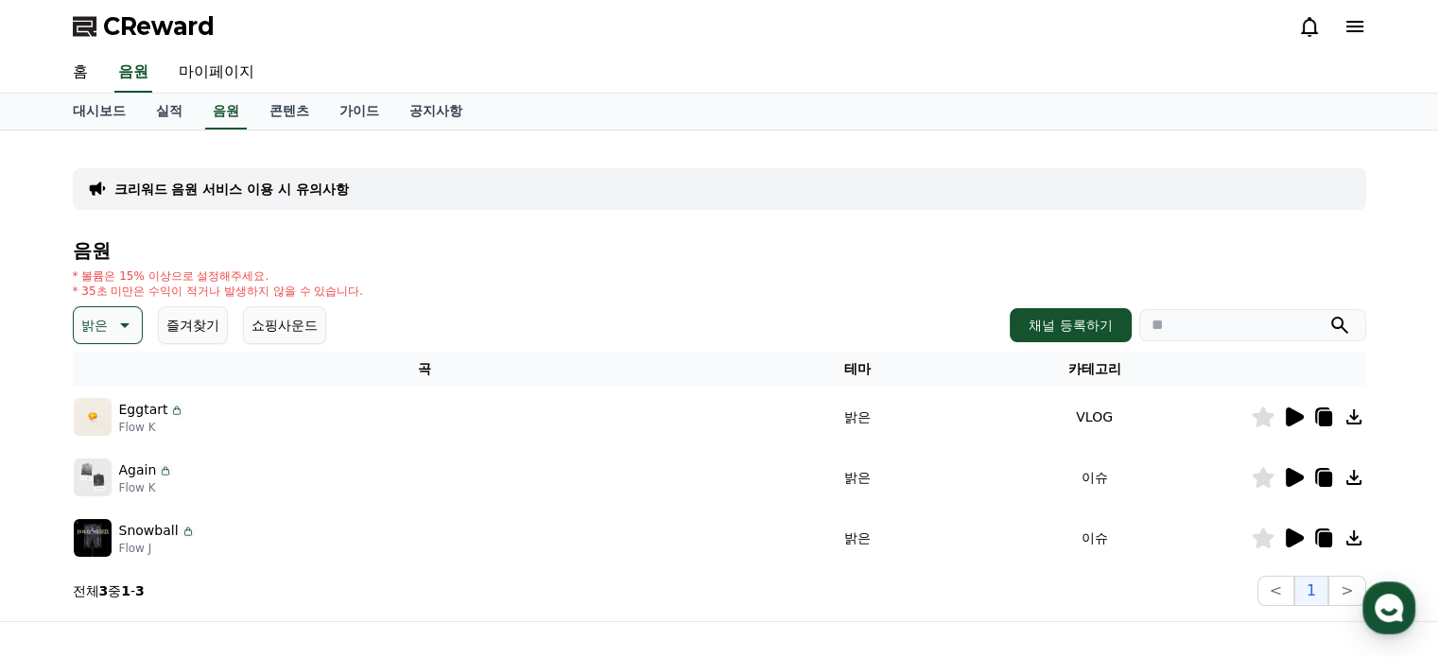
click at [1292, 539] on icon at bounding box center [1295, 538] width 18 height 19
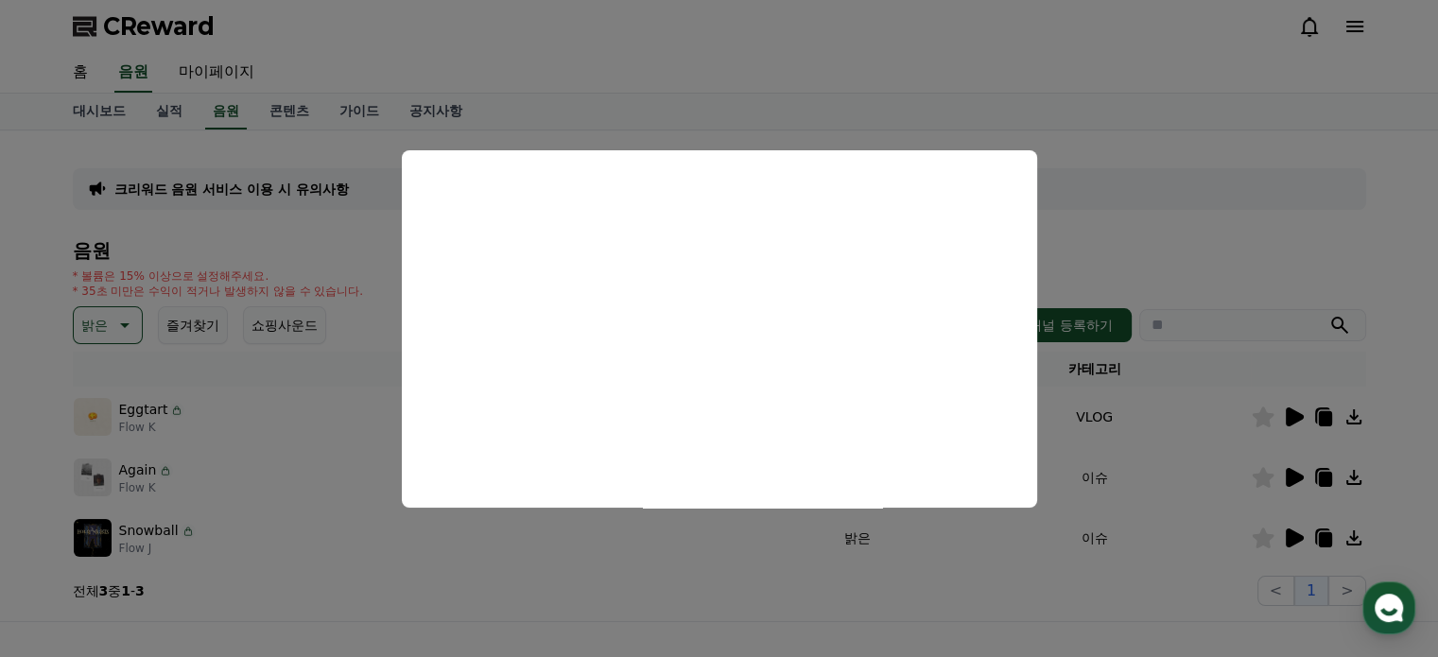
click at [701, 585] on button "close modal" at bounding box center [719, 328] width 1438 height 657
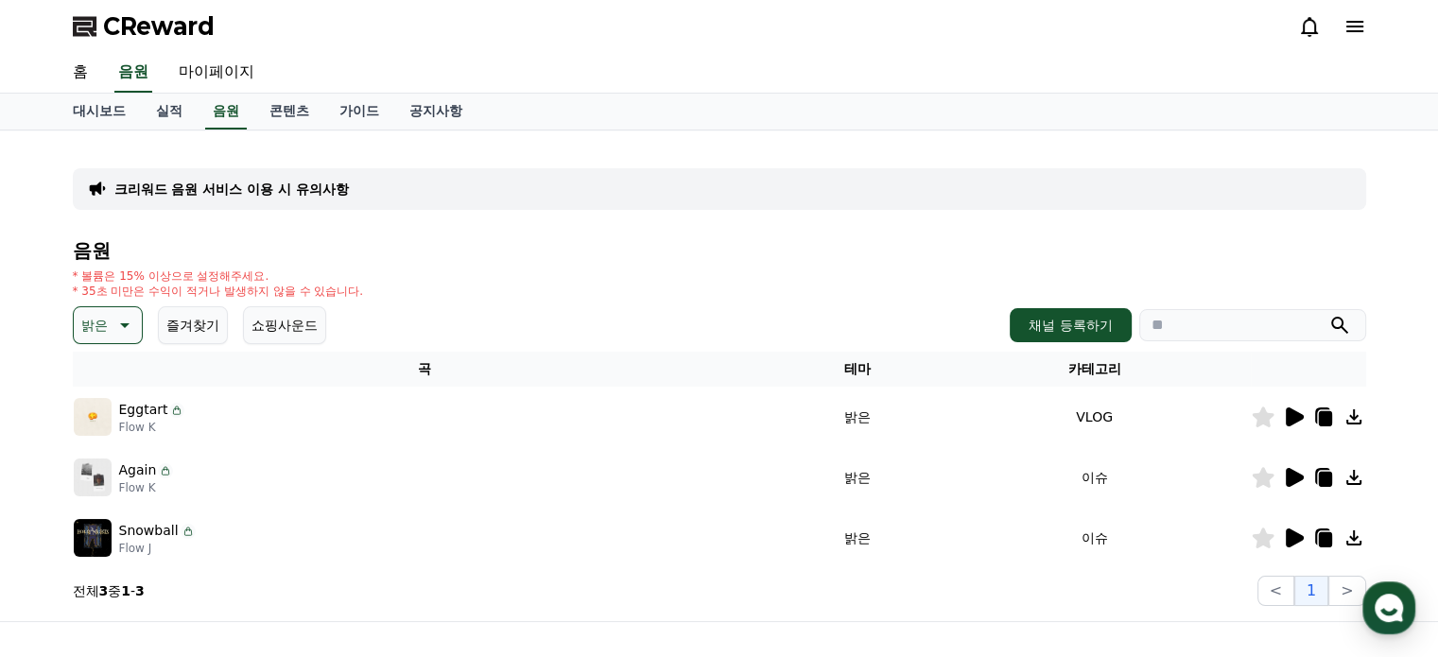
click at [1415, 271] on div "크리워드 음원 서비스 이용 시 유의사항 음원 * 볼륨은 15% 이상으로 설정해주세요. * 35초 미만은 수익이 적거나 발생하지 않을 수 있습니…" at bounding box center [719, 376] width 1438 height 491
drag, startPoint x: 1042, startPoint y: 585, endPoint x: 1042, endPoint y: 571, distance: 14.2
click at [1042, 585] on section "전체 3 중 1 - 3 < 1 >" at bounding box center [720, 591] width 1294 height 30
click at [1297, 472] on icon at bounding box center [1295, 477] width 18 height 19
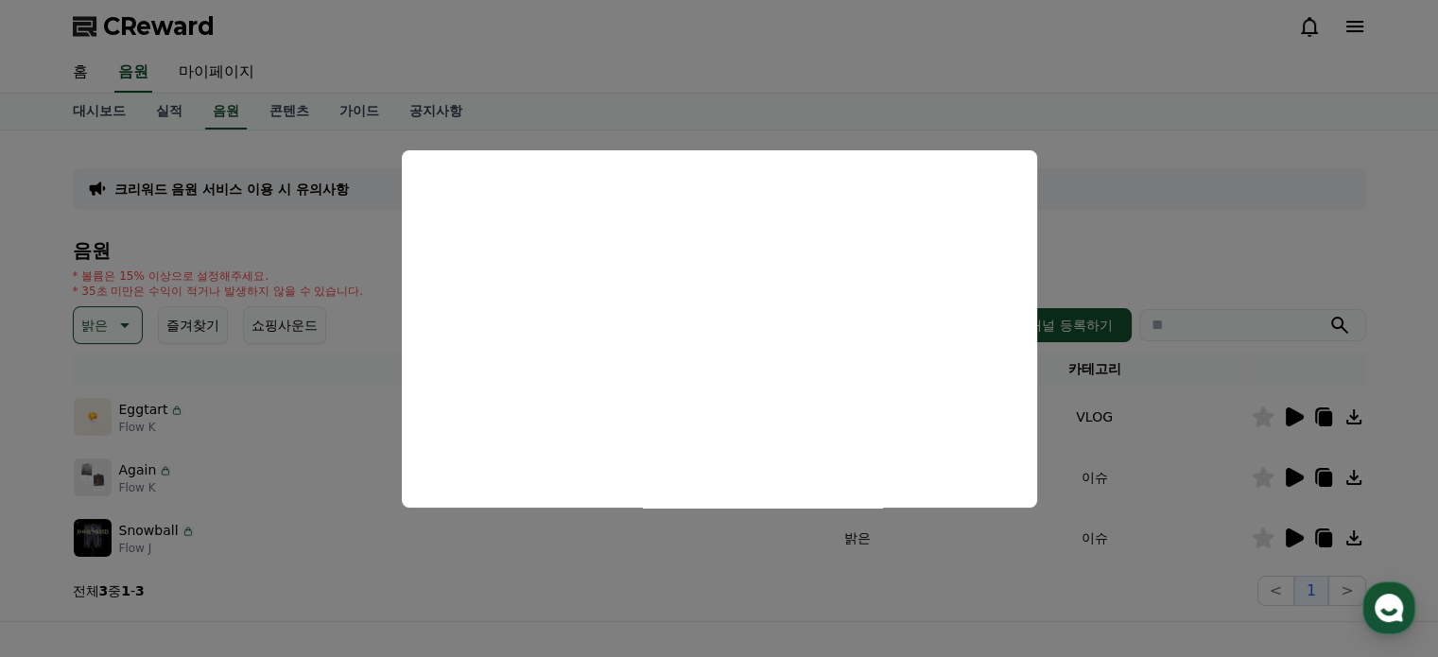
click at [11, 506] on button "close modal" at bounding box center [719, 328] width 1438 height 657
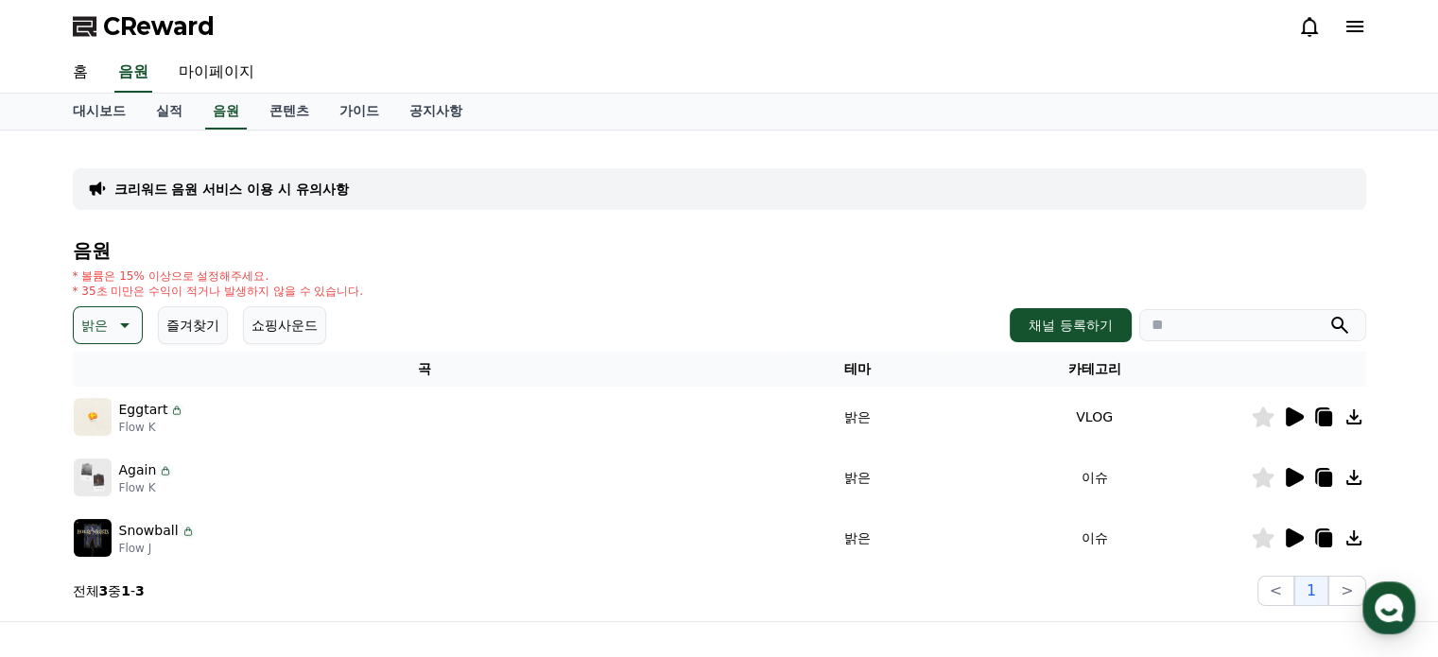
click at [1351, 478] on icon at bounding box center [1354, 477] width 15 height 15
click at [1052, 53] on div "홈 음원 마이페이지" at bounding box center [720, 73] width 1324 height 40
click at [278, 107] on link "콘텐츠" at bounding box center [289, 112] width 70 height 36
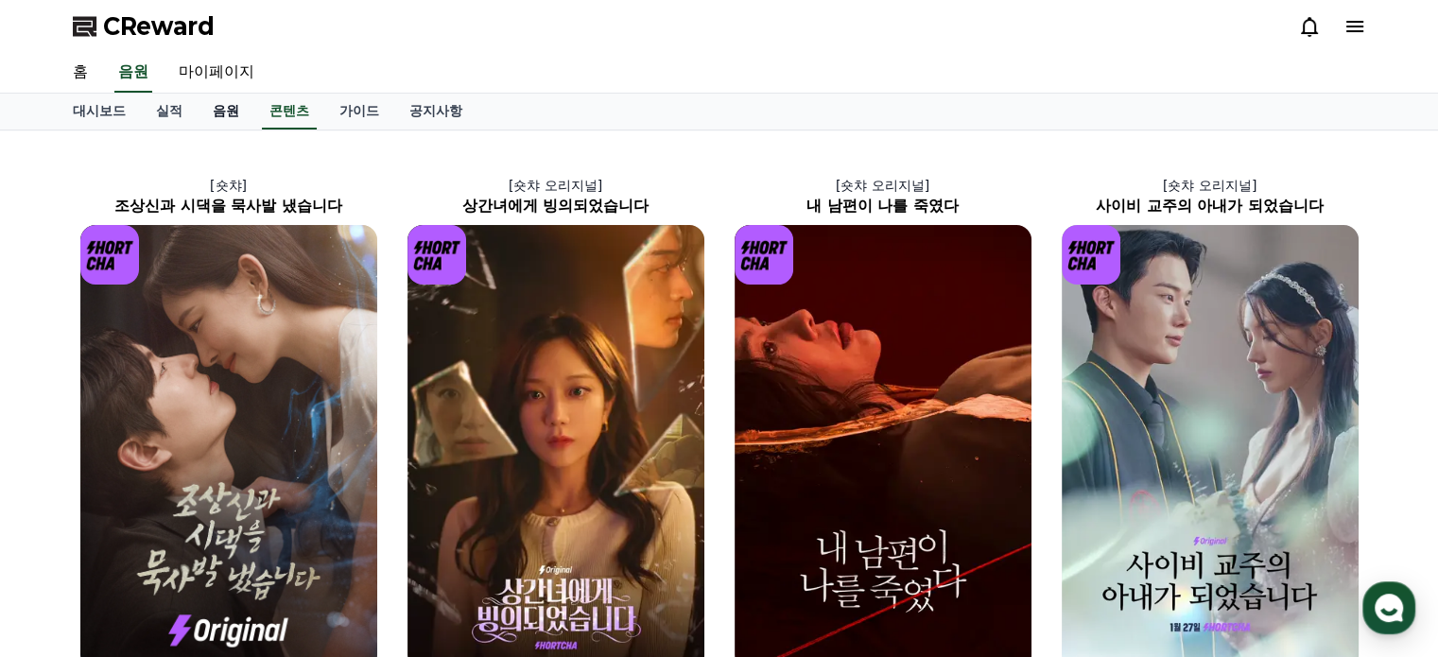
click at [215, 107] on link "음원" at bounding box center [226, 112] width 57 height 36
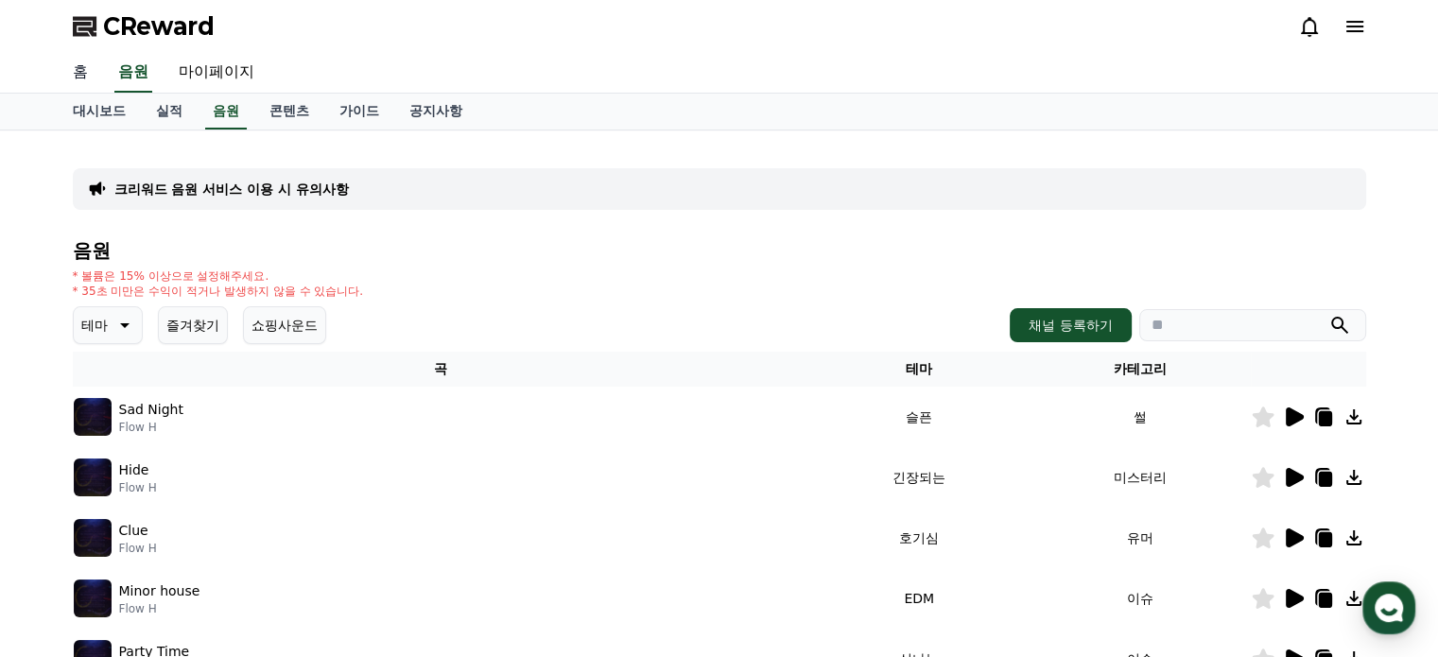
click at [90, 71] on link "홈" at bounding box center [80, 73] width 45 height 40
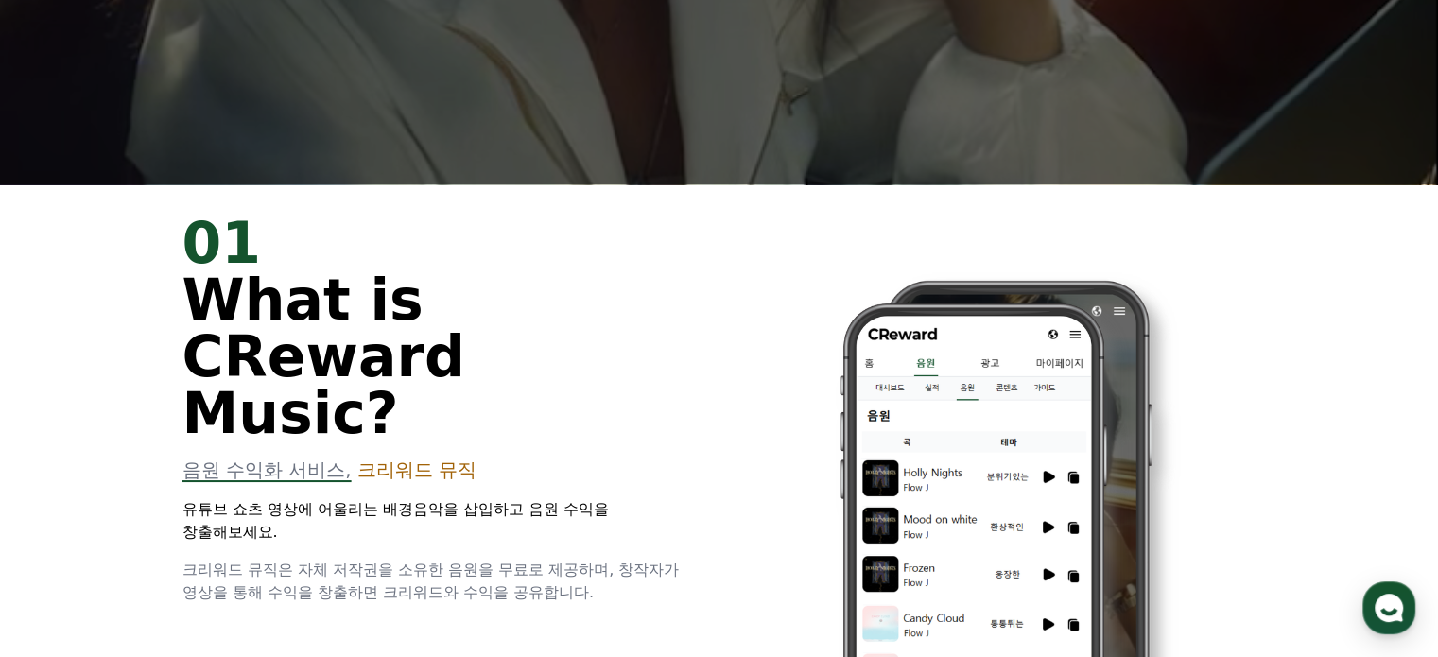
scroll to position [567, 0]
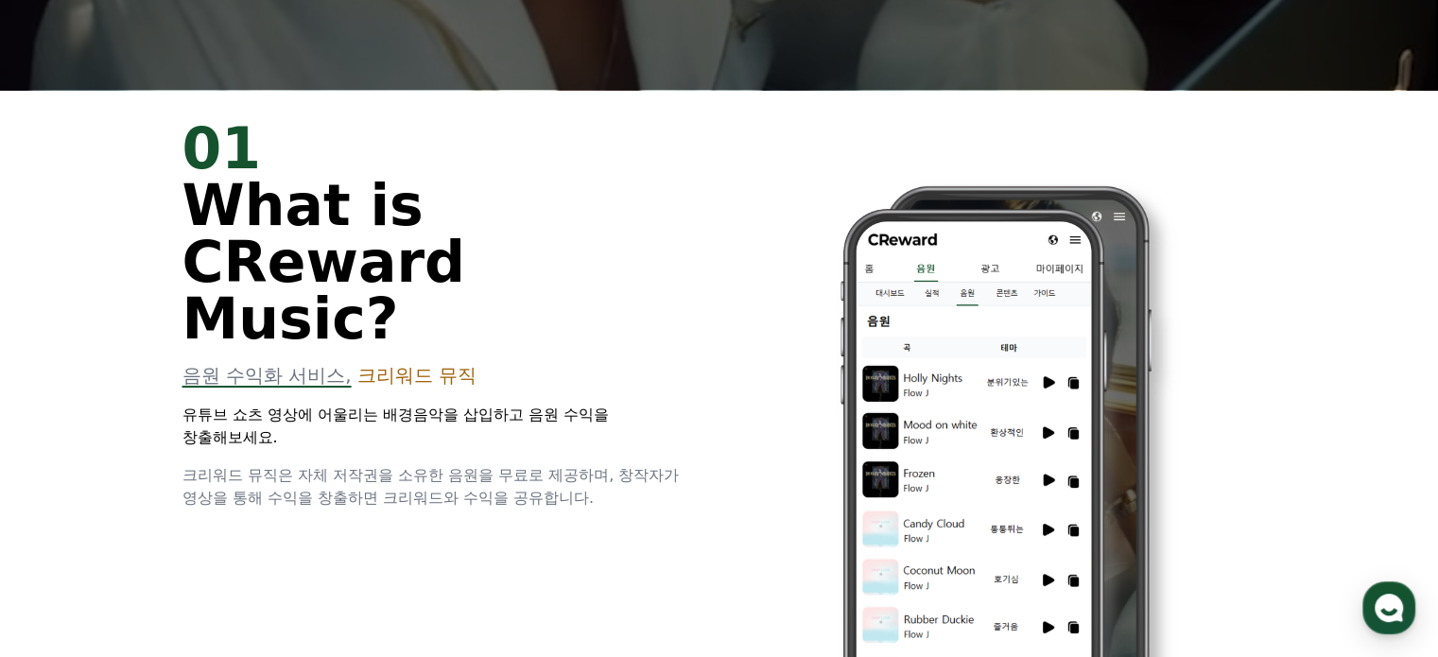
drag, startPoint x: 190, startPoint y: 355, endPoint x: 497, endPoint y: 361, distance: 307.4
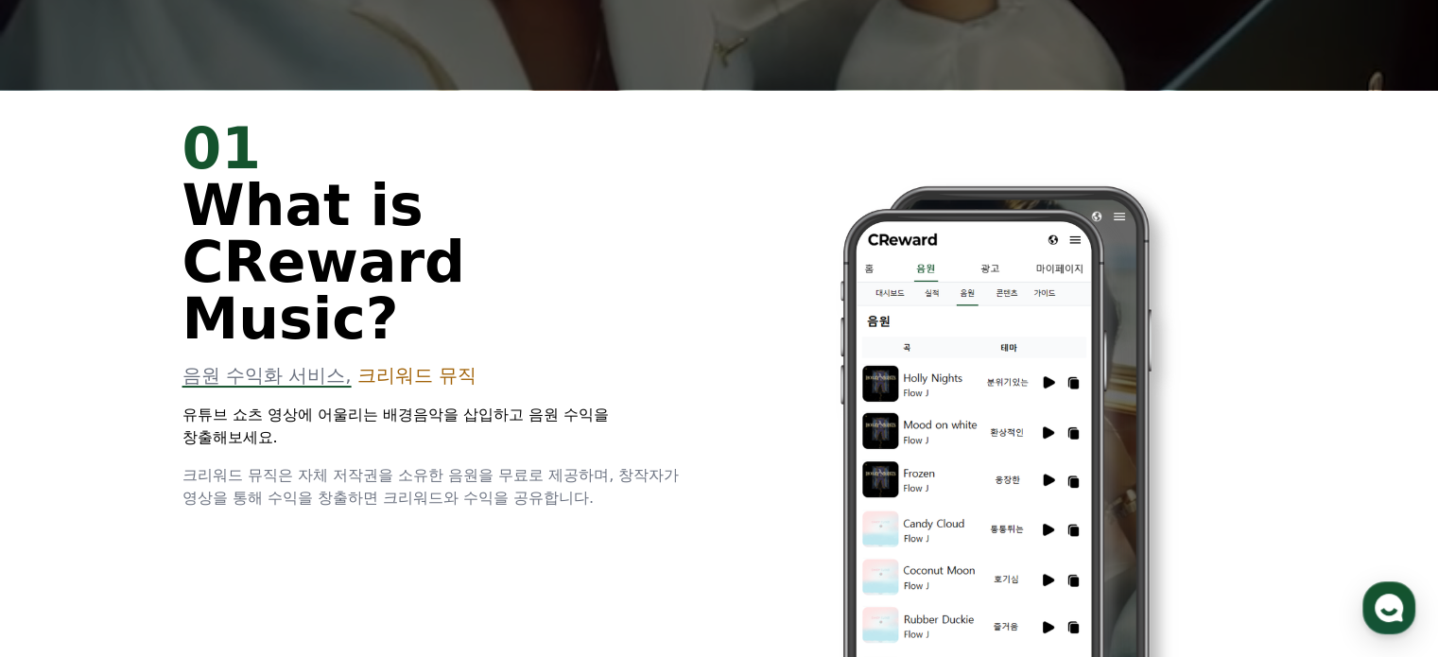
click at [497, 404] on p "유튜브 쇼츠 영상에 어울리는 배경음악을 삽입하고 음원 수익을 창출해보세요." at bounding box center [440, 426] width 514 height 45
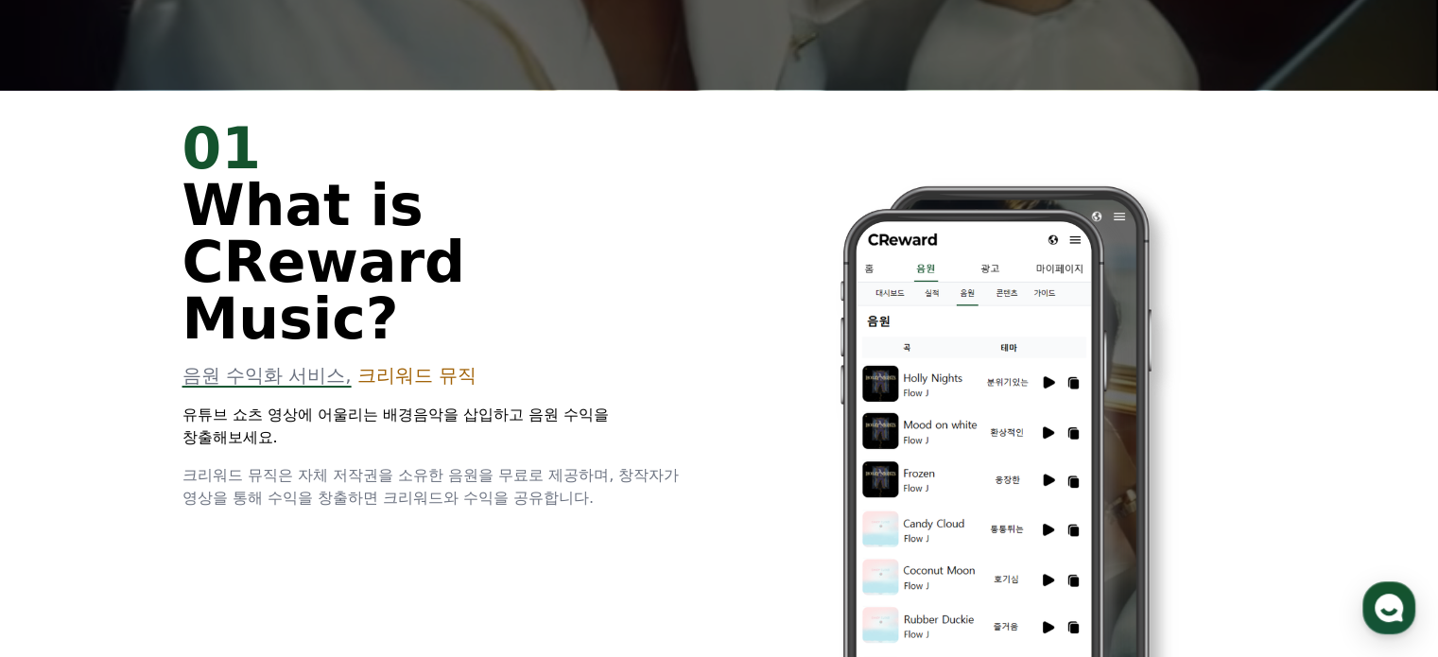
click at [216, 404] on p "유튜브 쇼츠 영상에 어울리는 배경음악을 삽입하고 음원 수익을 창출해보세요." at bounding box center [440, 426] width 514 height 45
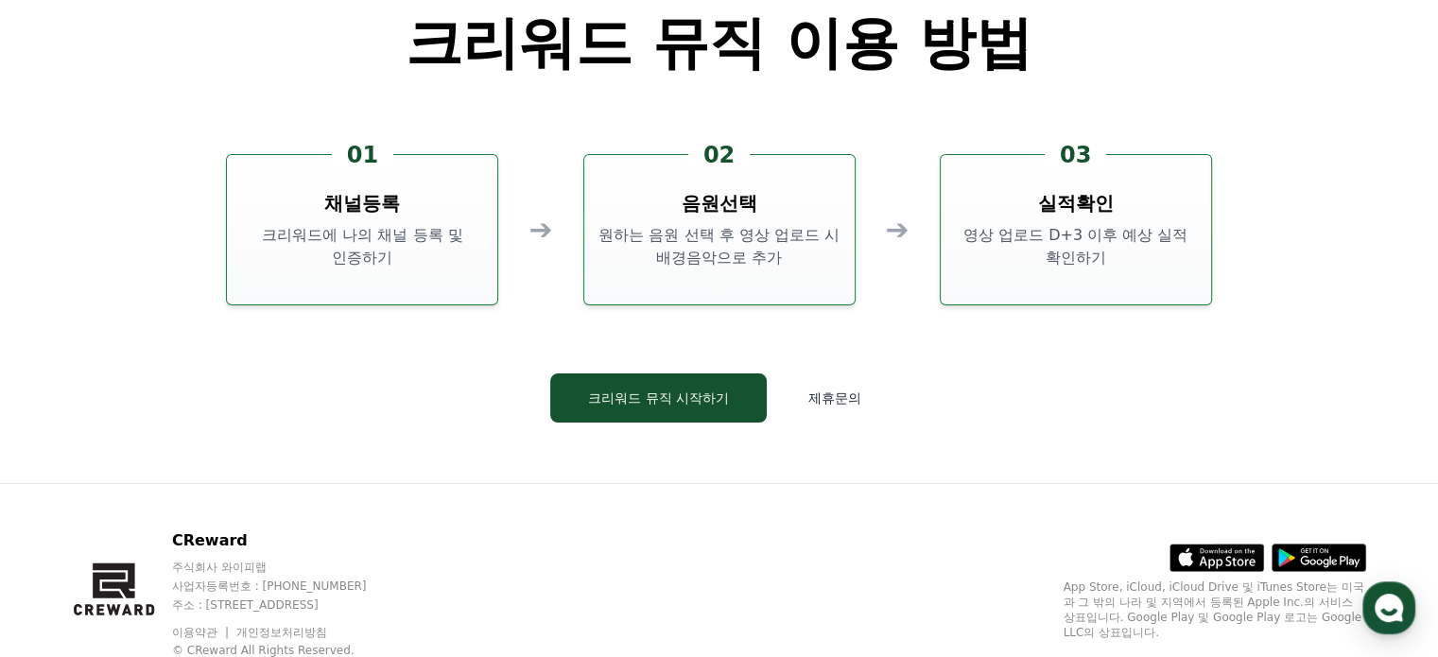
scroll to position [5029, 0]
